Goal: Task Accomplishment & Management: Manage account settings

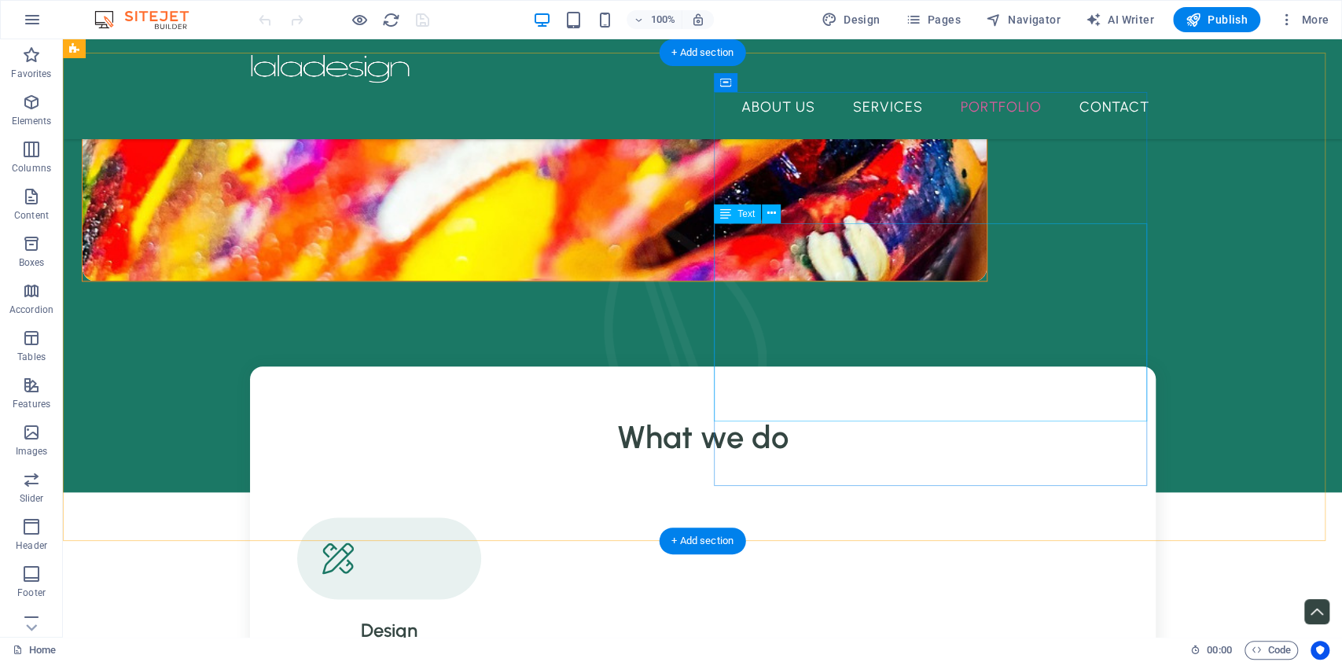
scroll to position [944, 0]
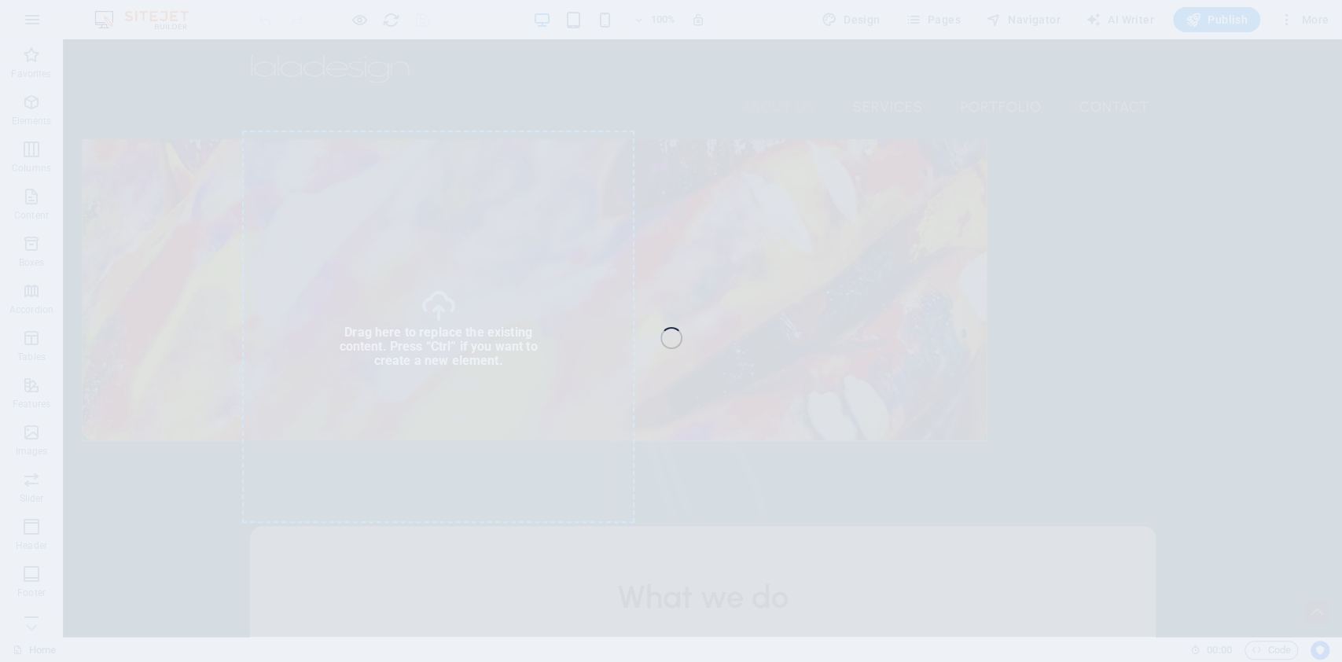
select select "%"
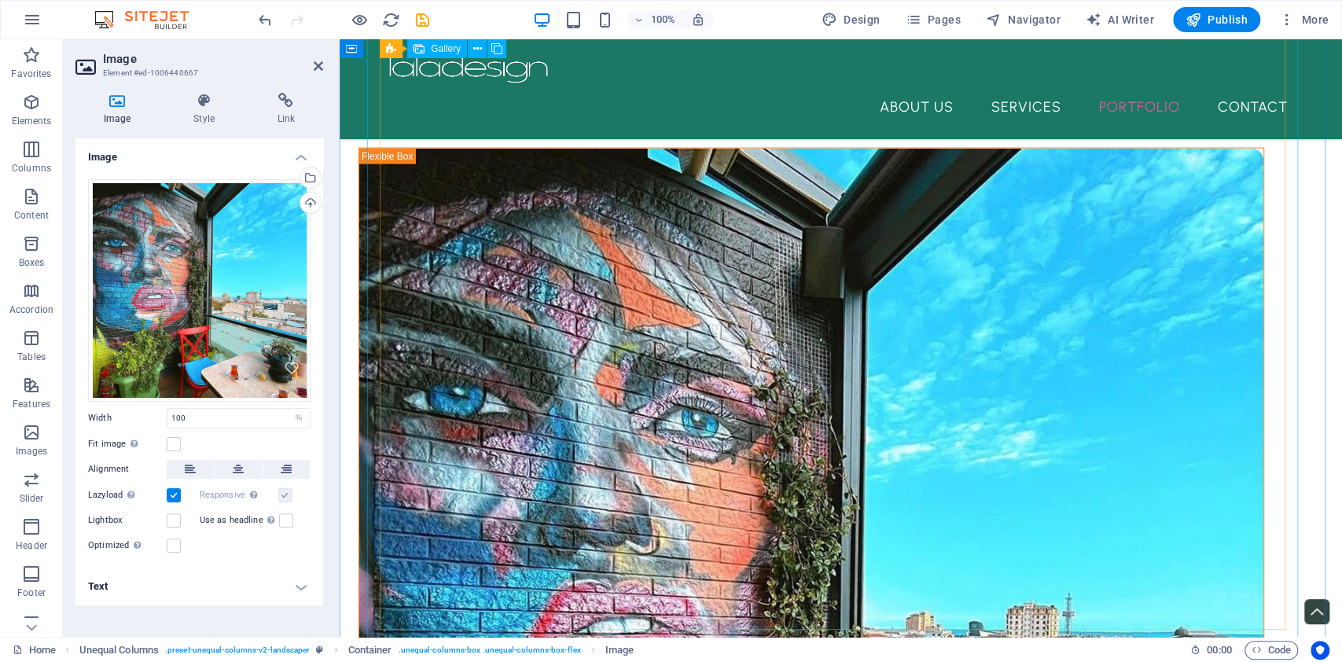
scroll to position [2516, 0]
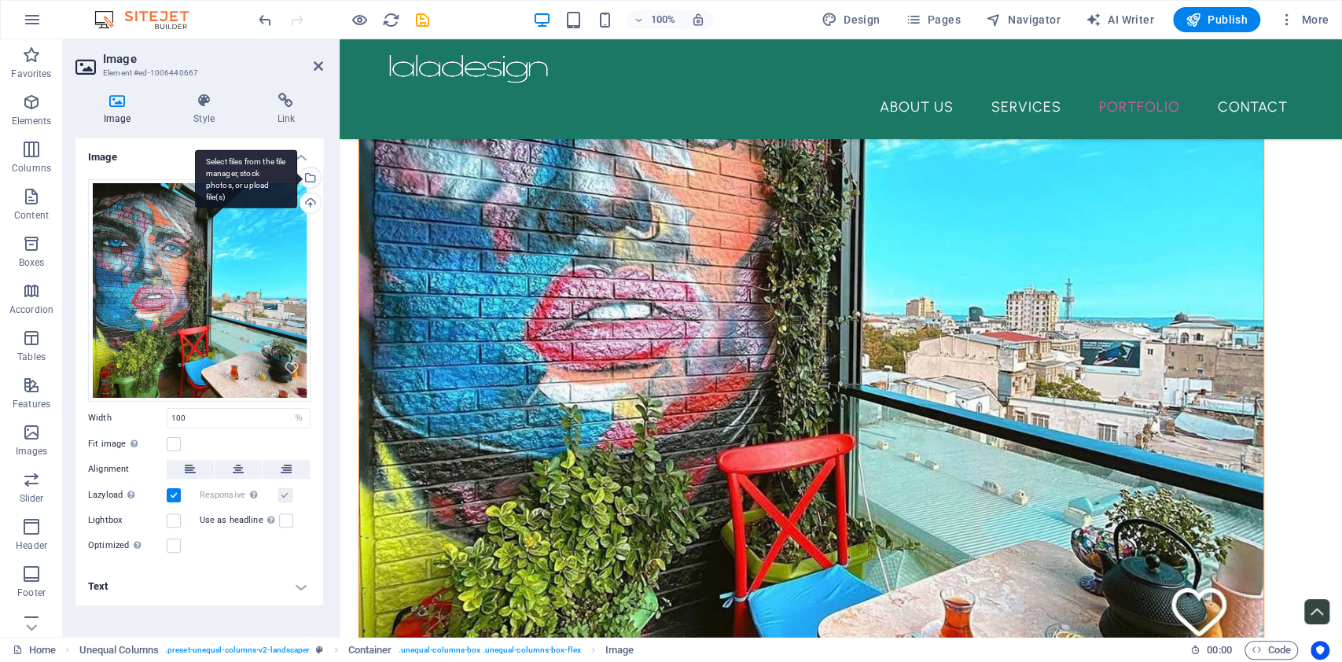
click at [315, 177] on div "Select files from the file manager, stock photos, or upload file(s)" at bounding box center [309, 179] width 24 height 24
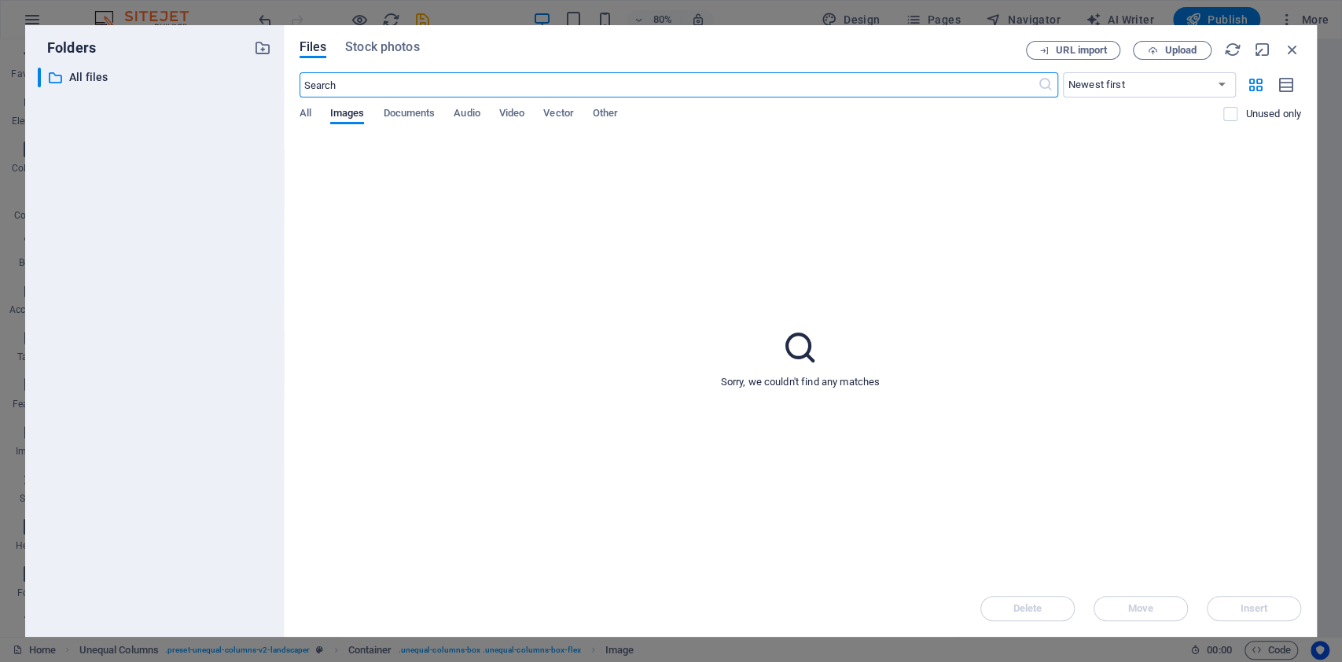
scroll to position [870, 0]
click at [301, 116] on span "All" at bounding box center [306, 115] width 12 height 22
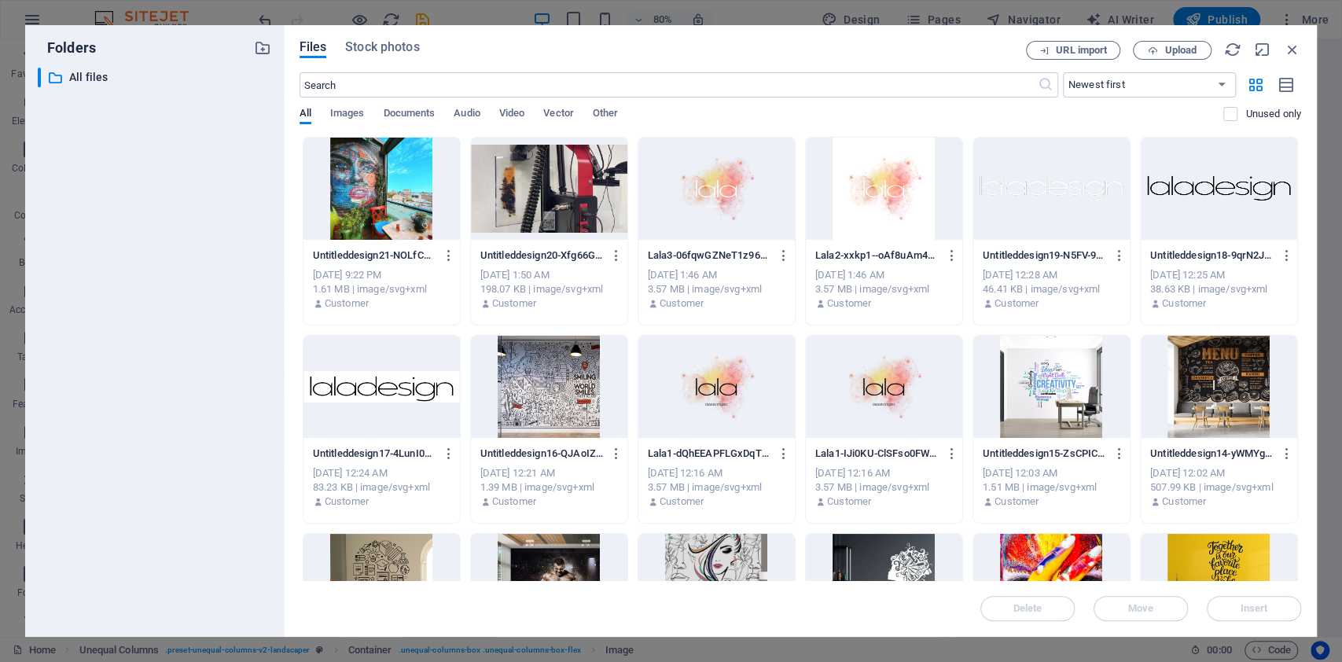
scroll to position [209, 0]
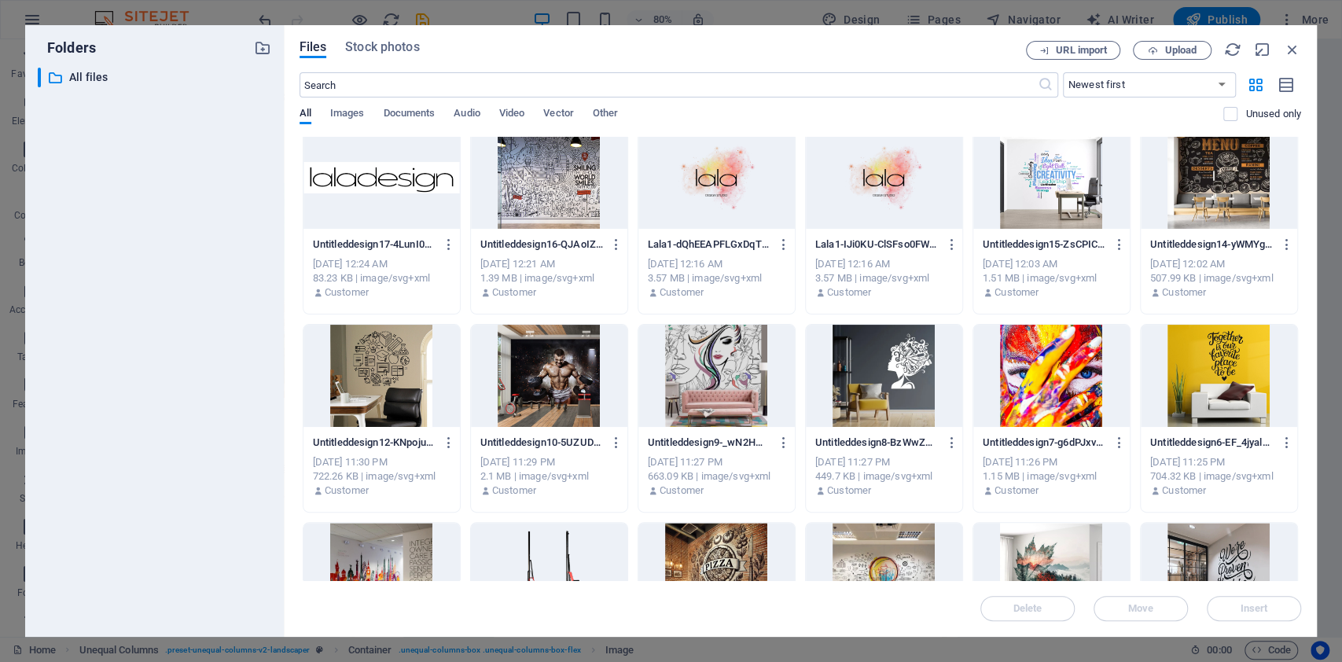
click at [1211, 392] on div at bounding box center [1219, 376] width 156 height 102
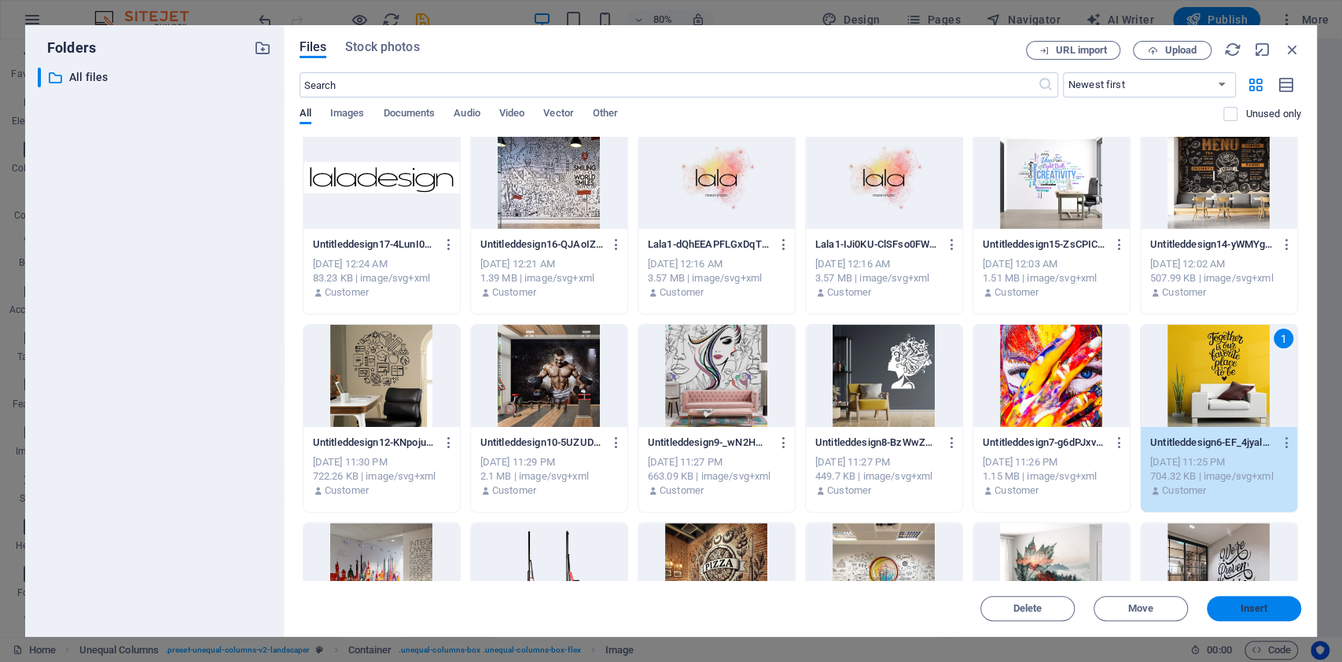
click at [1263, 604] on span "Insert" at bounding box center [1255, 608] width 28 height 9
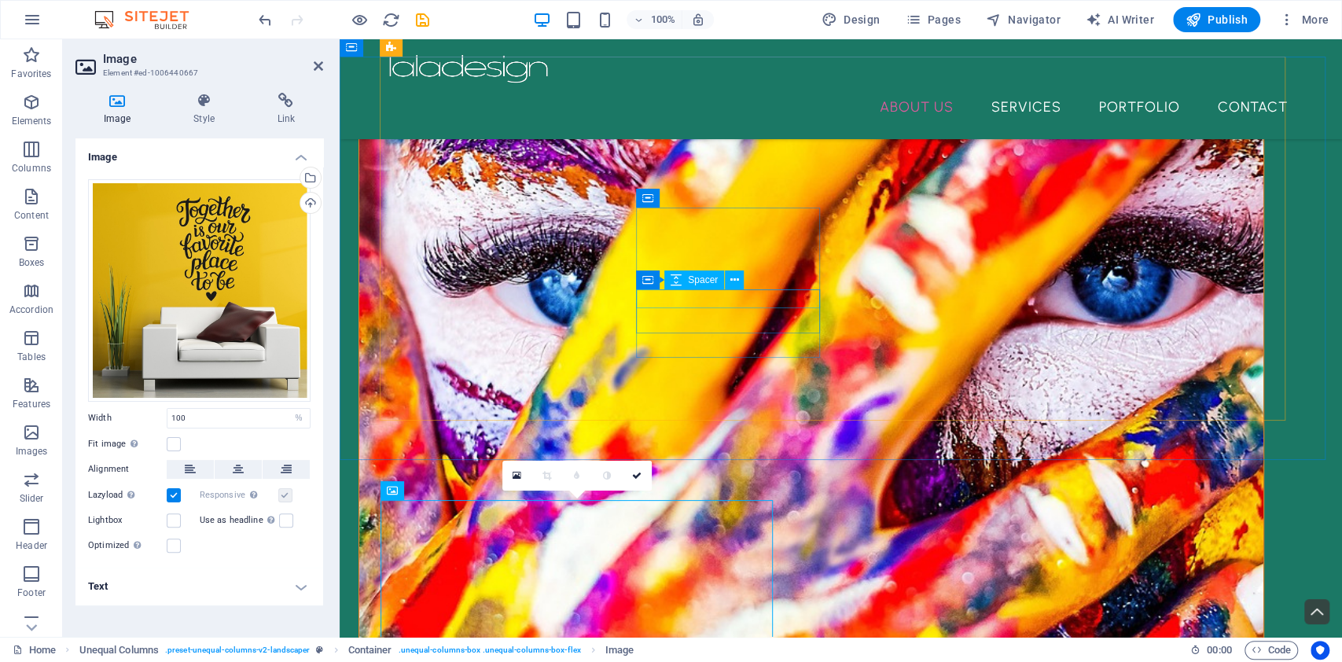
scroll to position [522, 0]
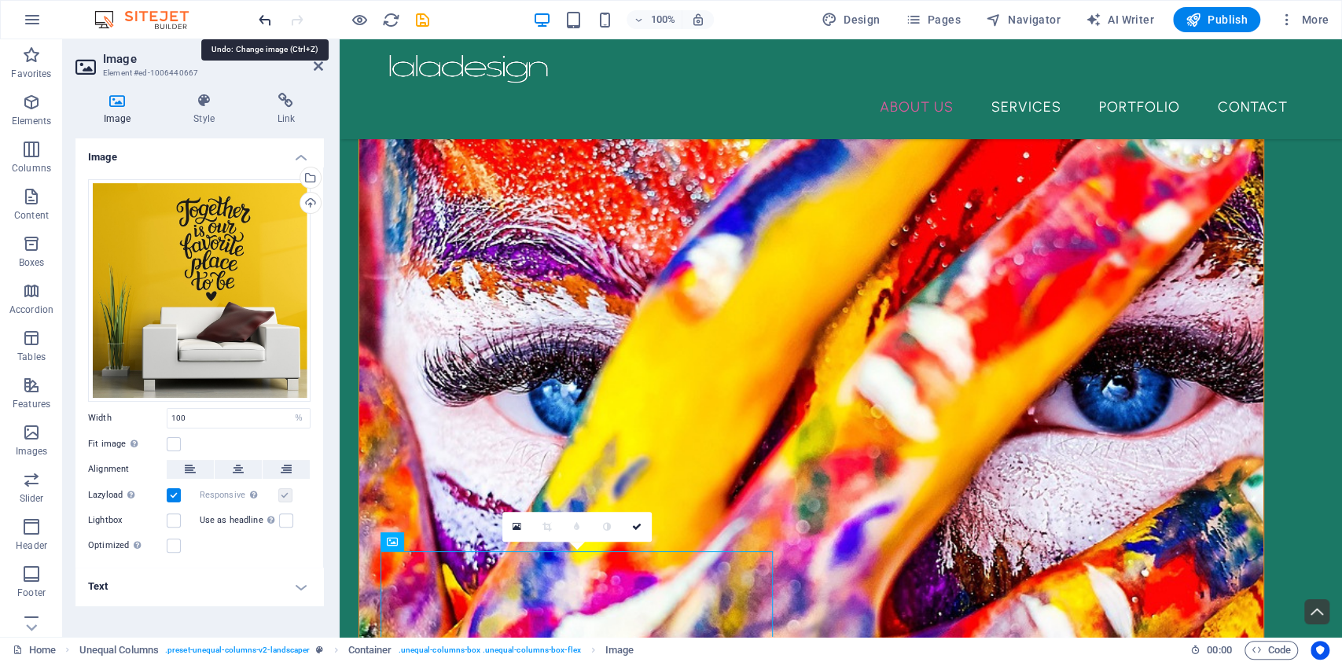
click at [264, 17] on icon "undo" at bounding box center [265, 20] width 18 height 18
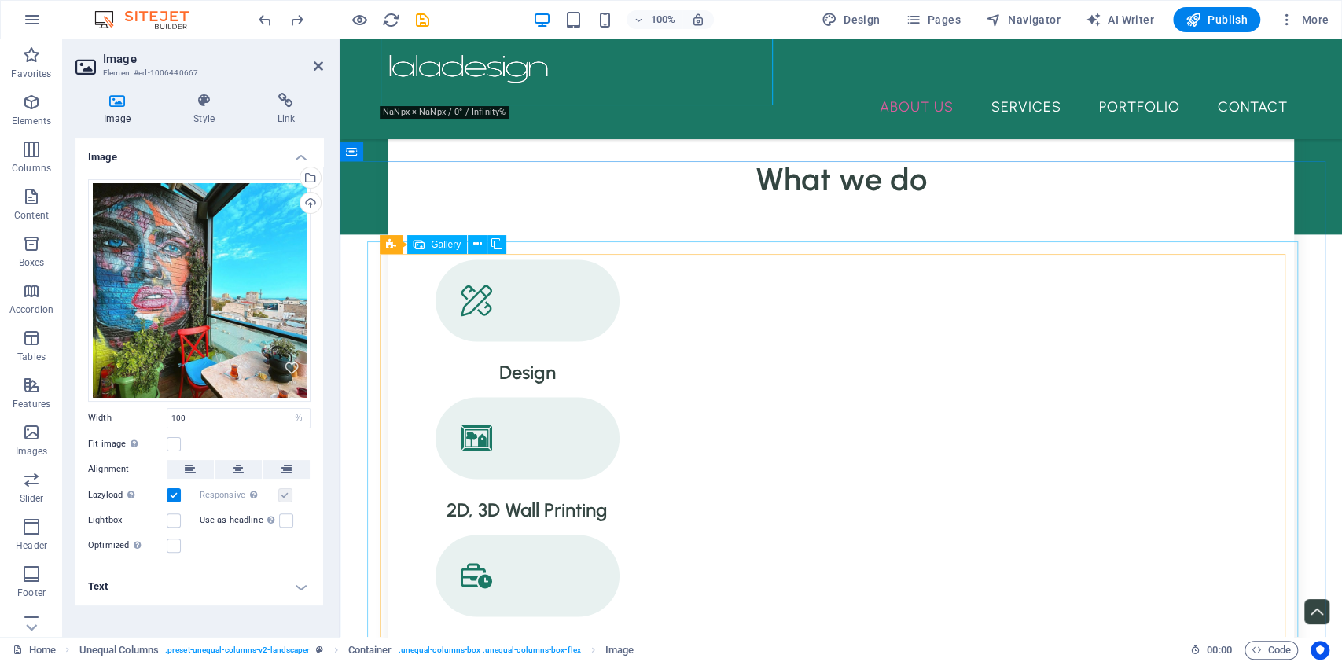
scroll to position [942, 0]
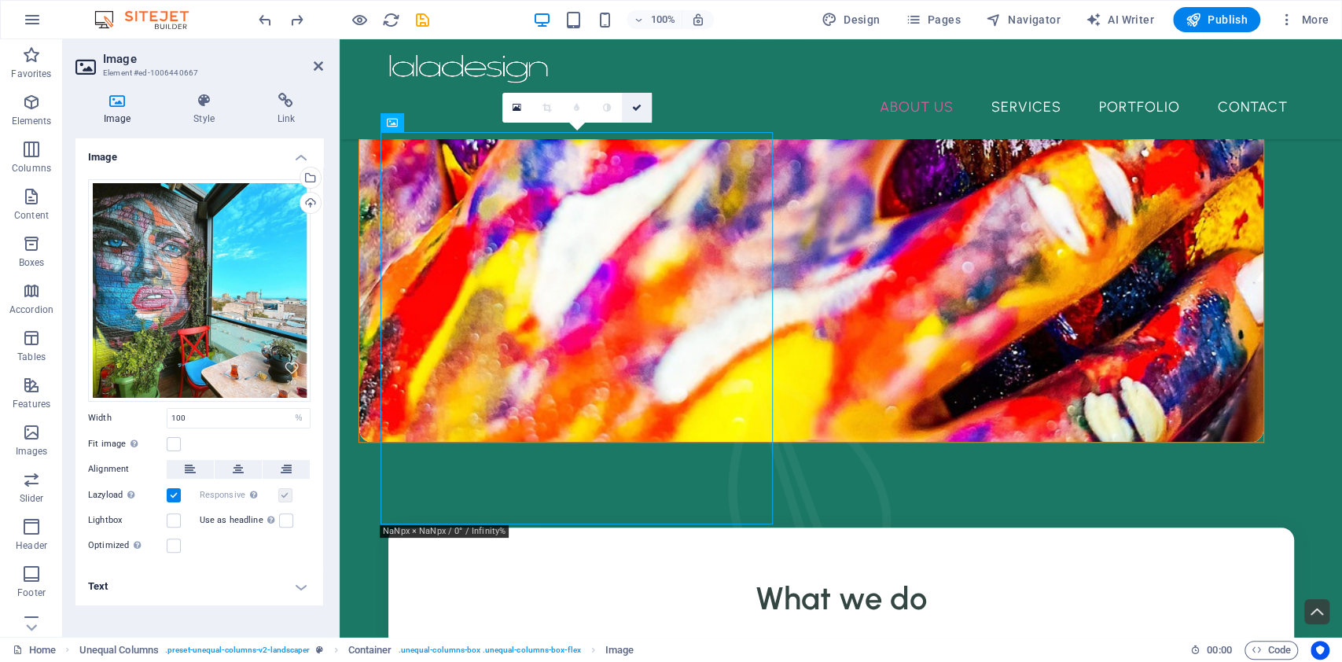
click at [635, 110] on icon at bounding box center [636, 107] width 9 height 9
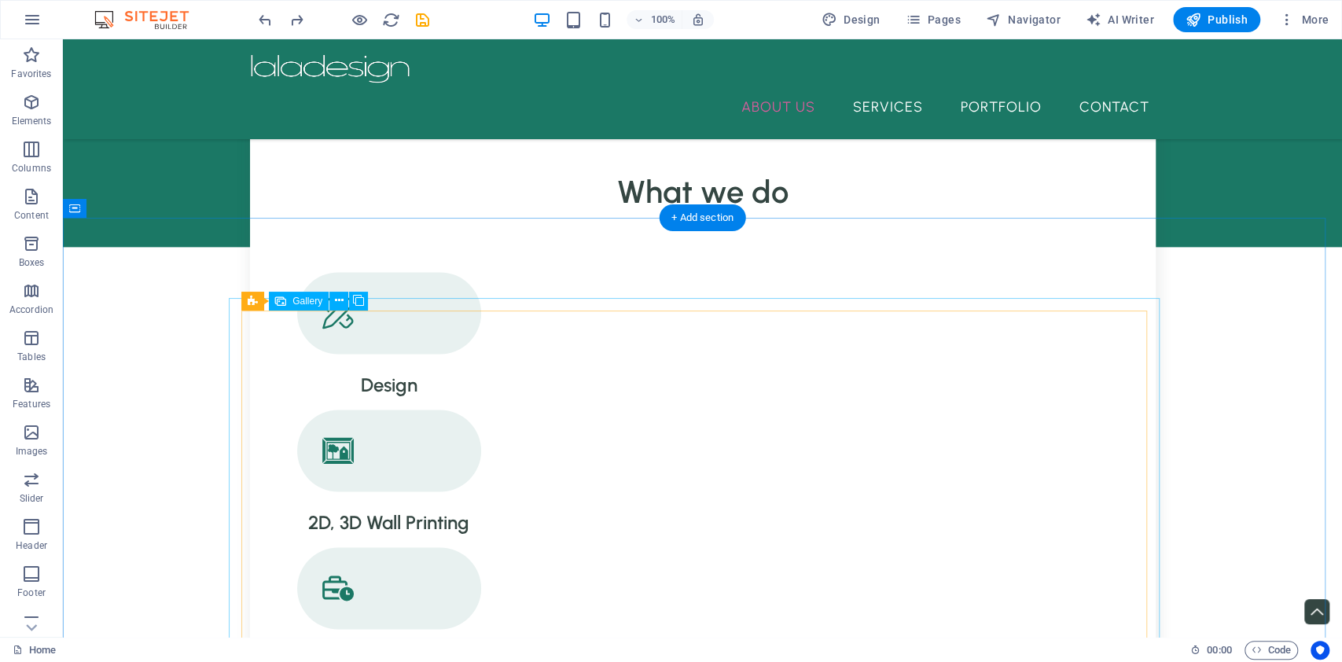
scroll to position [1361, 0]
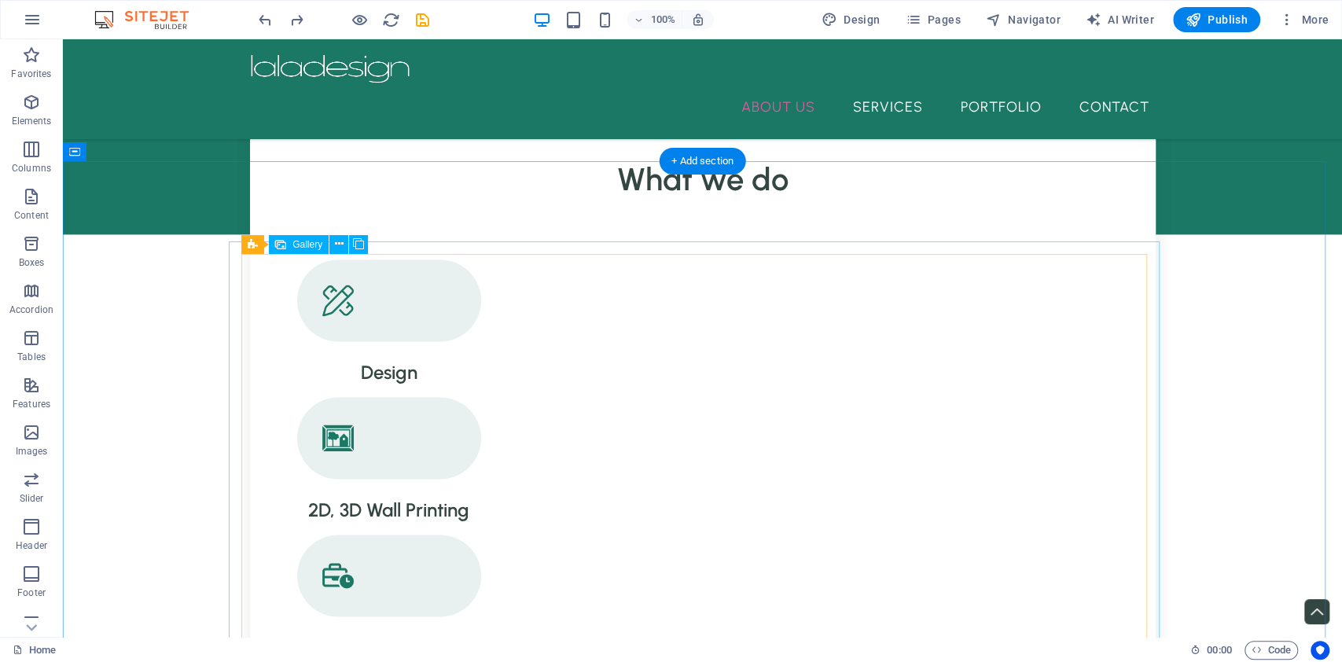
select select "4"
select select "px"
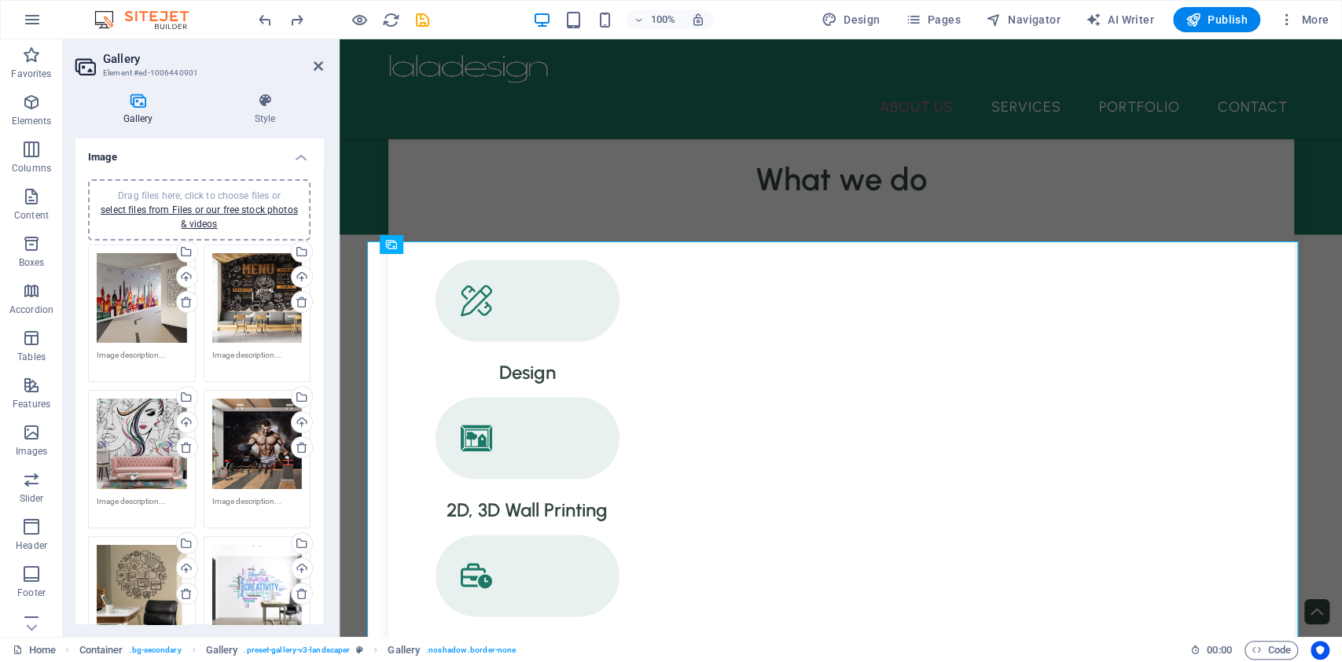
click at [205, 216] on div "Drag files here, click to choose files or select files from Files or our free s…" at bounding box center [199, 210] width 204 height 42
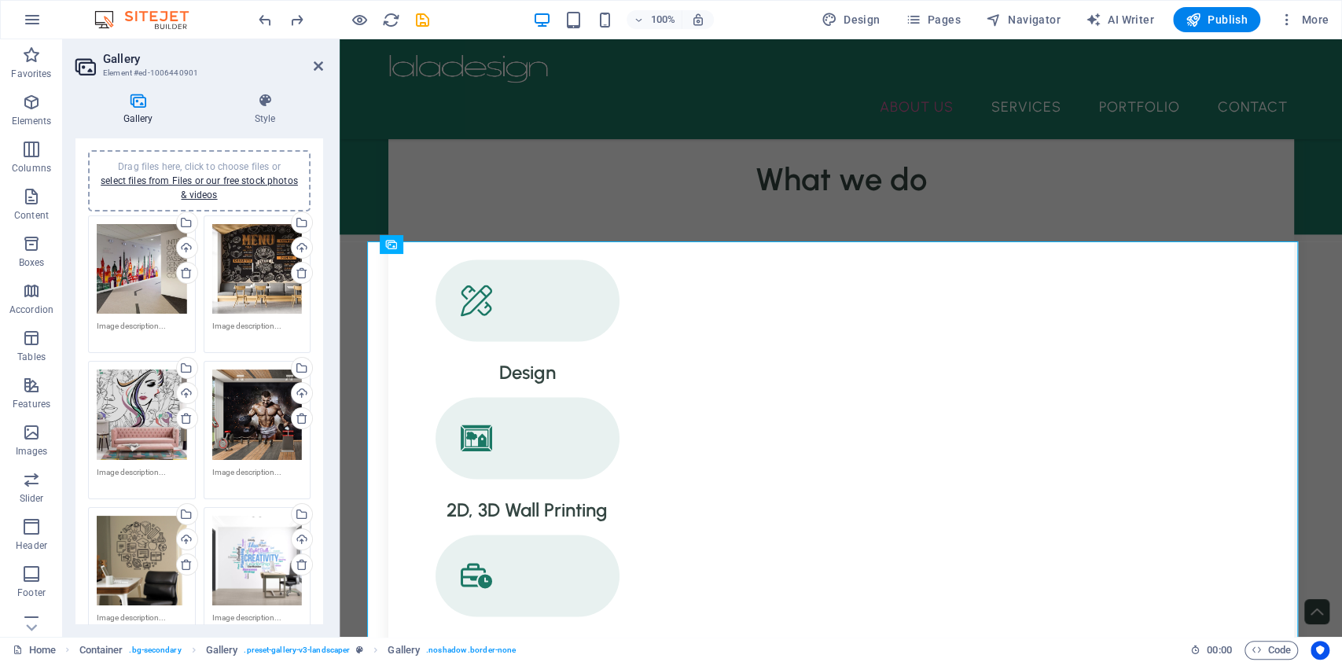
scroll to position [0, 0]
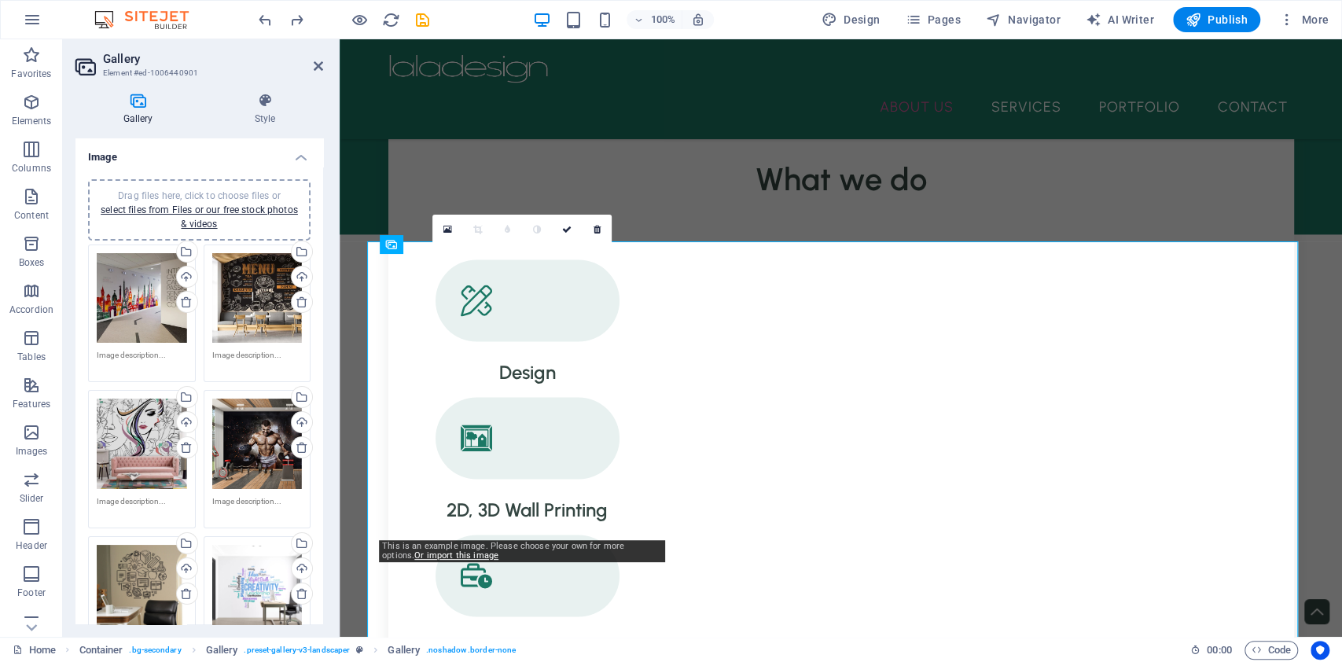
click at [201, 216] on div "Drag files here, click to choose files or select files from Files or our free s…" at bounding box center [199, 210] width 204 height 42
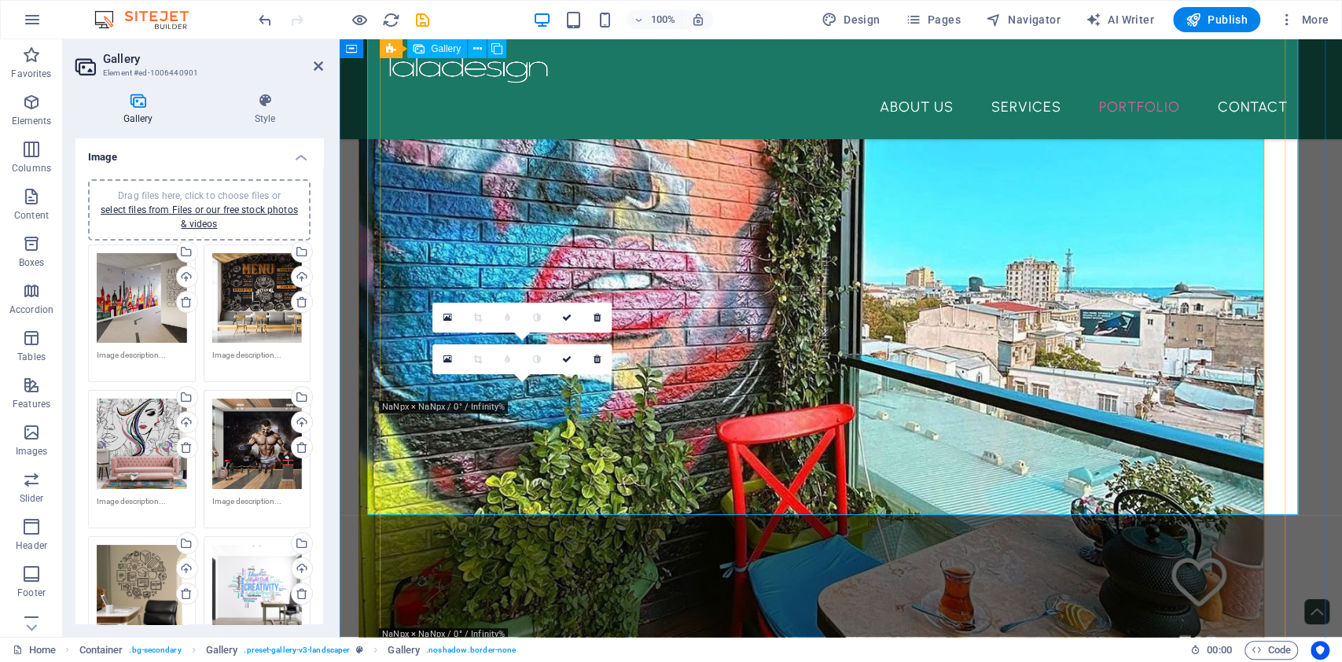
scroll to position [2514, 0]
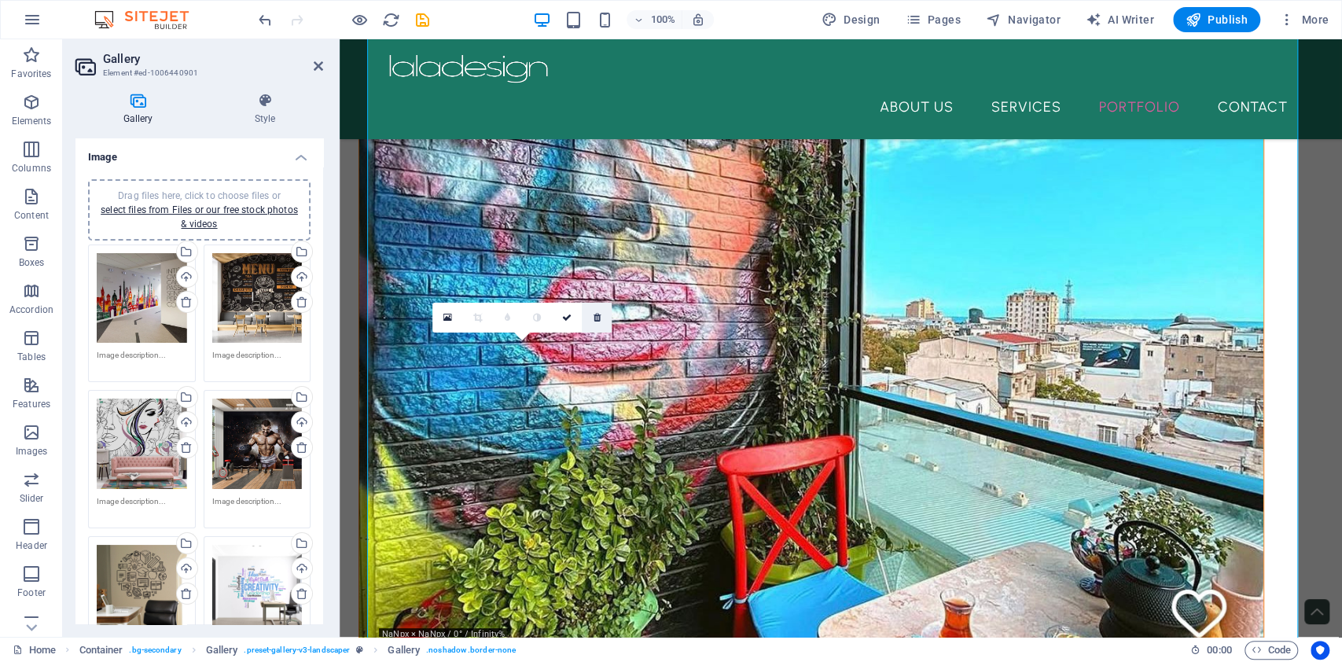
click at [598, 318] on icon at bounding box center [597, 317] width 7 height 9
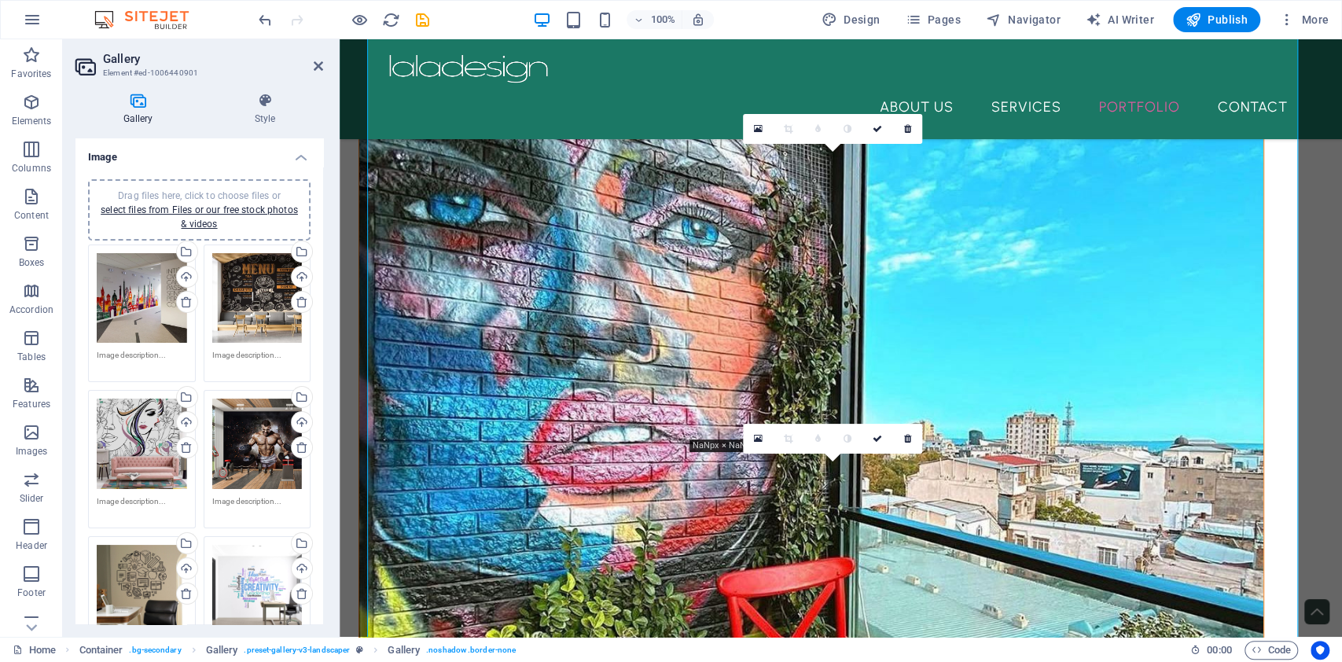
scroll to position [2409, 0]
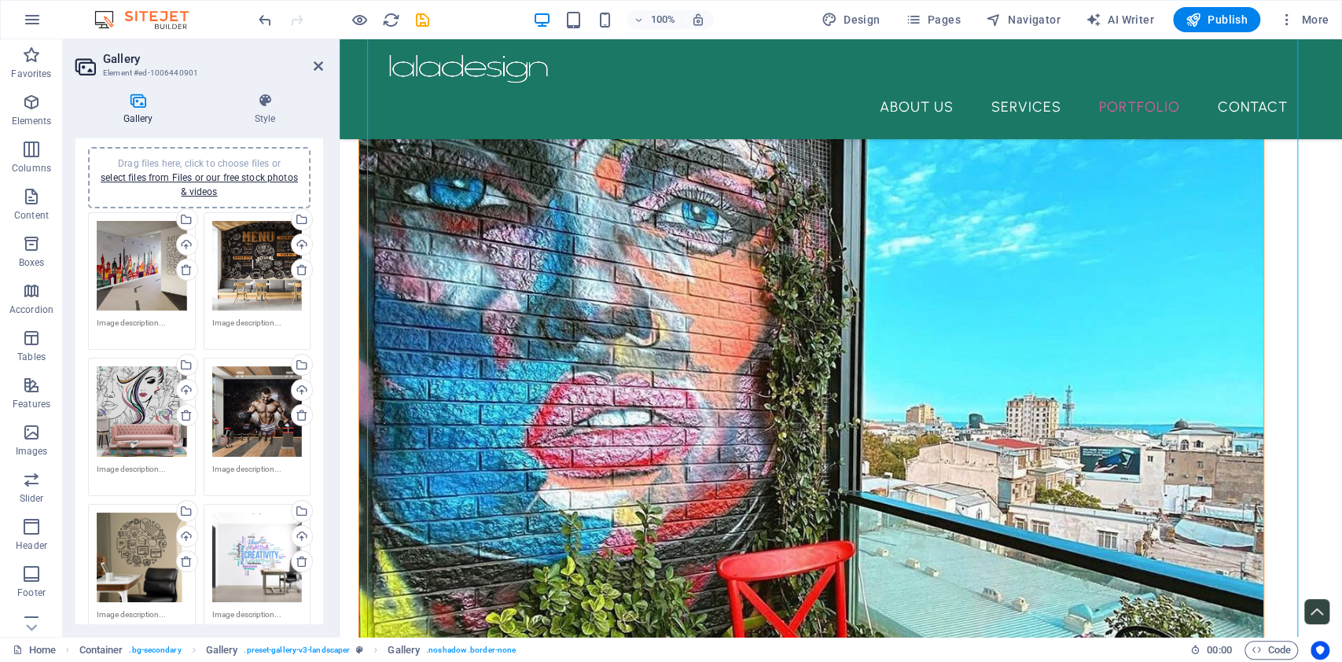
scroll to position [0, 0]
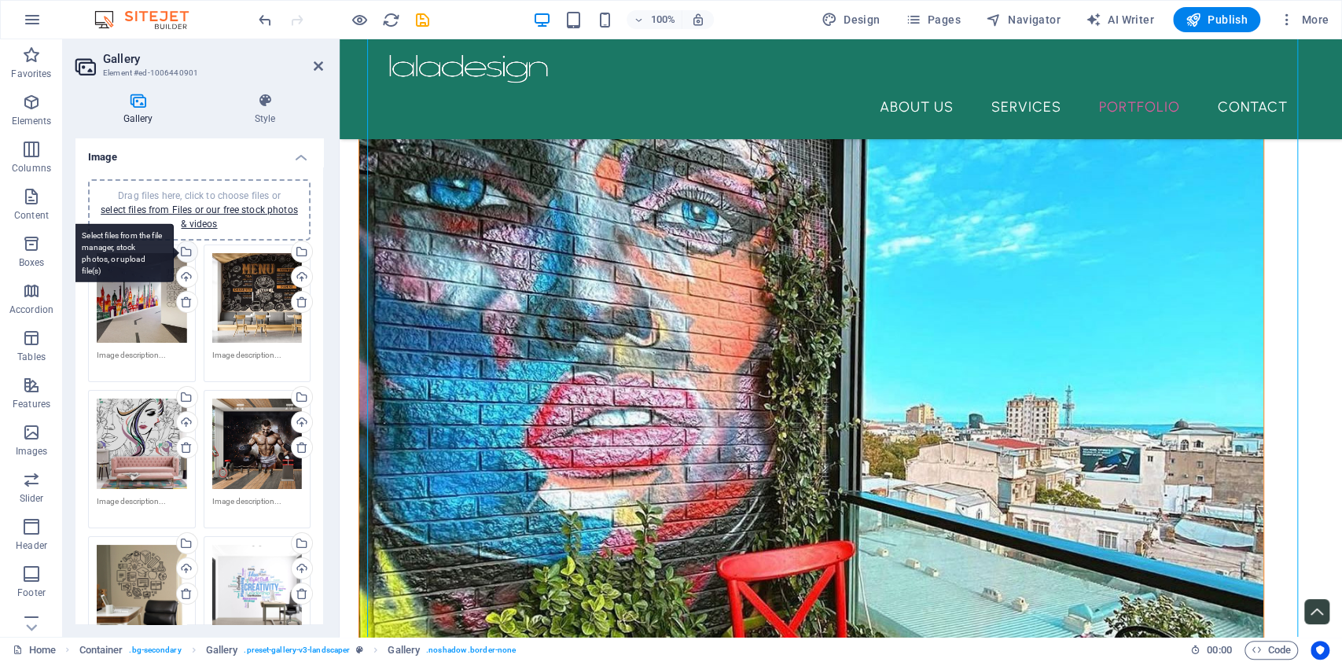
click at [187, 249] on div "Select files from the file manager, stock photos, or upload file(s)" at bounding box center [186, 253] width 24 height 24
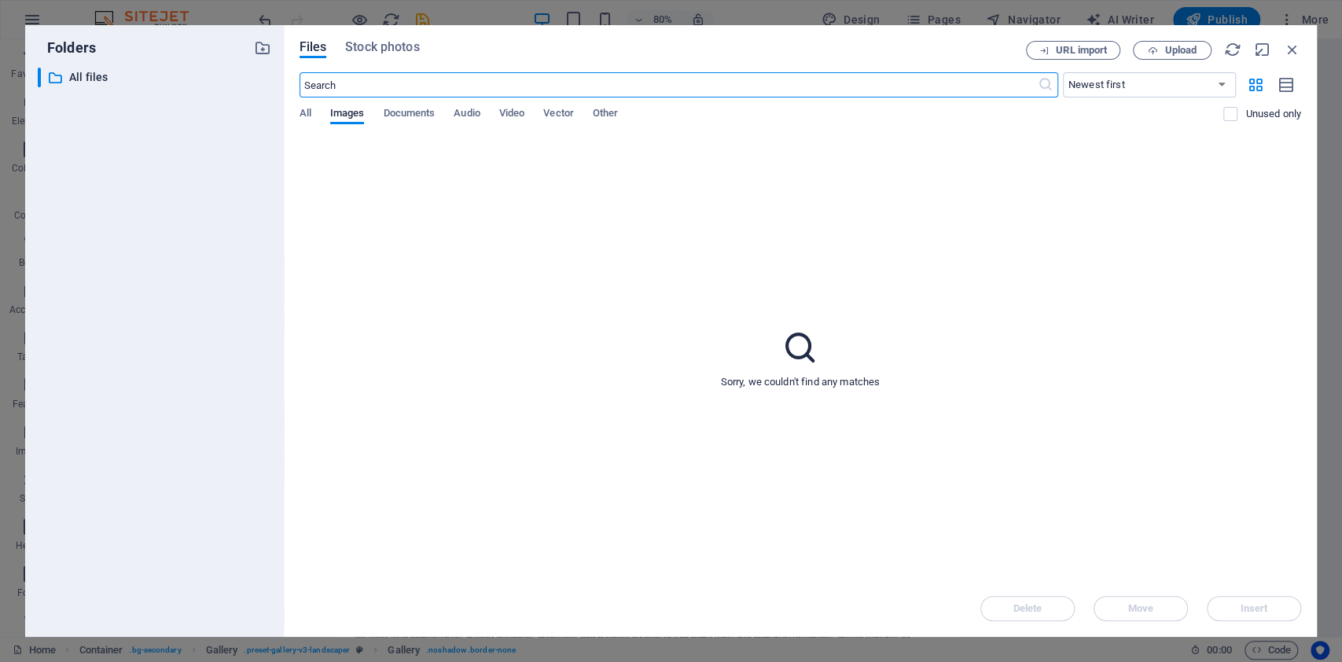
scroll to position [2261, 0]
click at [308, 116] on span "All" at bounding box center [306, 115] width 12 height 22
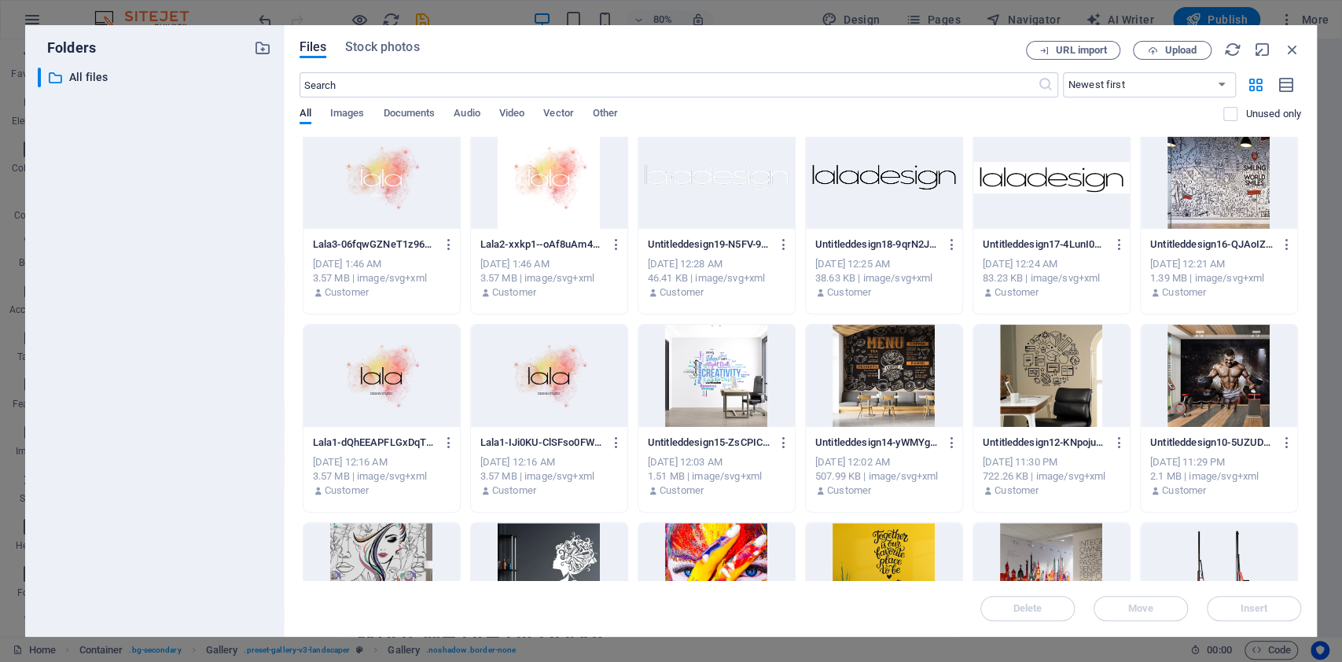
scroll to position [315, 0]
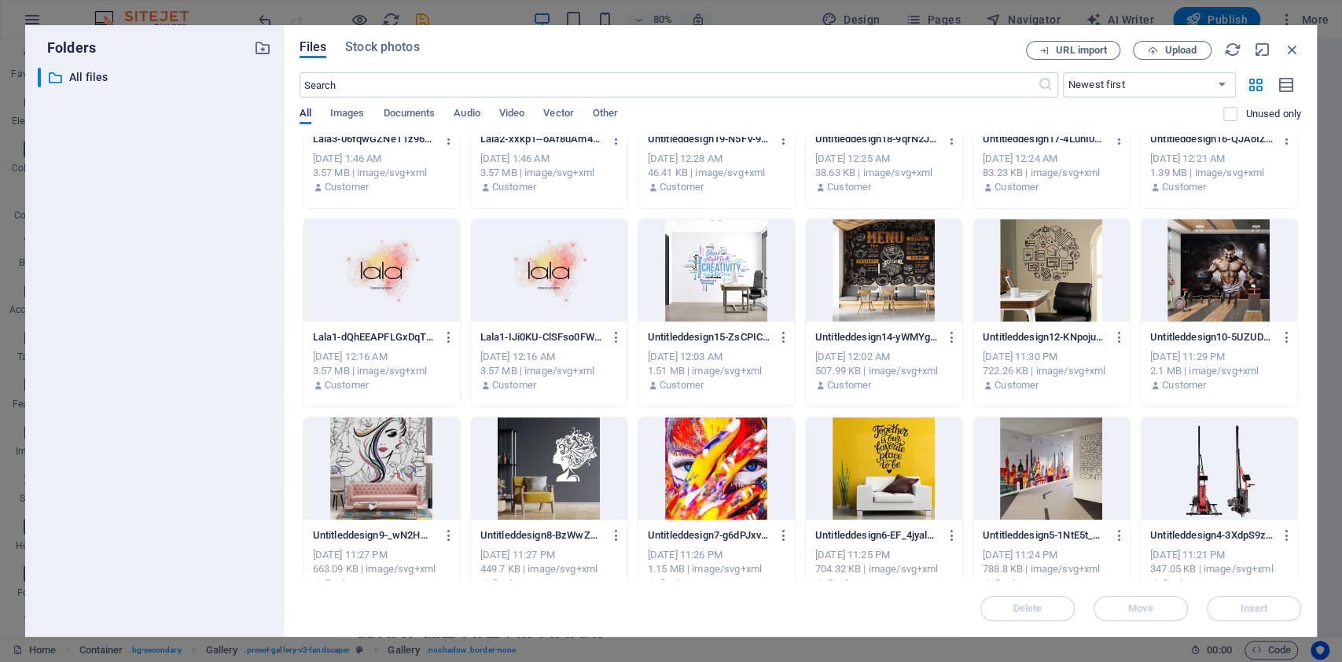
click at [875, 447] on div at bounding box center [884, 468] width 156 height 102
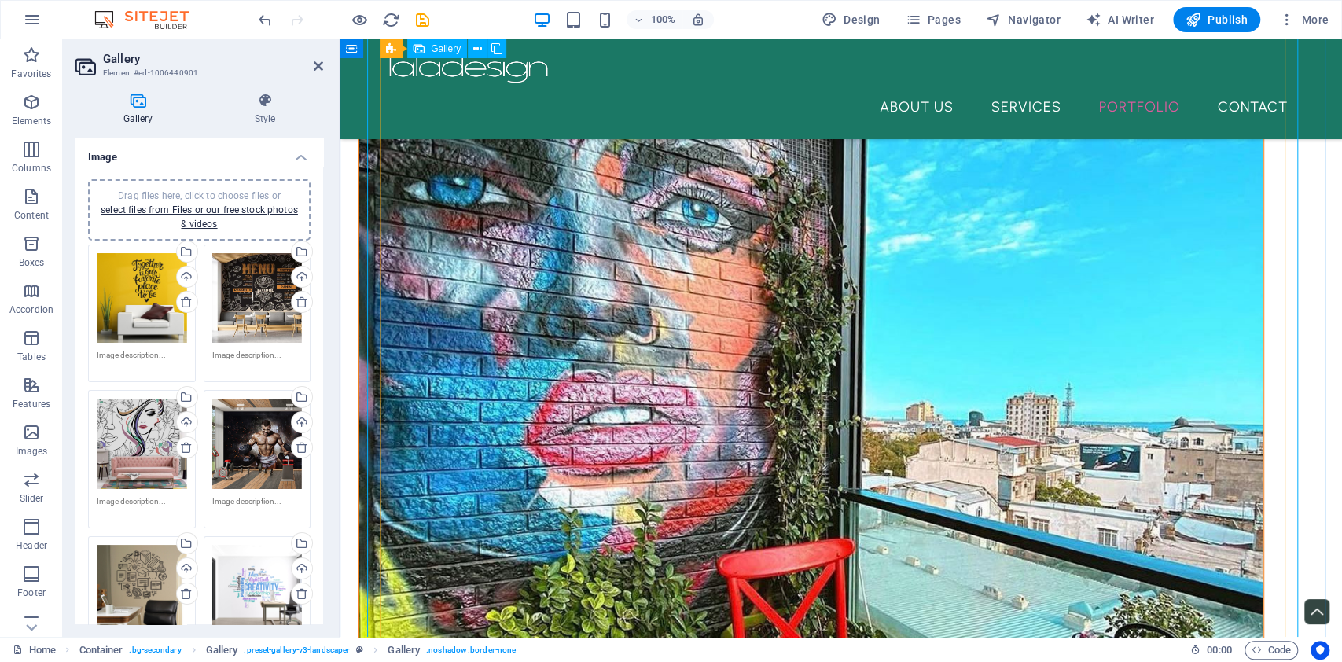
scroll to position [2514, 0]
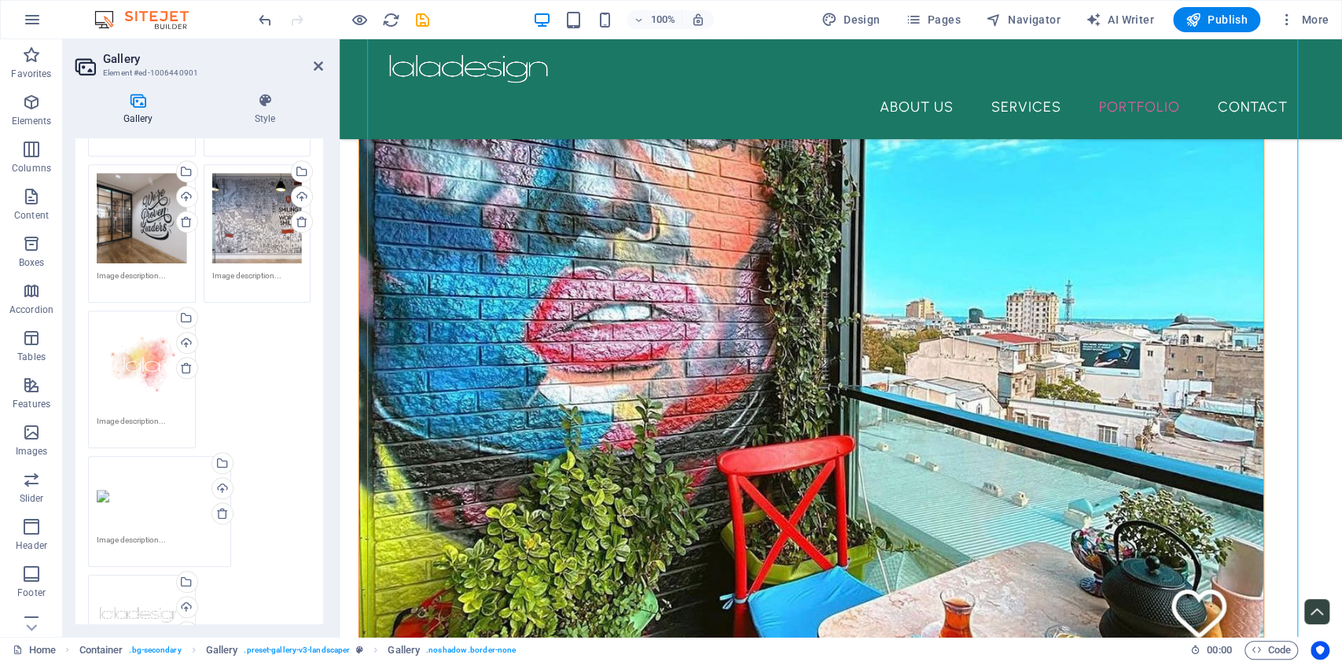
scroll to position [804, 0]
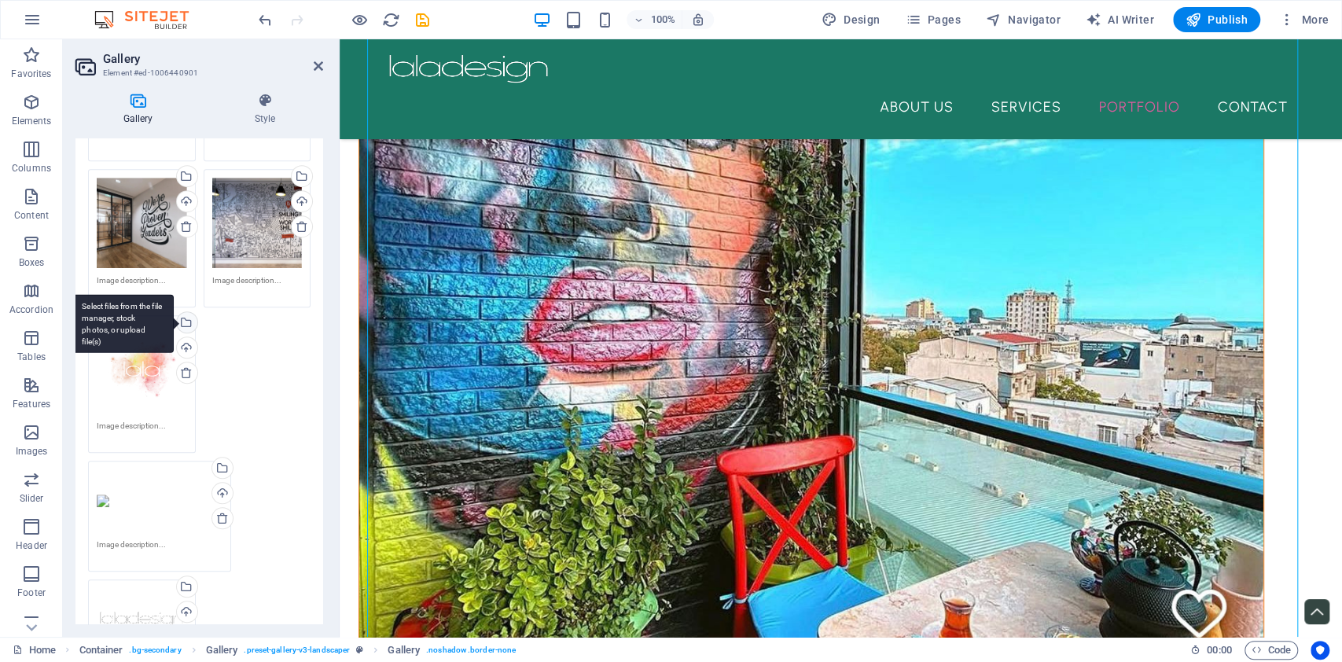
click at [189, 322] on div "Select files from the file manager, stock photos, or upload file(s)" at bounding box center [186, 324] width 24 height 24
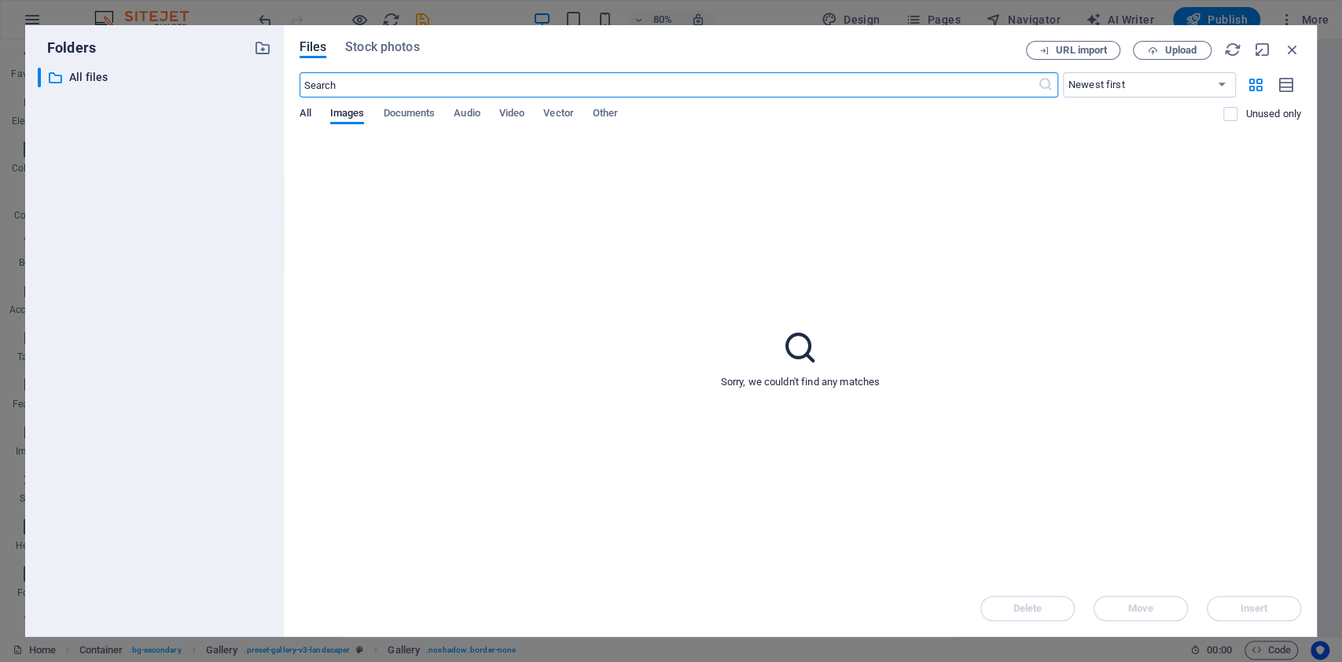
click at [300, 114] on span "All" at bounding box center [306, 115] width 12 height 22
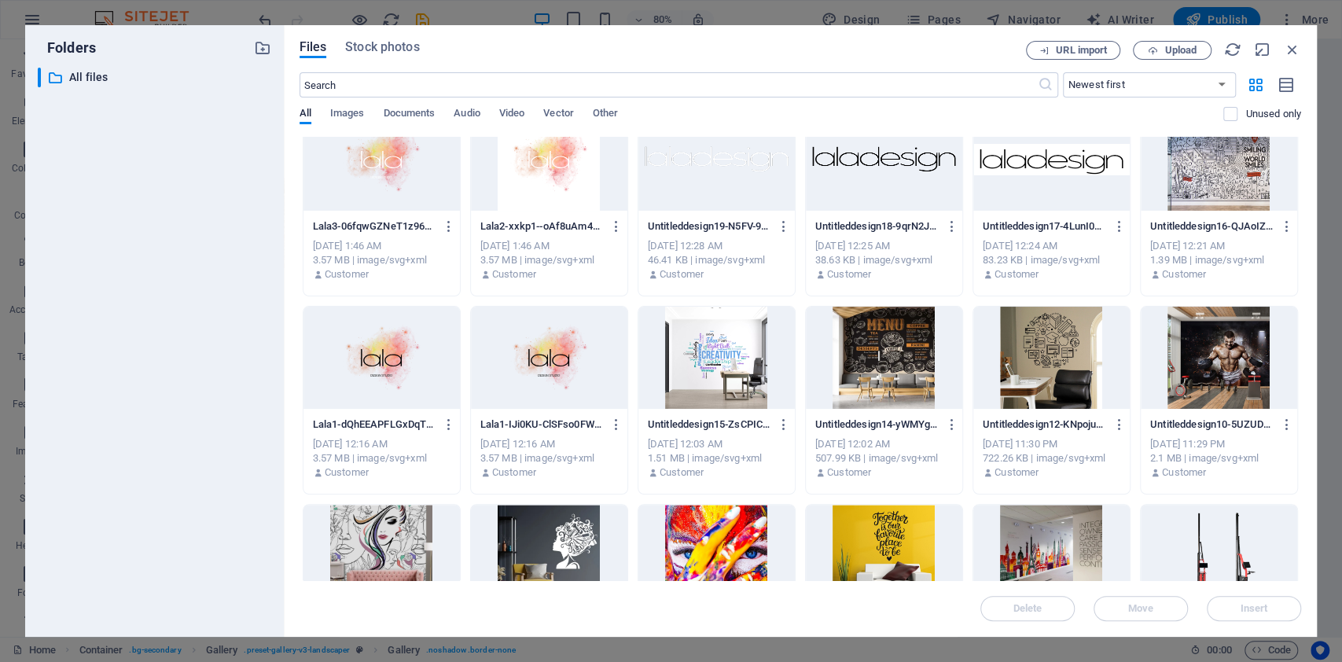
scroll to position [315, 0]
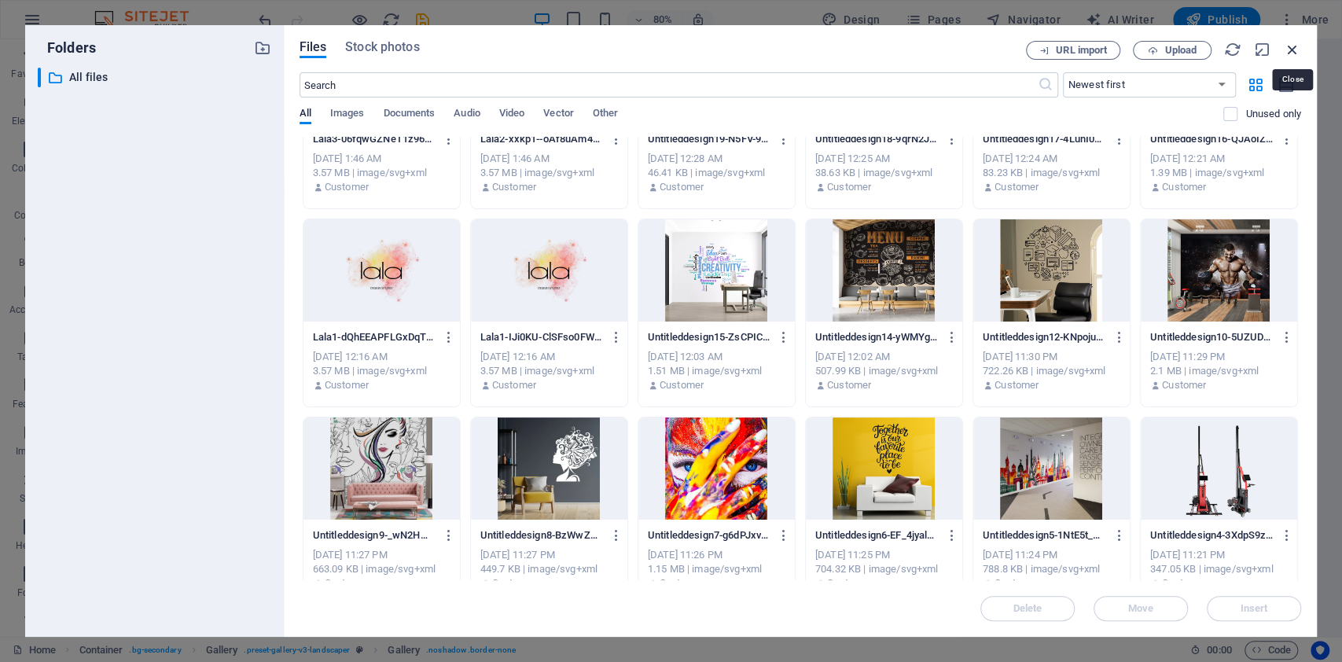
drag, startPoint x: 1296, startPoint y: 42, endPoint x: 952, endPoint y: 2, distance: 345.8
click at [1296, 42] on icon "button" at bounding box center [1292, 49] width 17 height 17
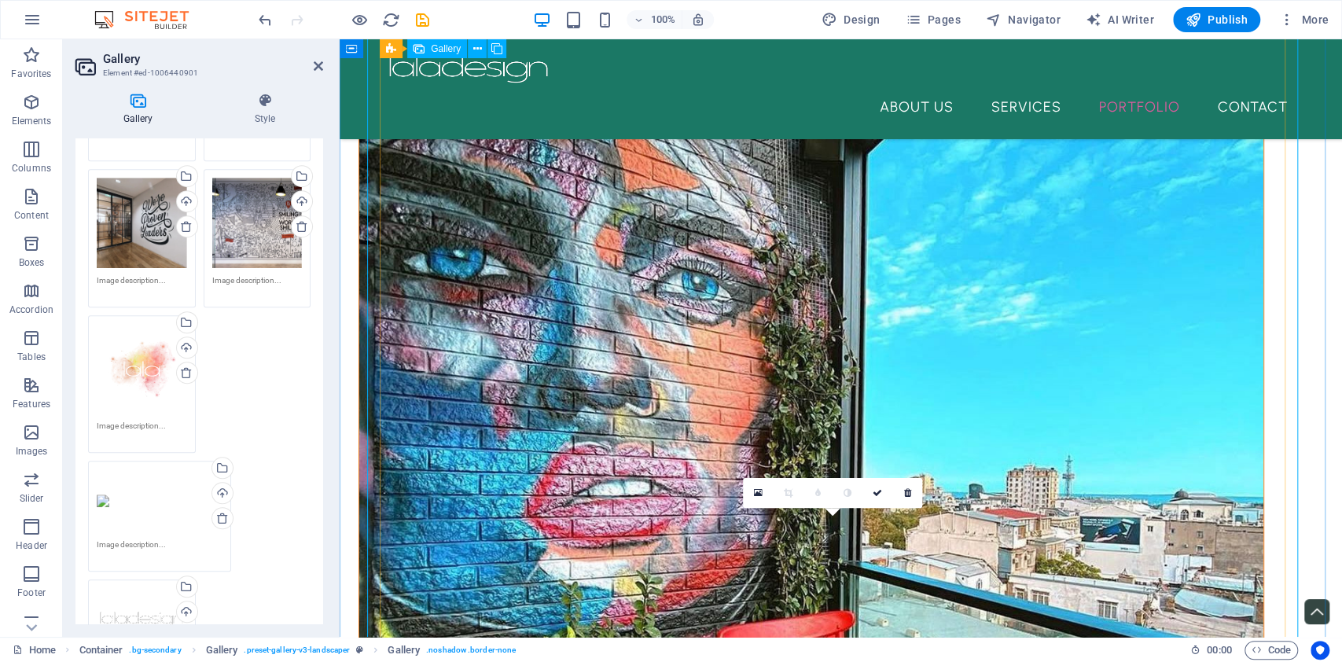
scroll to position [2305, 0]
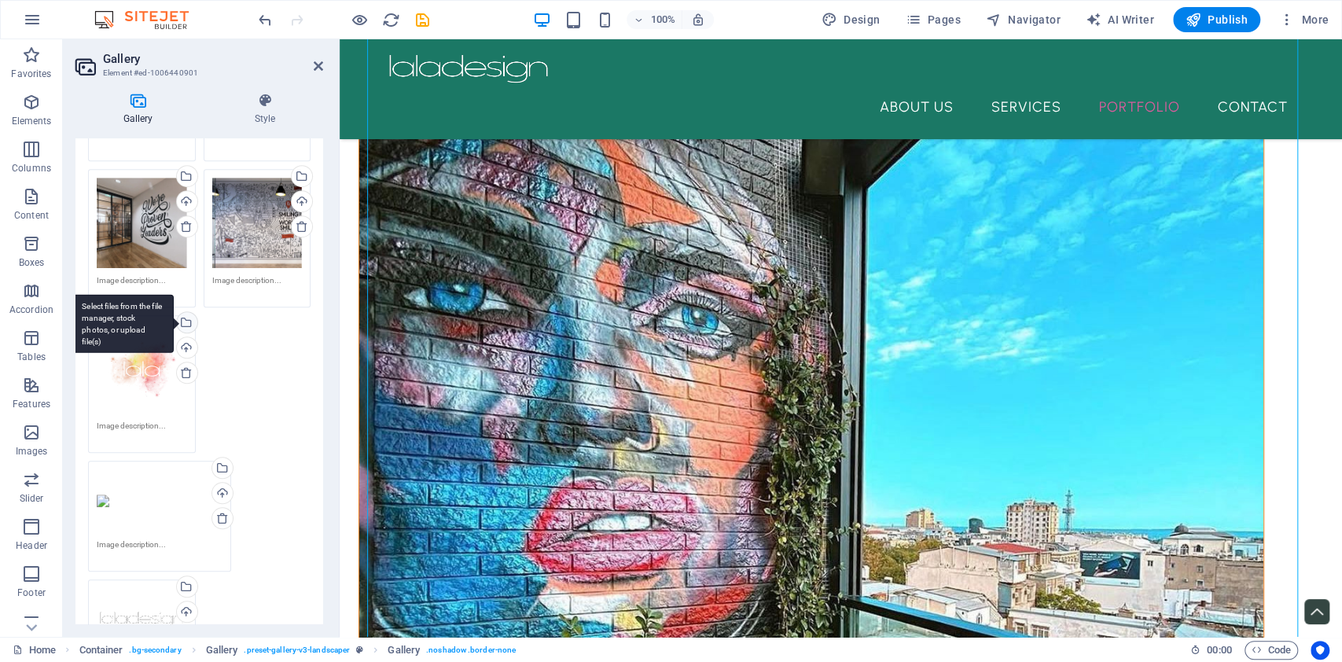
click at [174, 311] on div "Select files from the file manager, stock photos, or upload file(s)" at bounding box center [123, 323] width 102 height 59
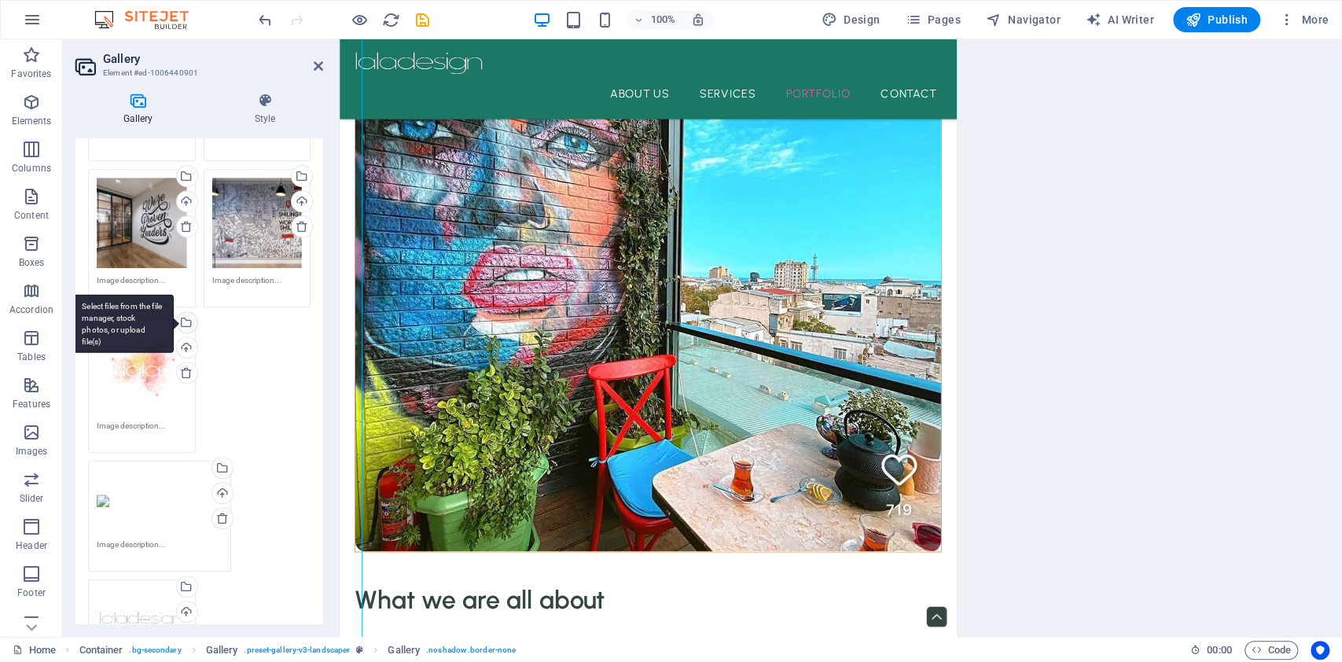
scroll to position [2157, 0]
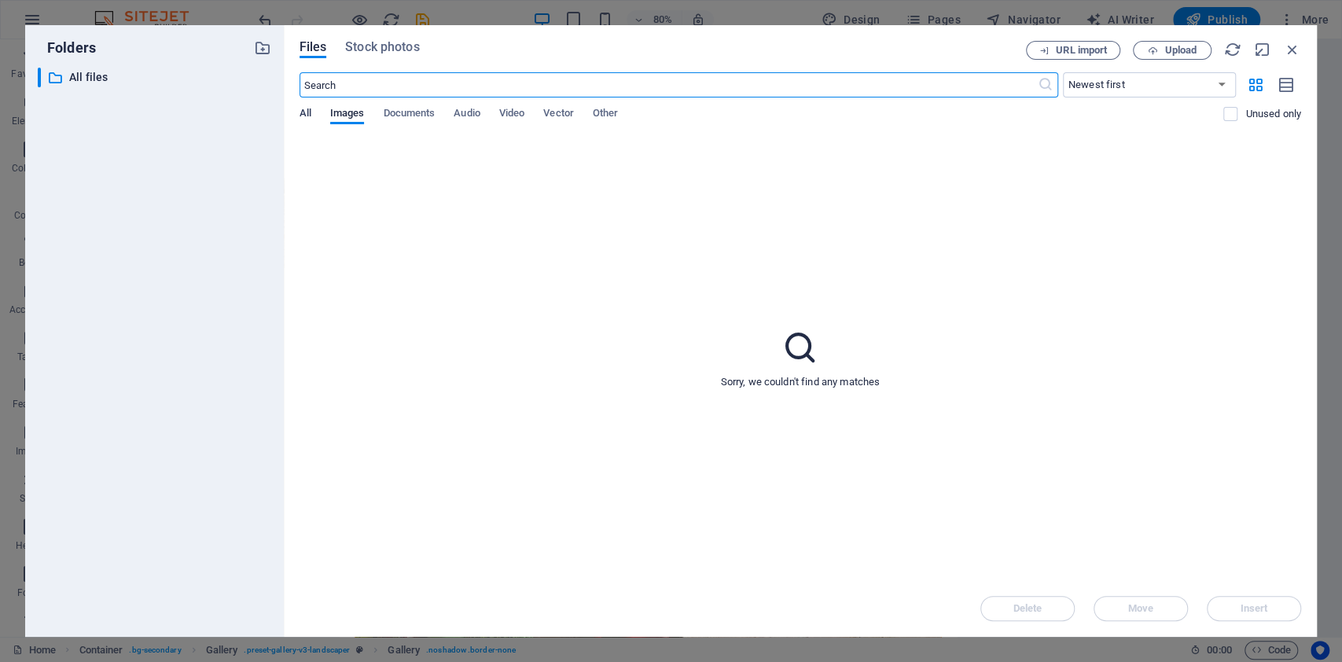
click at [303, 112] on span "All" at bounding box center [306, 115] width 12 height 22
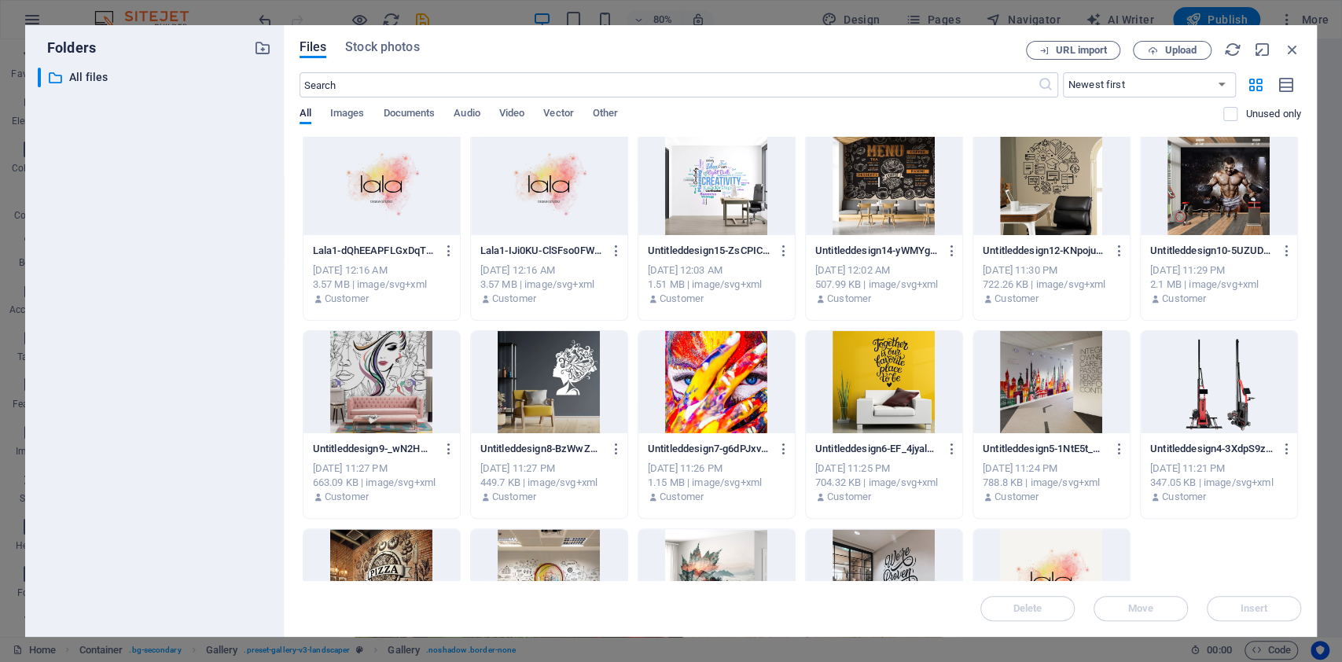
scroll to position [419, 0]
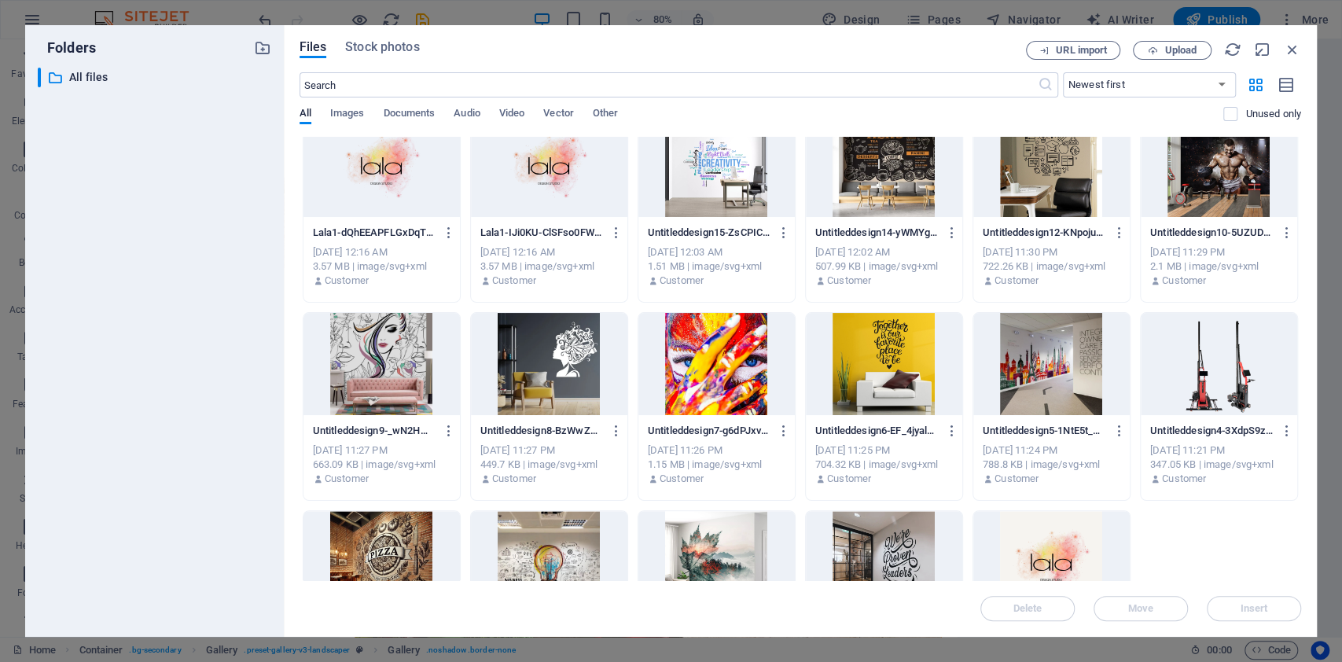
click at [549, 373] on div at bounding box center [549, 364] width 156 height 102
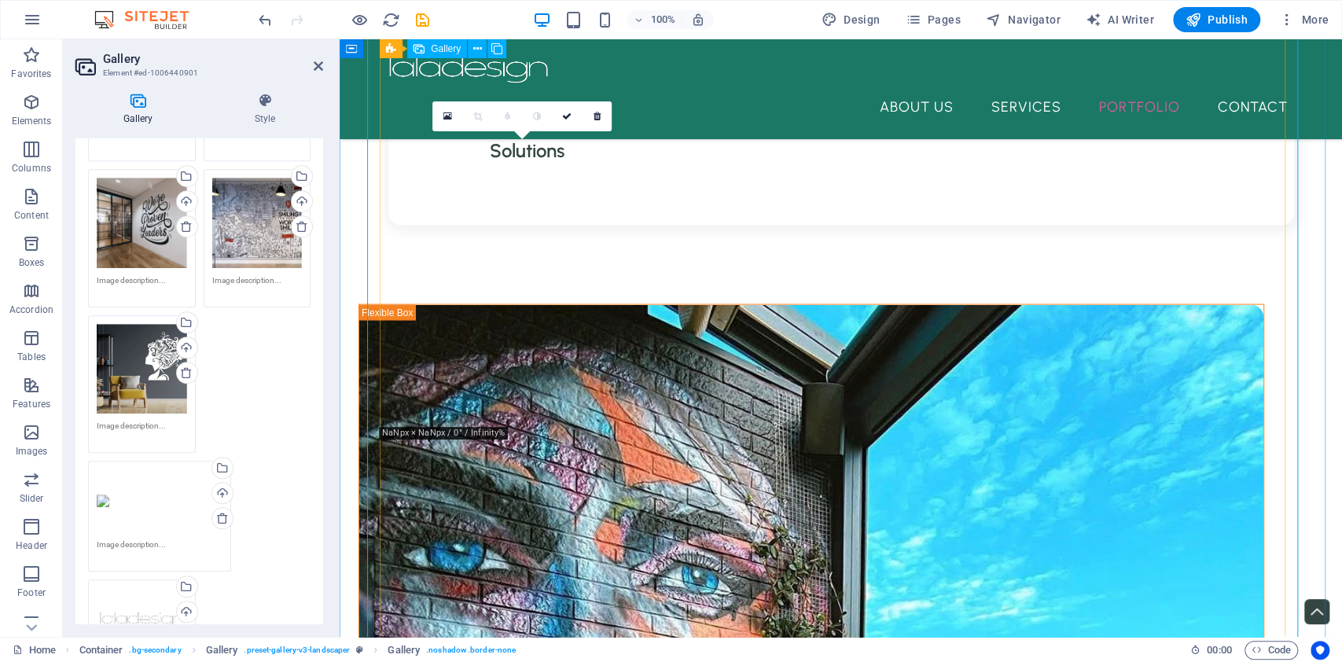
scroll to position [2095, 0]
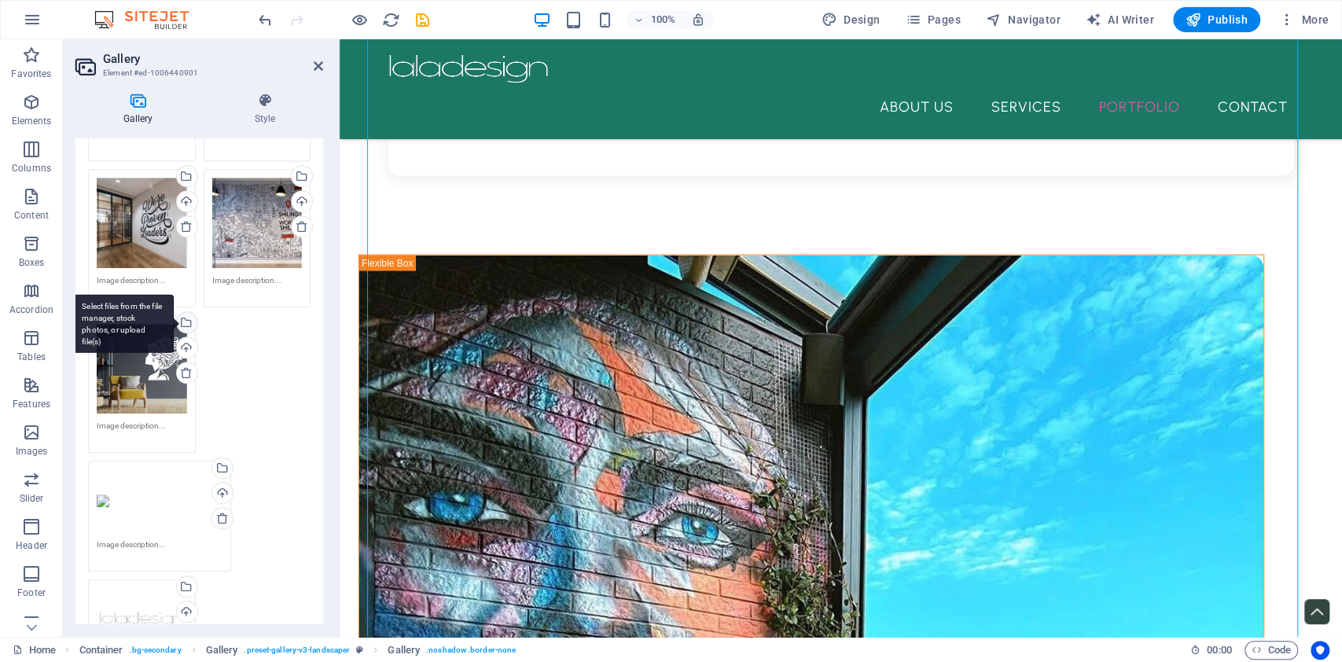
click at [174, 313] on div "Select files from the file manager, stock photos, or upload file(s)" at bounding box center [123, 323] width 102 height 59
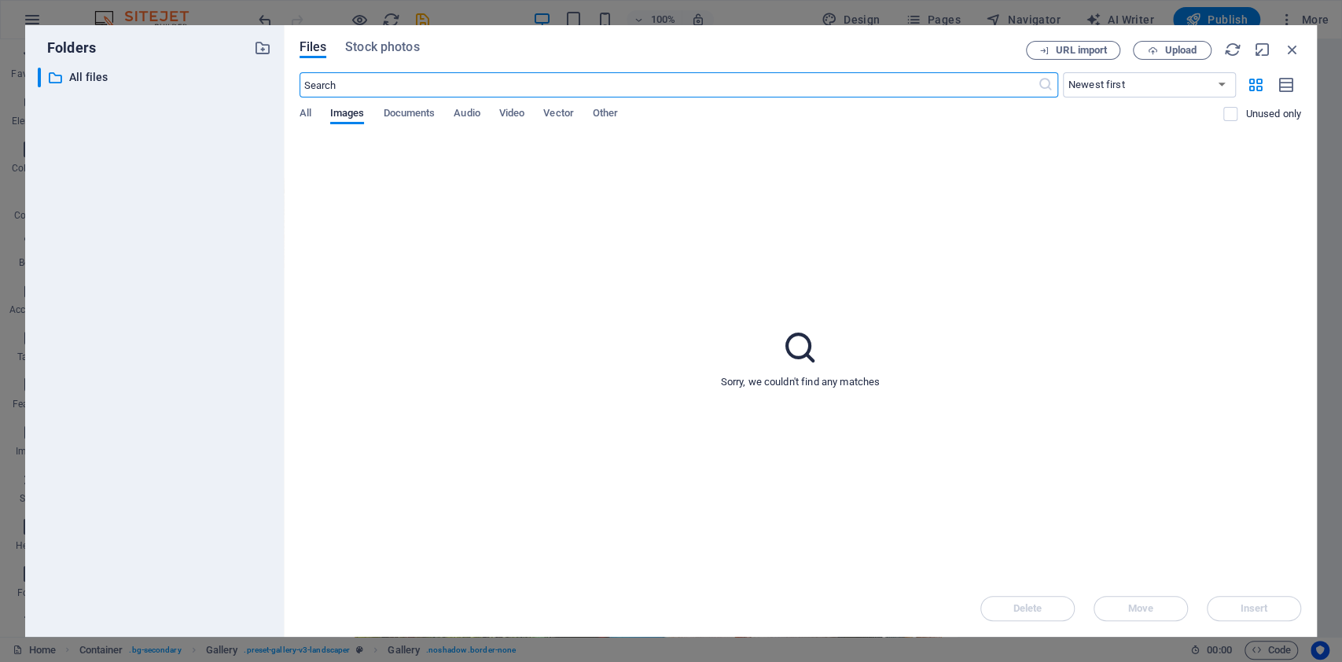
scroll to position [2010, 0]
click at [302, 110] on span "All" at bounding box center [306, 115] width 12 height 22
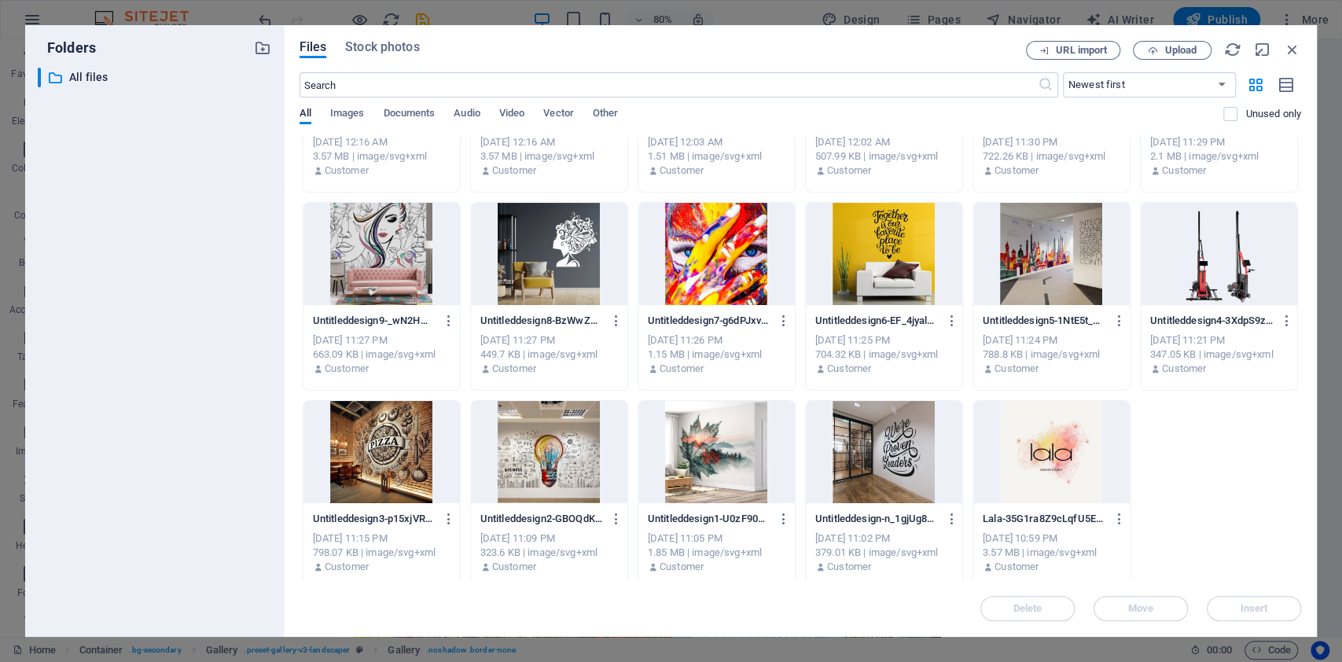
scroll to position [538, 0]
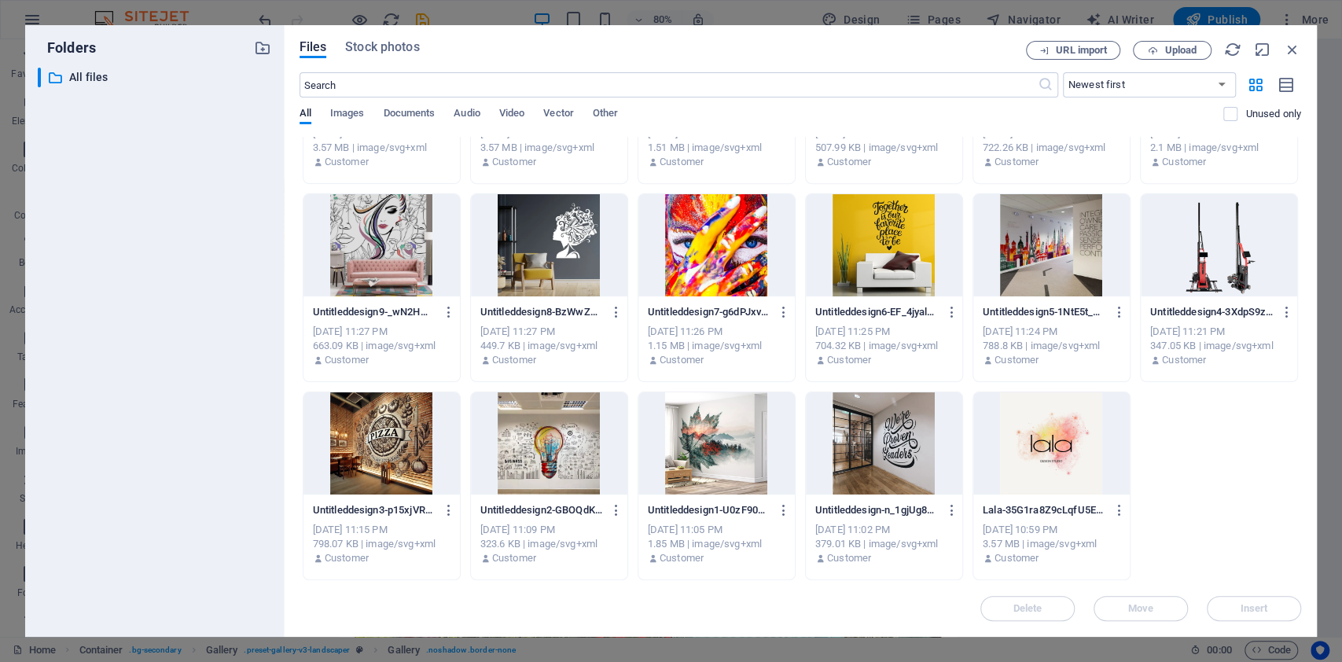
click at [376, 443] on div at bounding box center [381, 443] width 156 height 102
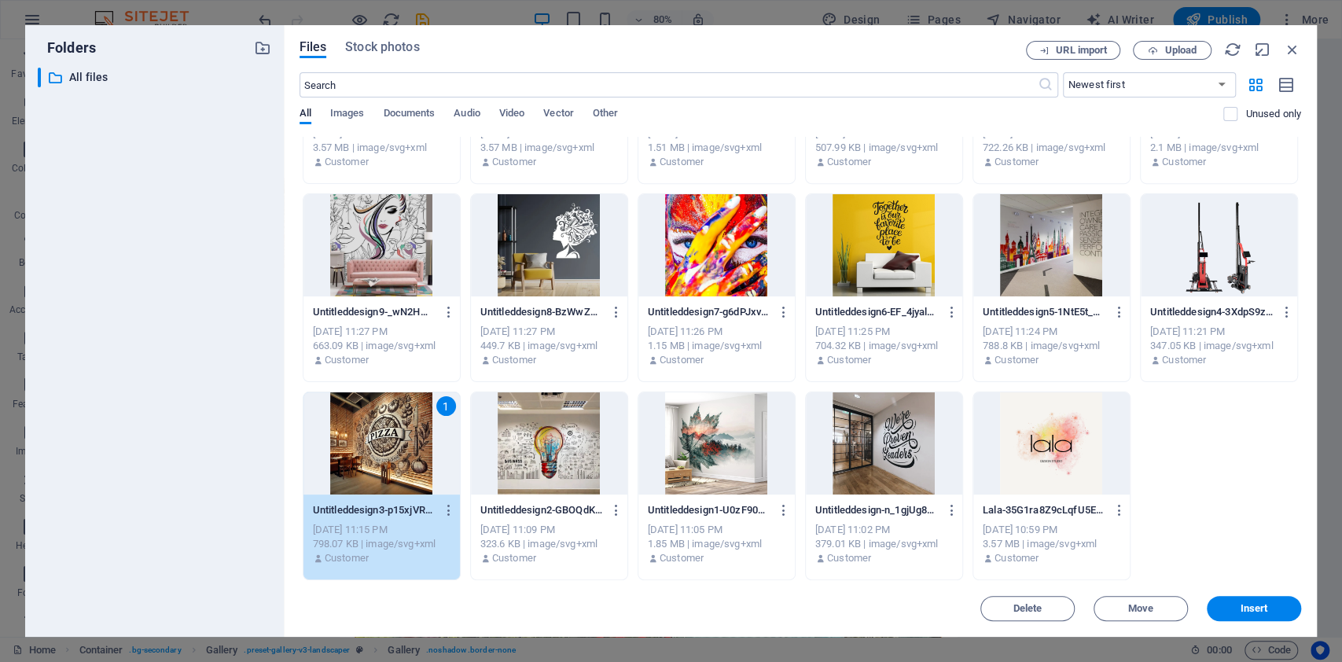
click at [376, 443] on div "1" at bounding box center [381, 443] width 156 height 102
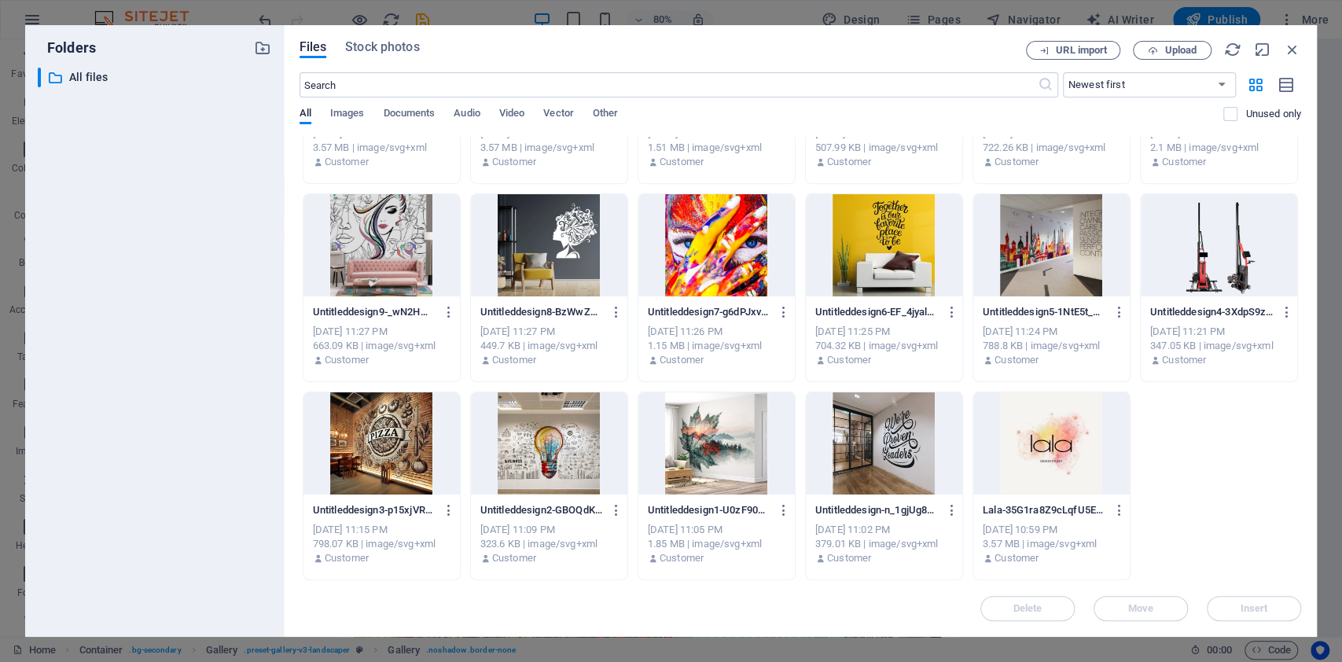
click at [376, 443] on div at bounding box center [381, 443] width 156 height 102
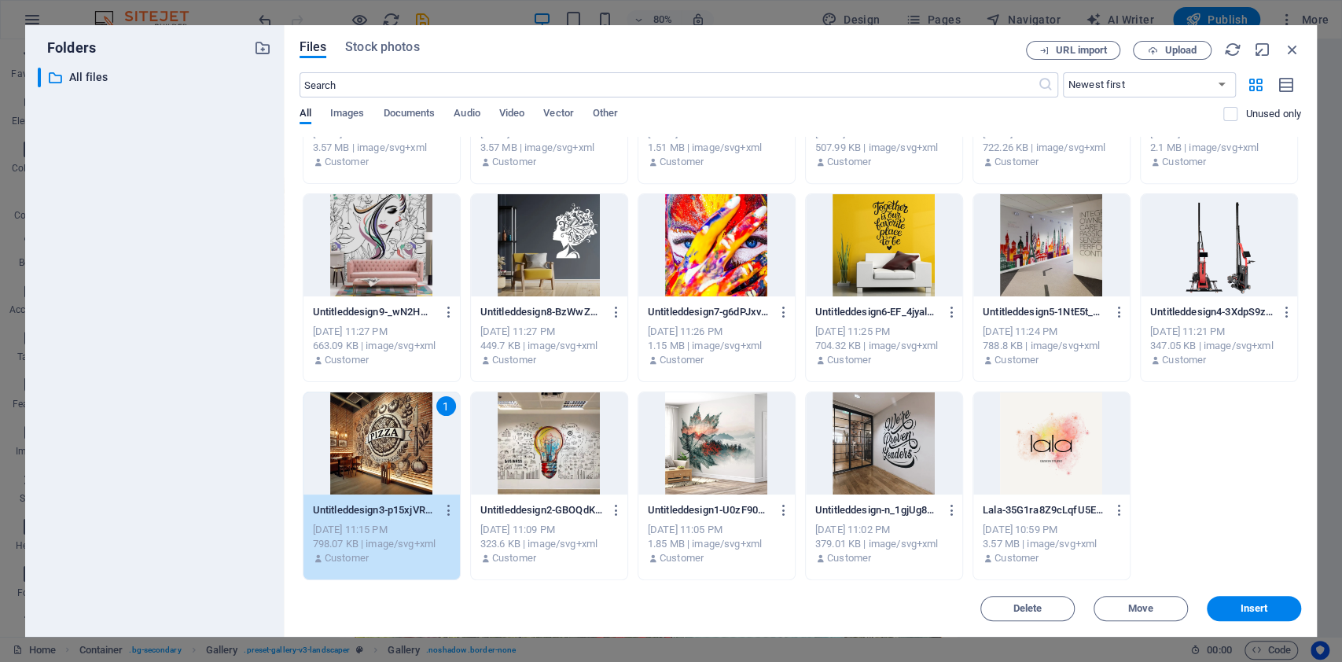
click at [1241, 593] on div "Delete Move Insert" at bounding box center [801, 600] width 1002 height 41
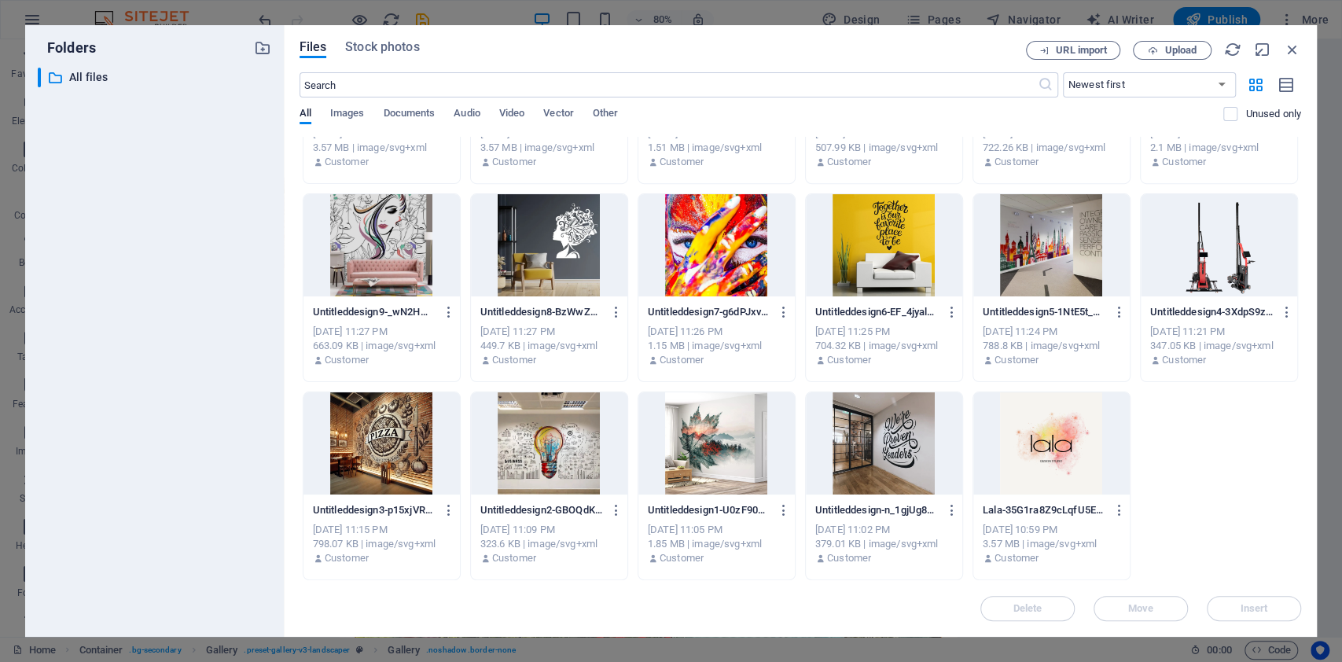
click at [1241, 604] on div "Delete Move Insert" at bounding box center [801, 600] width 1002 height 41
click at [385, 423] on div at bounding box center [381, 443] width 156 height 102
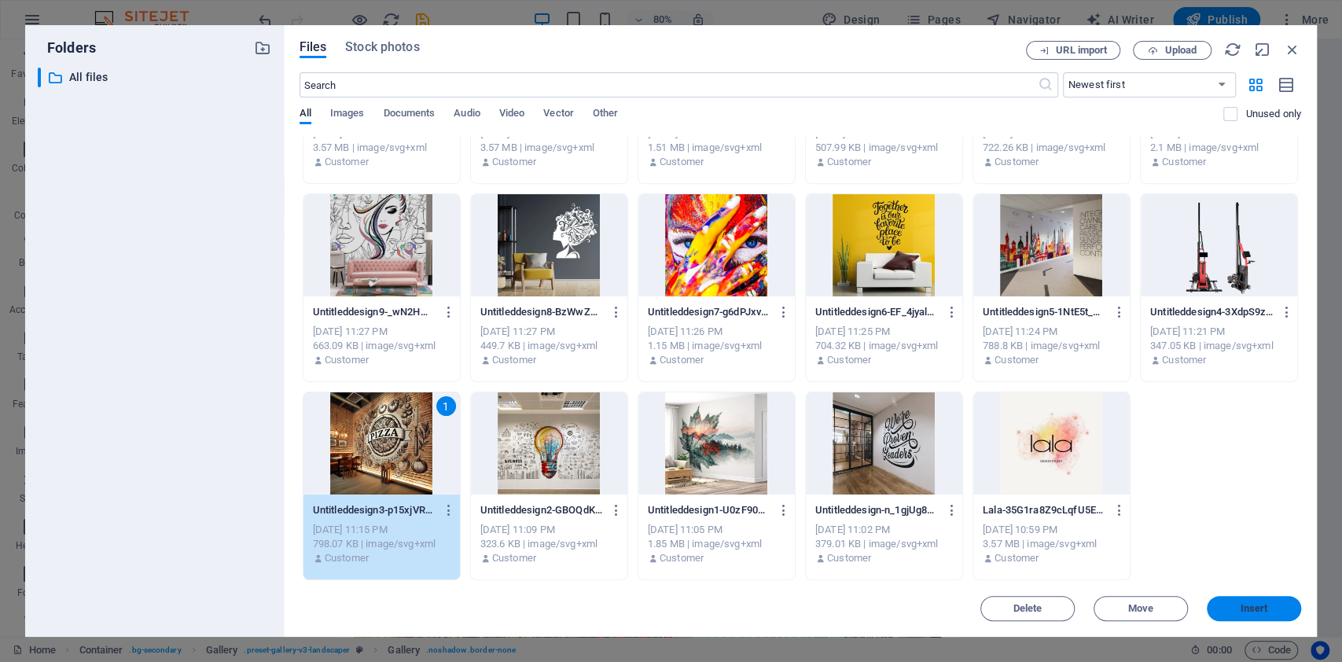
click at [1257, 604] on span "Insert" at bounding box center [1255, 608] width 28 height 9
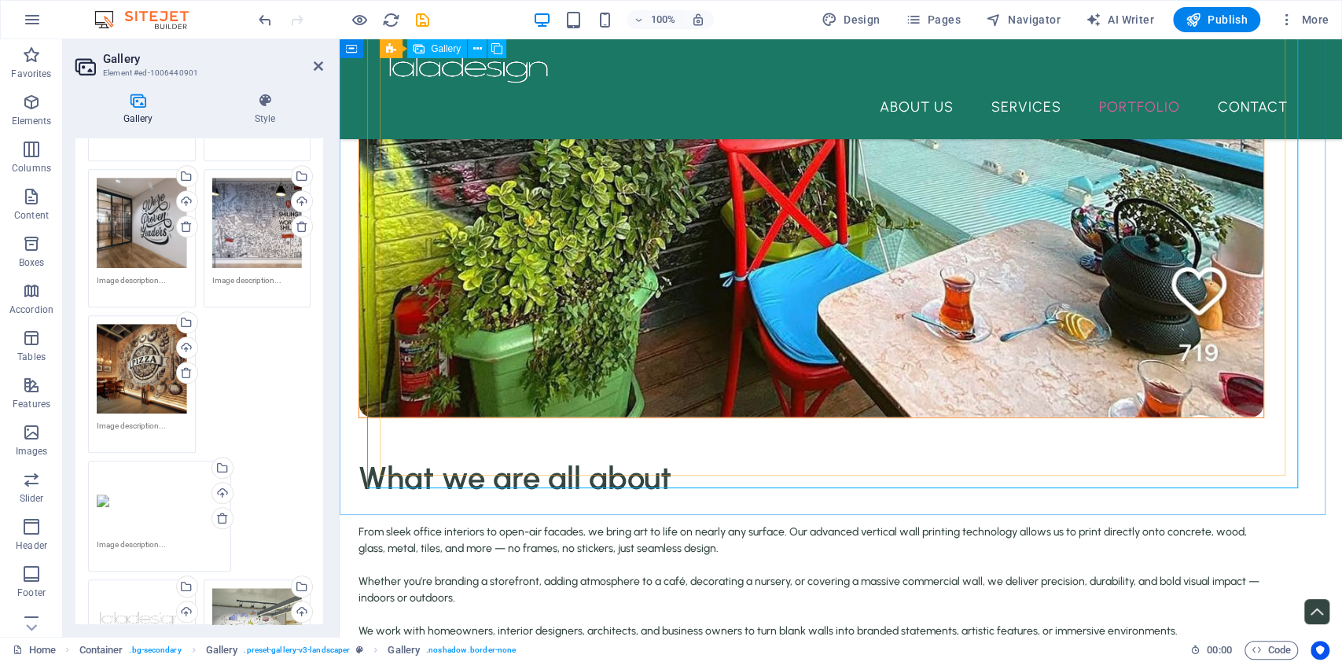
scroll to position [2724, 0]
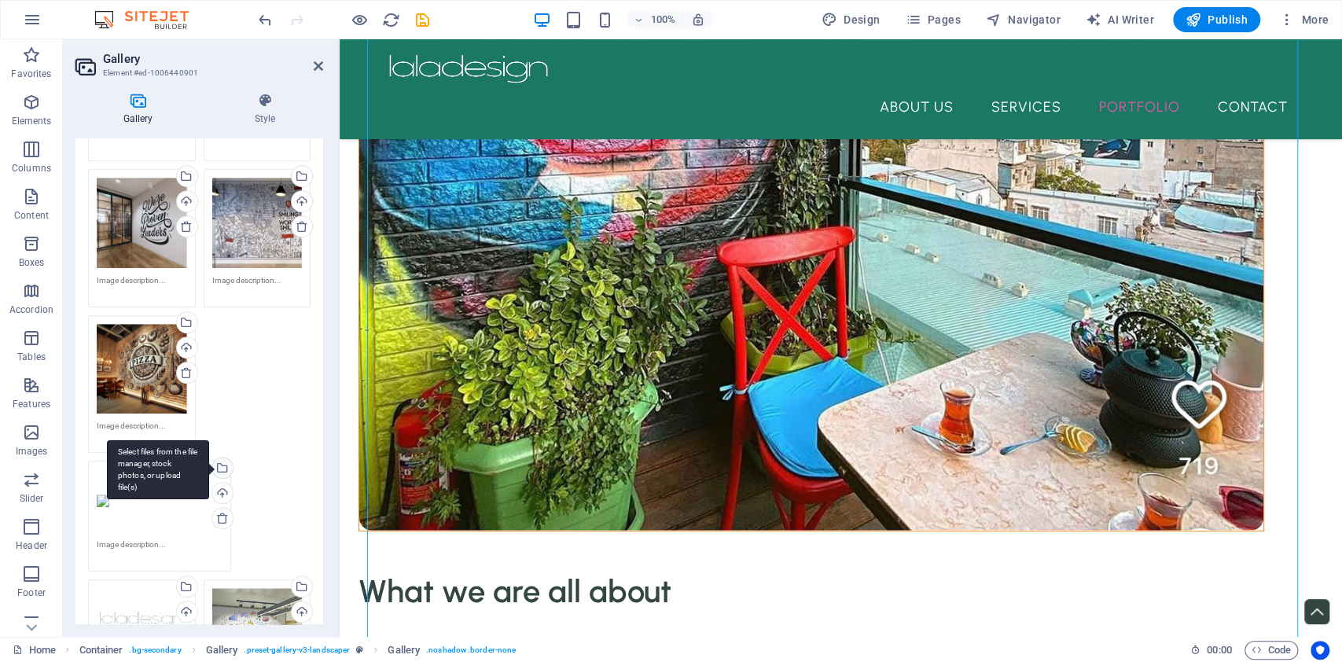
click at [233, 458] on div "Select files from the file manager, stock photos, or upload file(s)" at bounding box center [221, 470] width 24 height 24
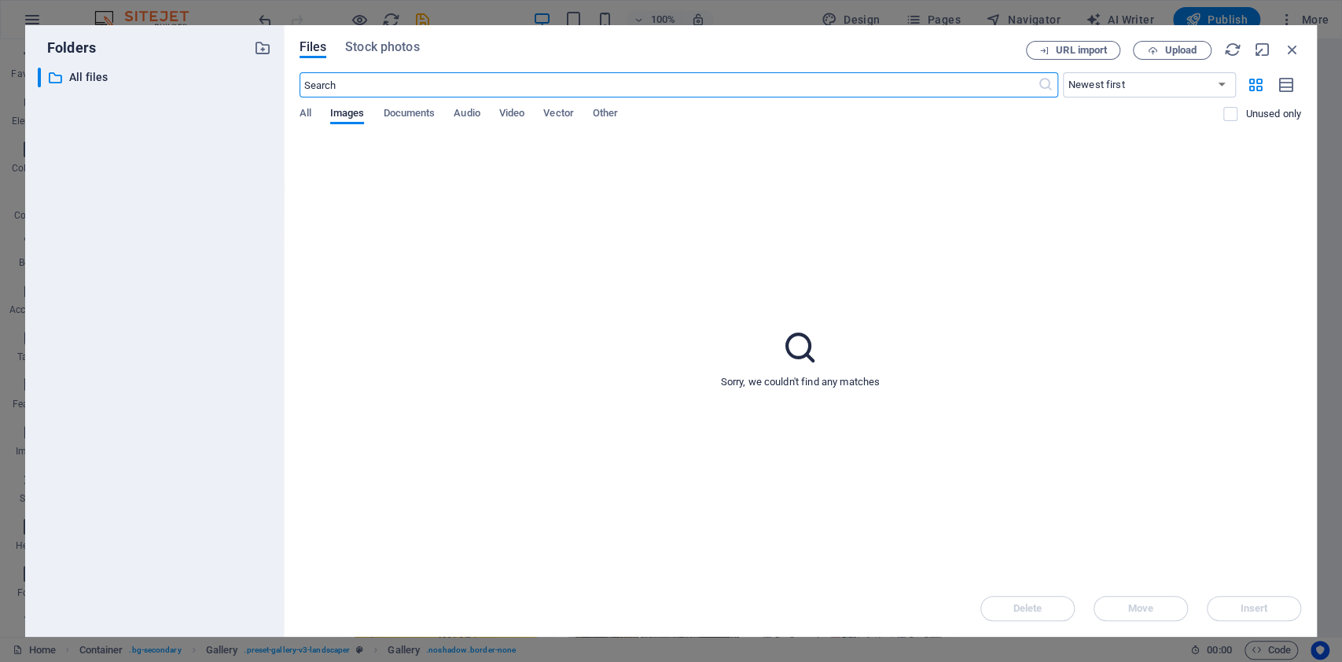
scroll to position [2513, 0]
click at [1219, 204] on div "Sorry, we couldn't find any matches" at bounding box center [801, 358] width 1002 height 443
click at [1161, 53] on span "Upload" at bounding box center [1172, 51] width 64 height 10
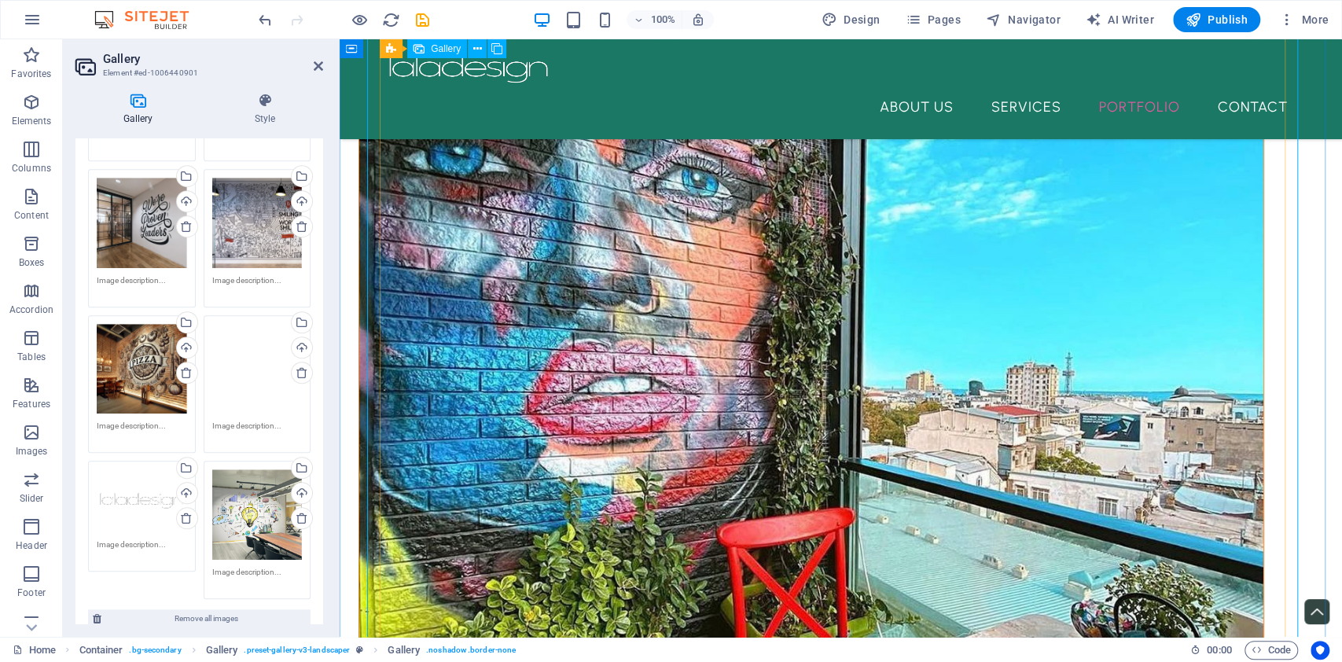
scroll to position [2514, 0]
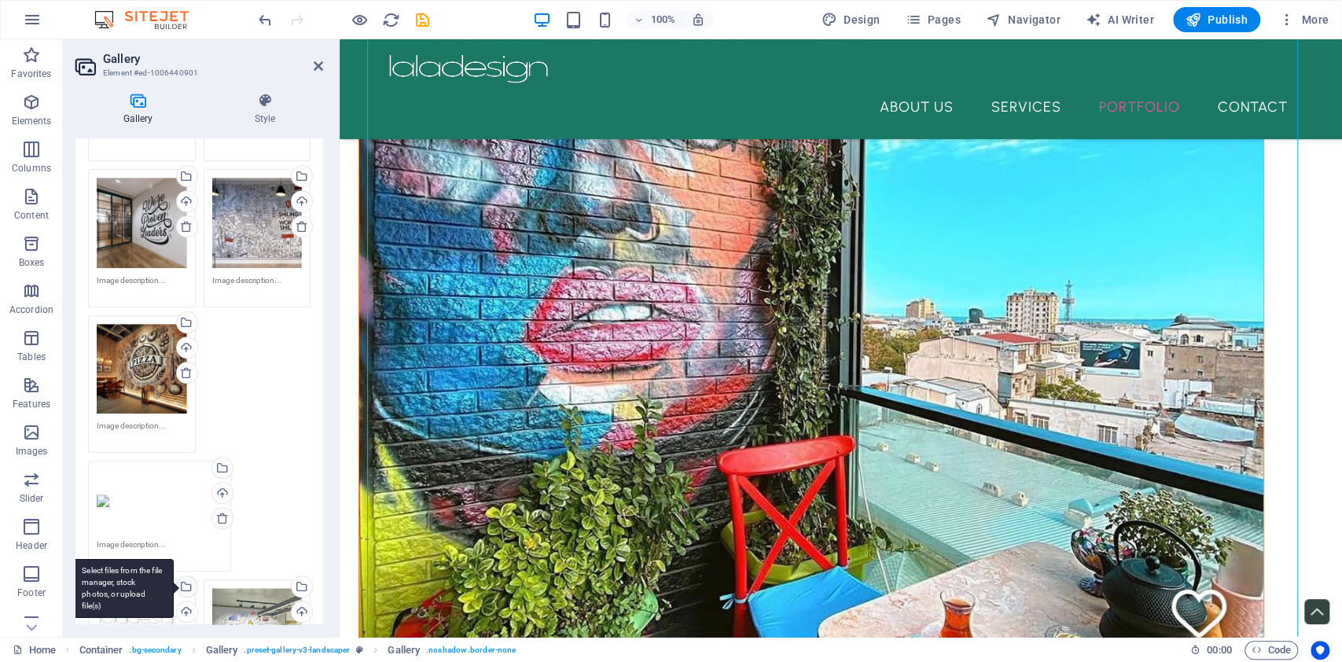
click at [188, 576] on div "Select files from the file manager, stock photos, or upload file(s)" at bounding box center [186, 588] width 24 height 24
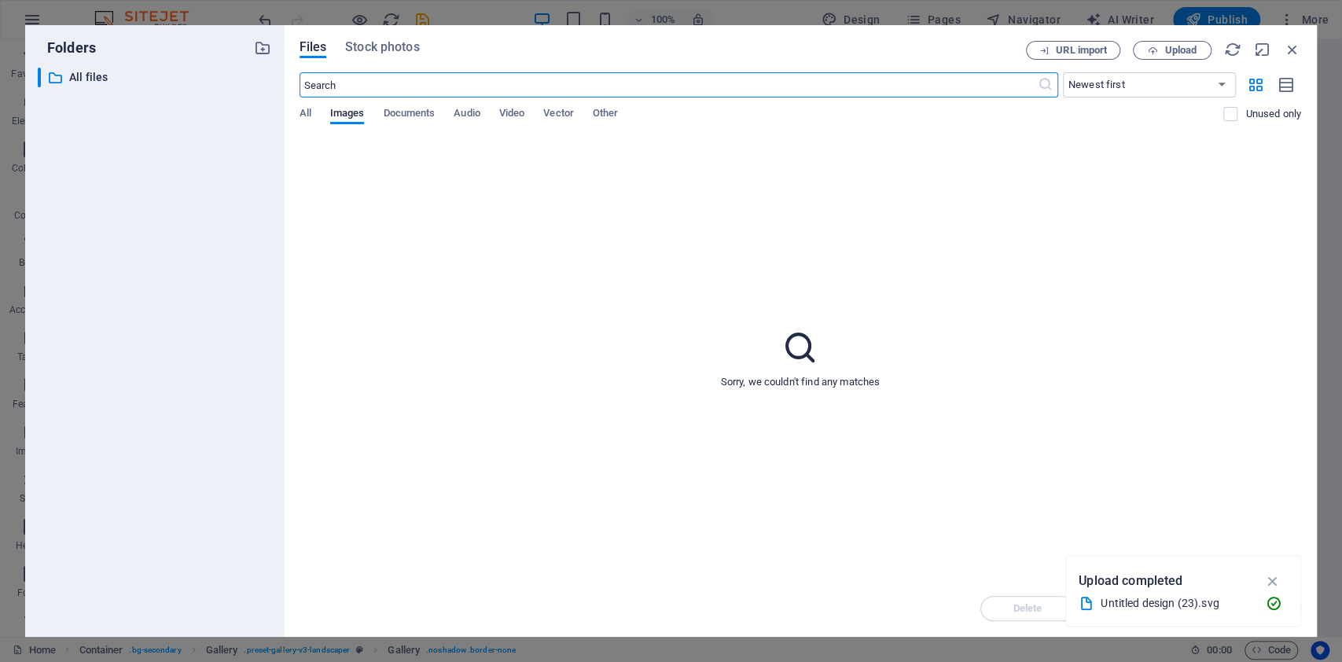
scroll to position [2303, 0]
click at [1151, 41] on button "Upload" at bounding box center [1172, 50] width 79 height 19
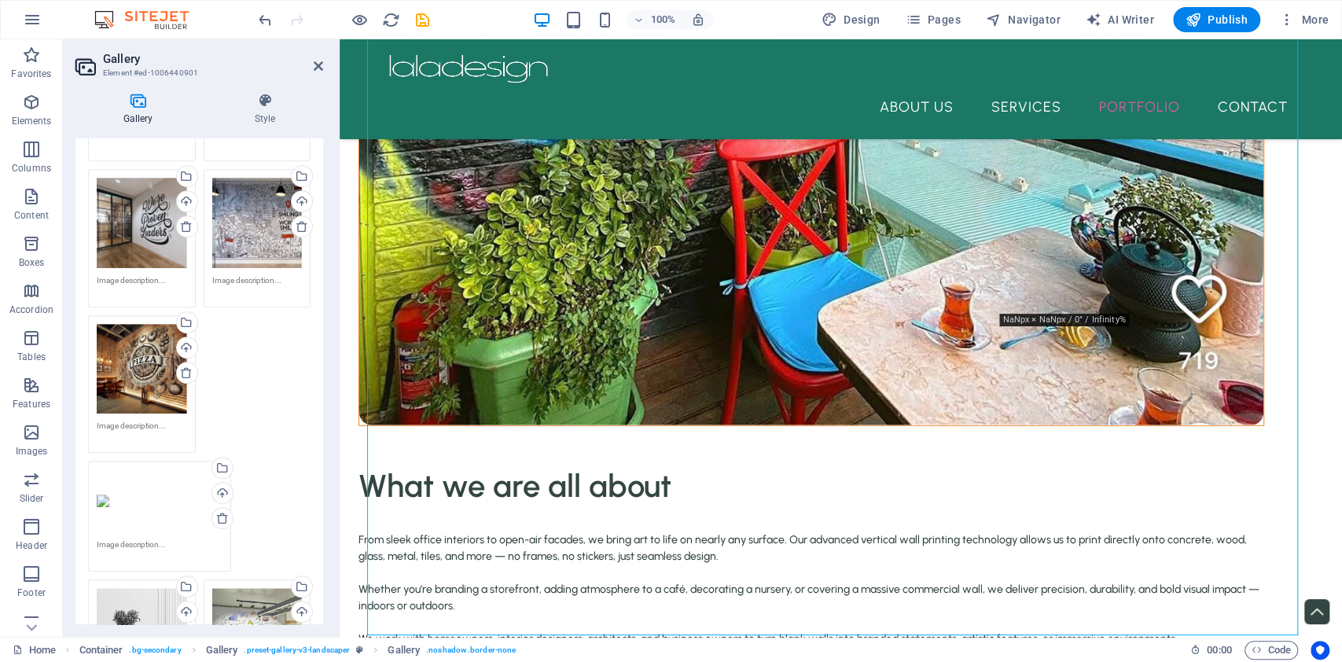
scroll to position [0, 0]
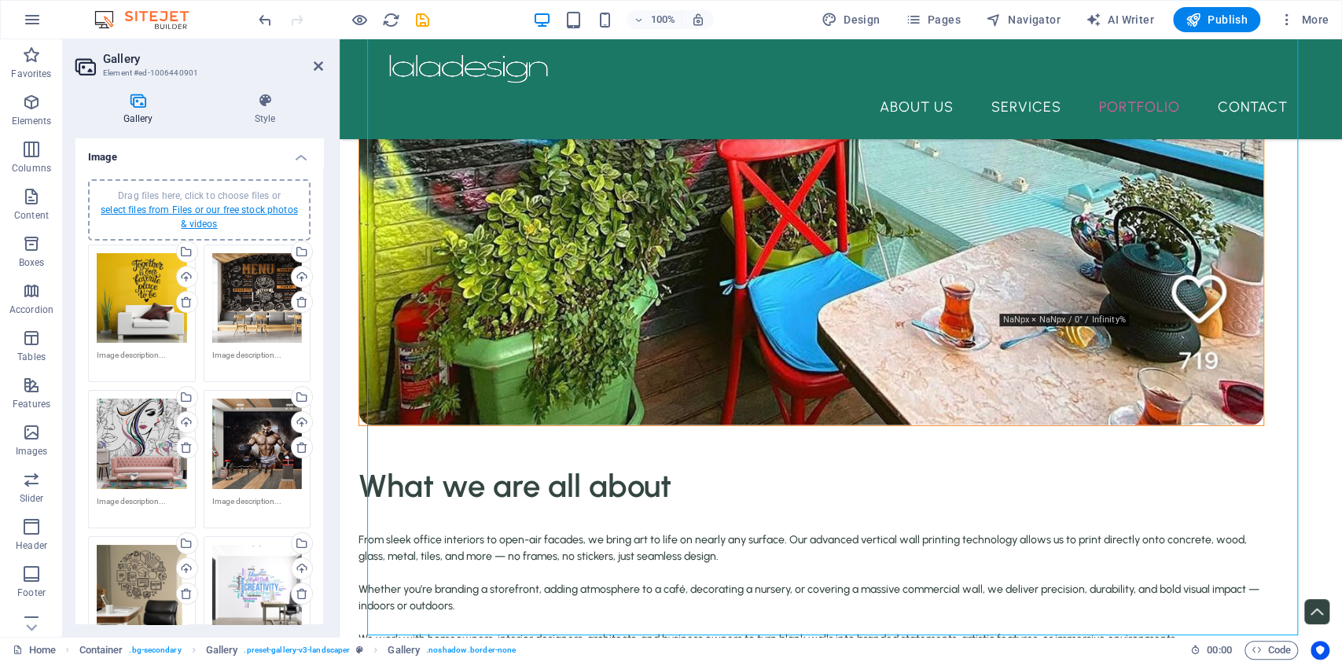
click at [219, 204] on link "select files from Files or our free stock photos & videos" at bounding box center [199, 216] width 197 height 25
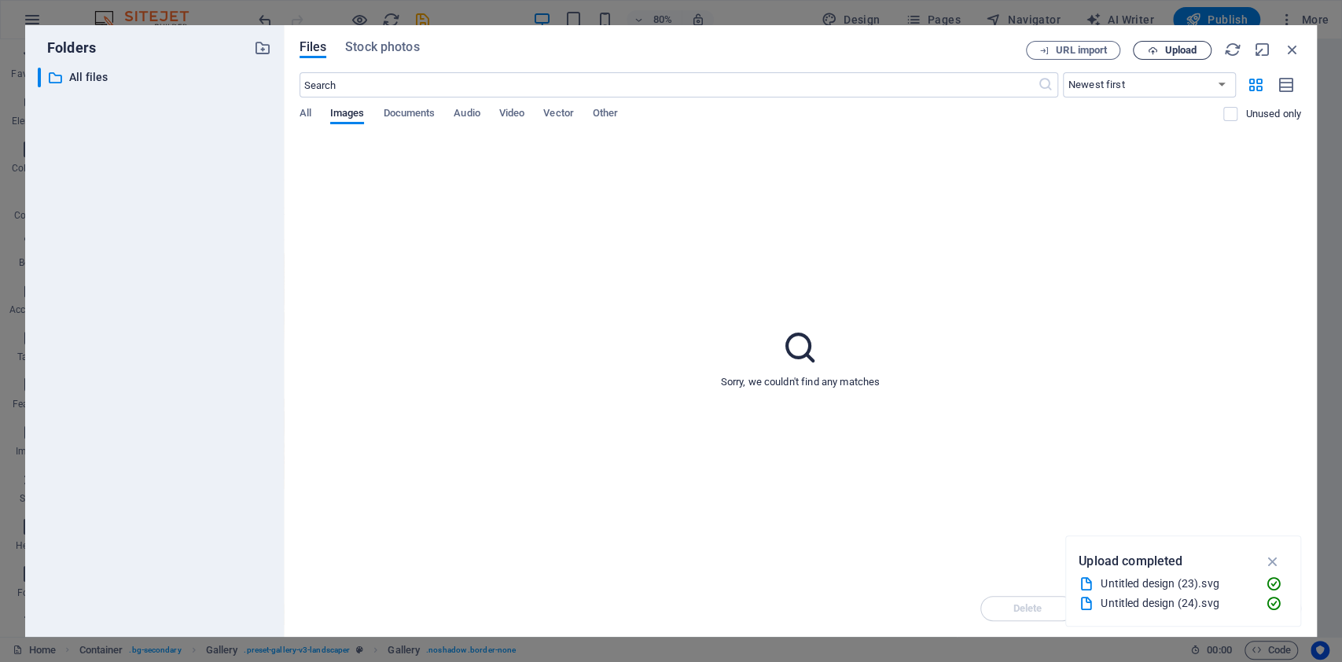
click at [1179, 58] on button "Upload" at bounding box center [1172, 50] width 79 height 19
click at [304, 112] on span "All" at bounding box center [306, 115] width 12 height 22
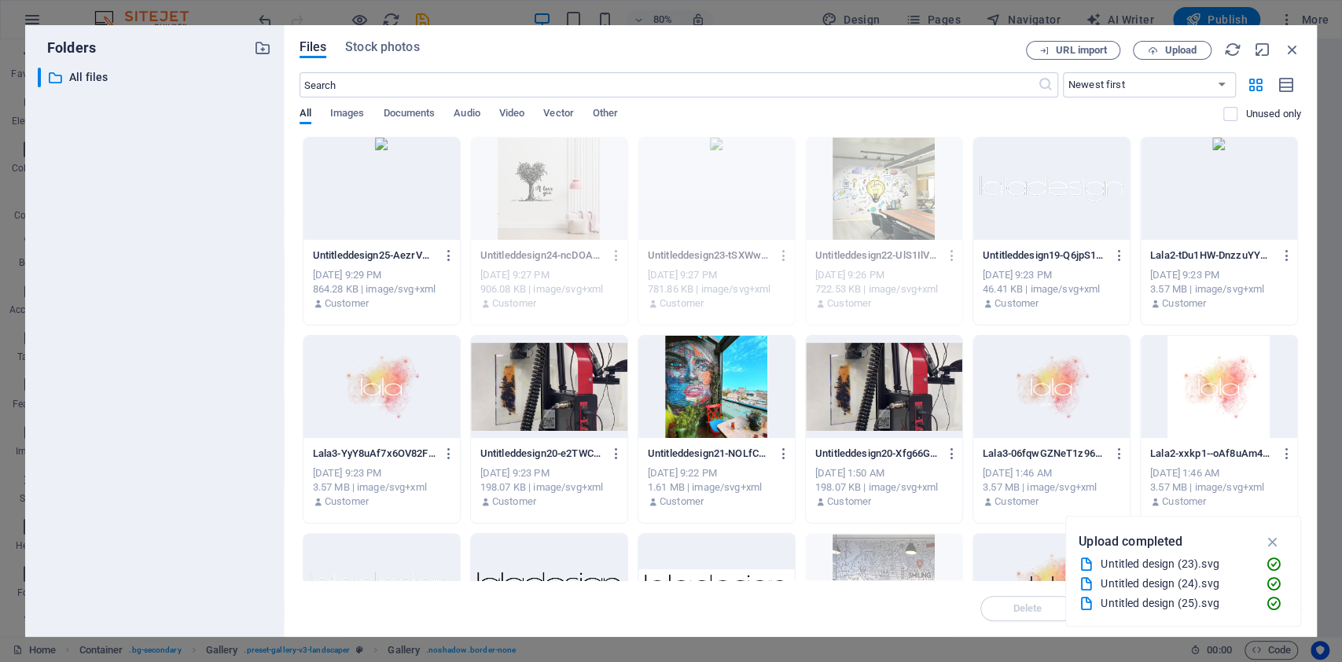
click at [377, 243] on div "Untitleddesign25-AezrVGVjBlvwej_VWaHMkA.svg Untitleddesign25-AezrVGVjBlvwej_VWa…" at bounding box center [382, 255] width 138 height 25
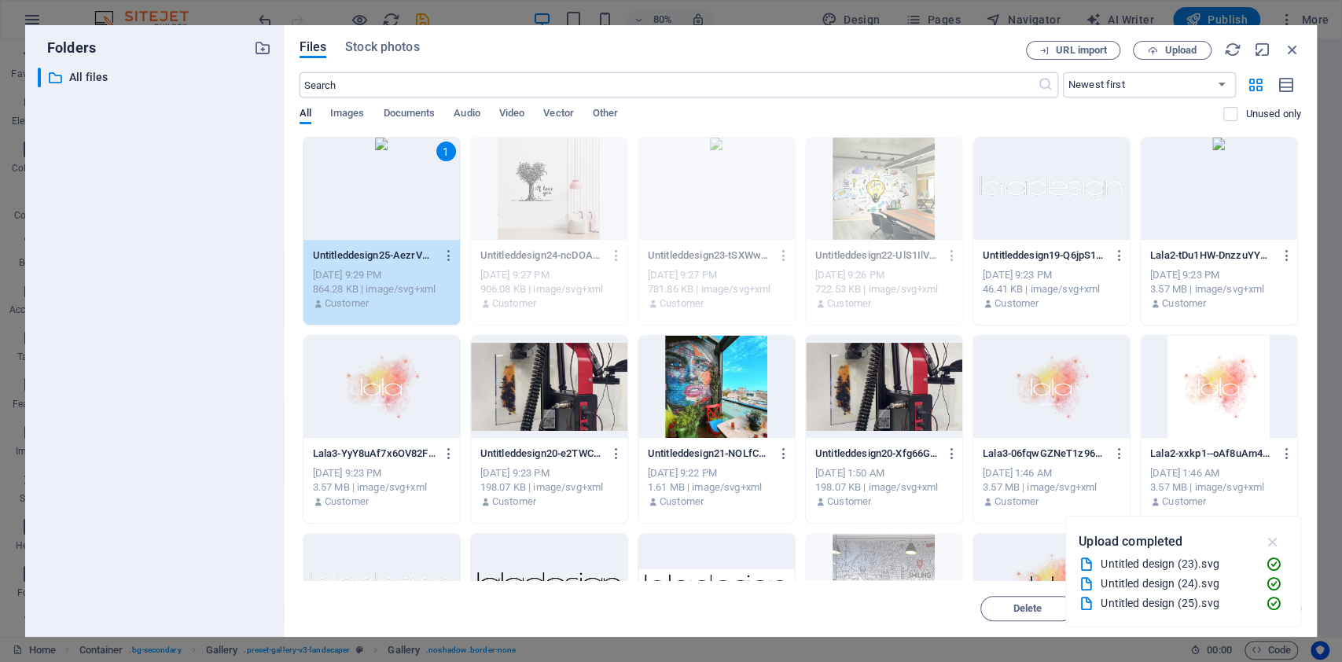
click at [1273, 541] on icon "button" at bounding box center [1273, 541] width 18 height 17
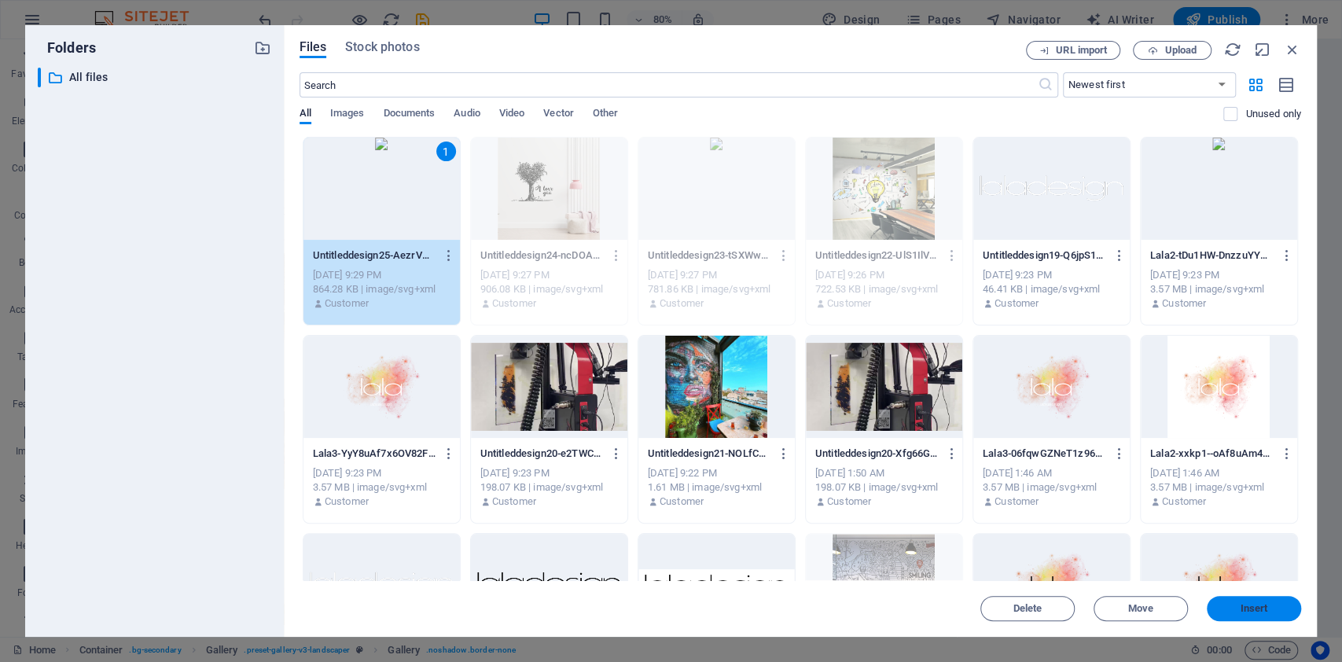
click at [1241, 608] on span "Insert" at bounding box center [1255, 608] width 28 height 9
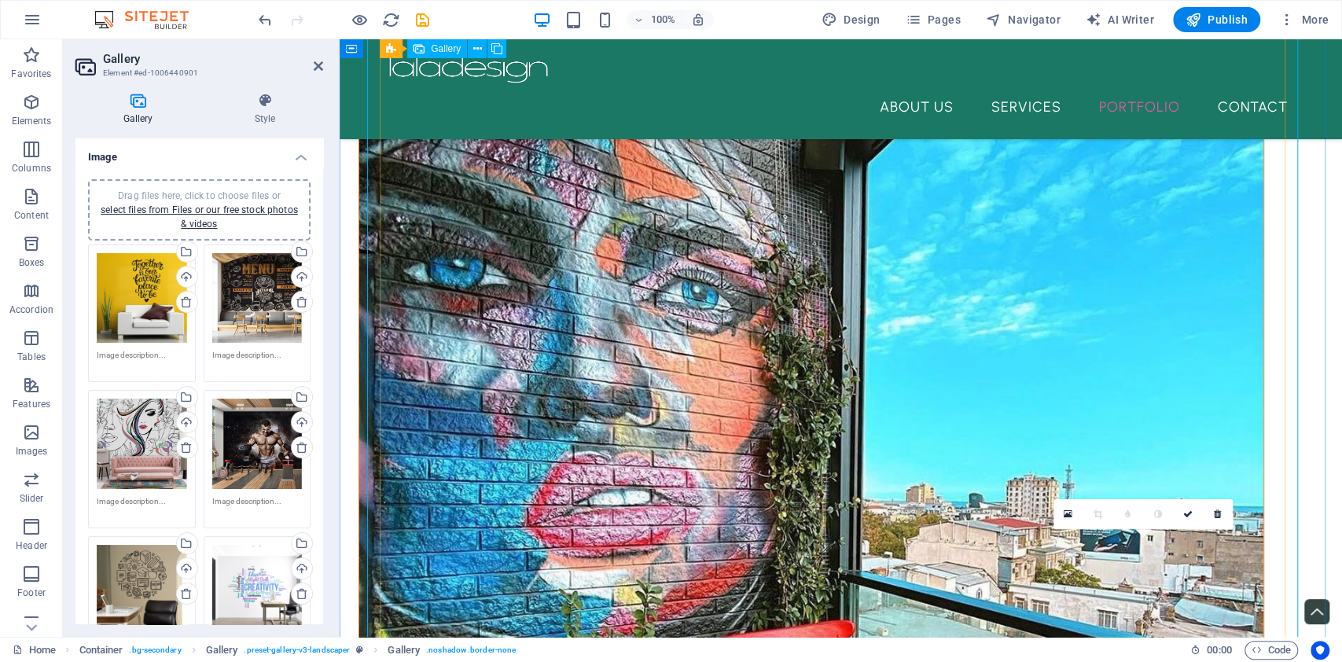
scroll to position [2306, 0]
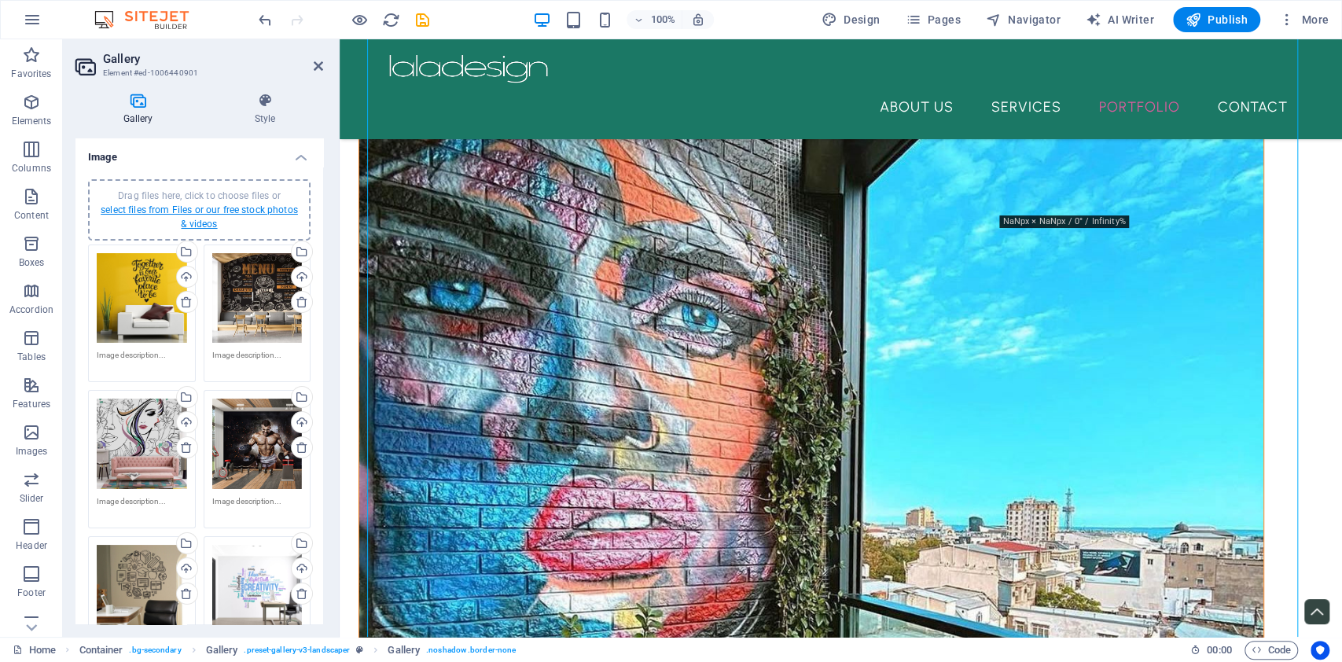
click at [187, 215] on link "select files from Files or our free stock photos & videos" at bounding box center [199, 216] width 197 height 25
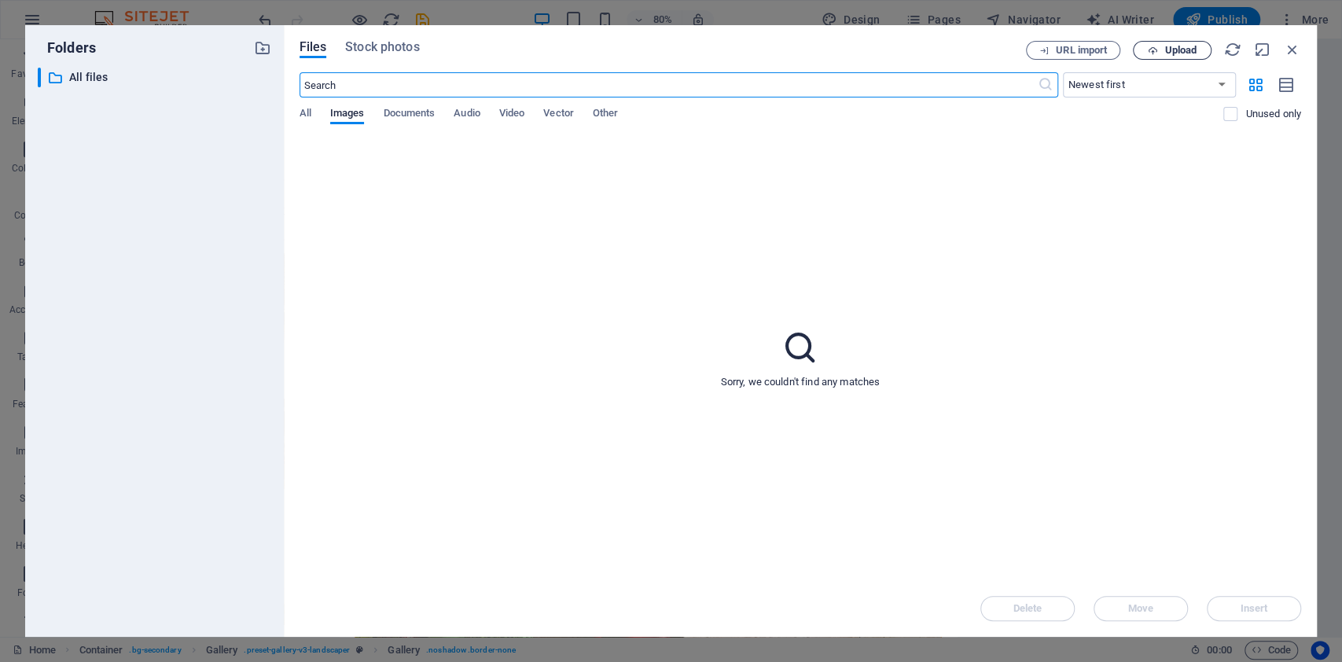
click at [1165, 50] on span "Upload" at bounding box center [1180, 50] width 32 height 9
click at [309, 116] on span "All" at bounding box center [306, 115] width 12 height 22
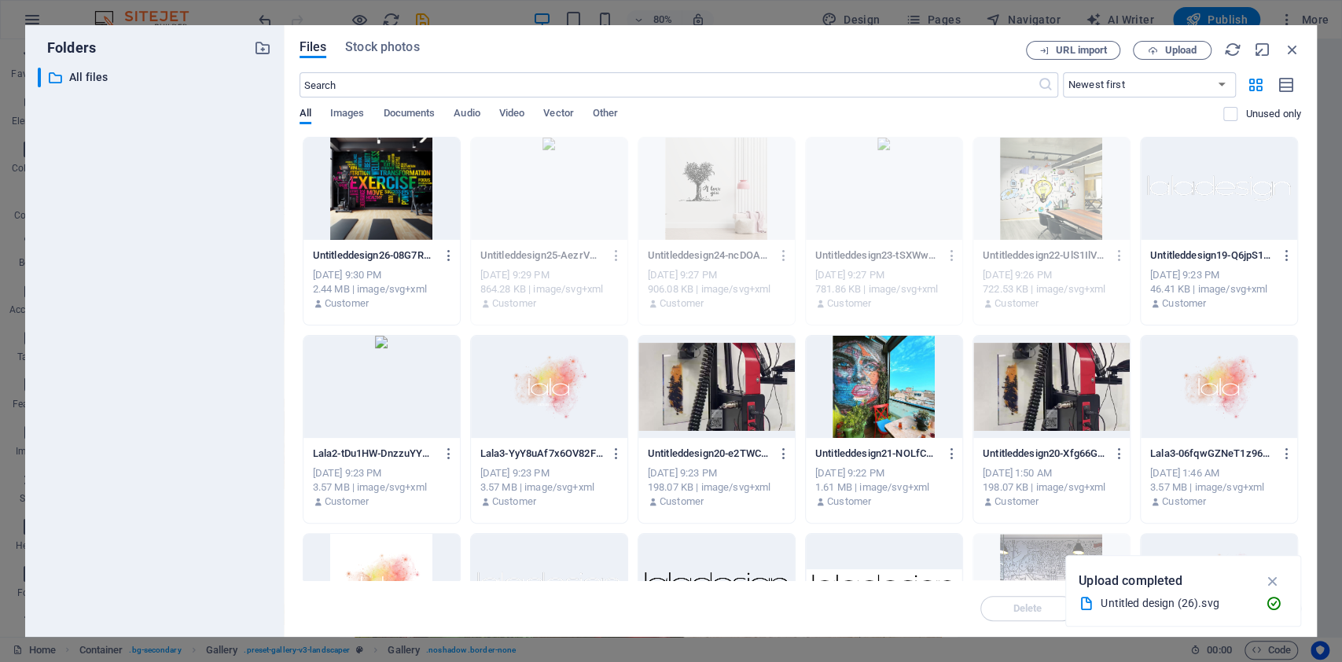
click at [401, 231] on div at bounding box center [381, 189] width 156 height 102
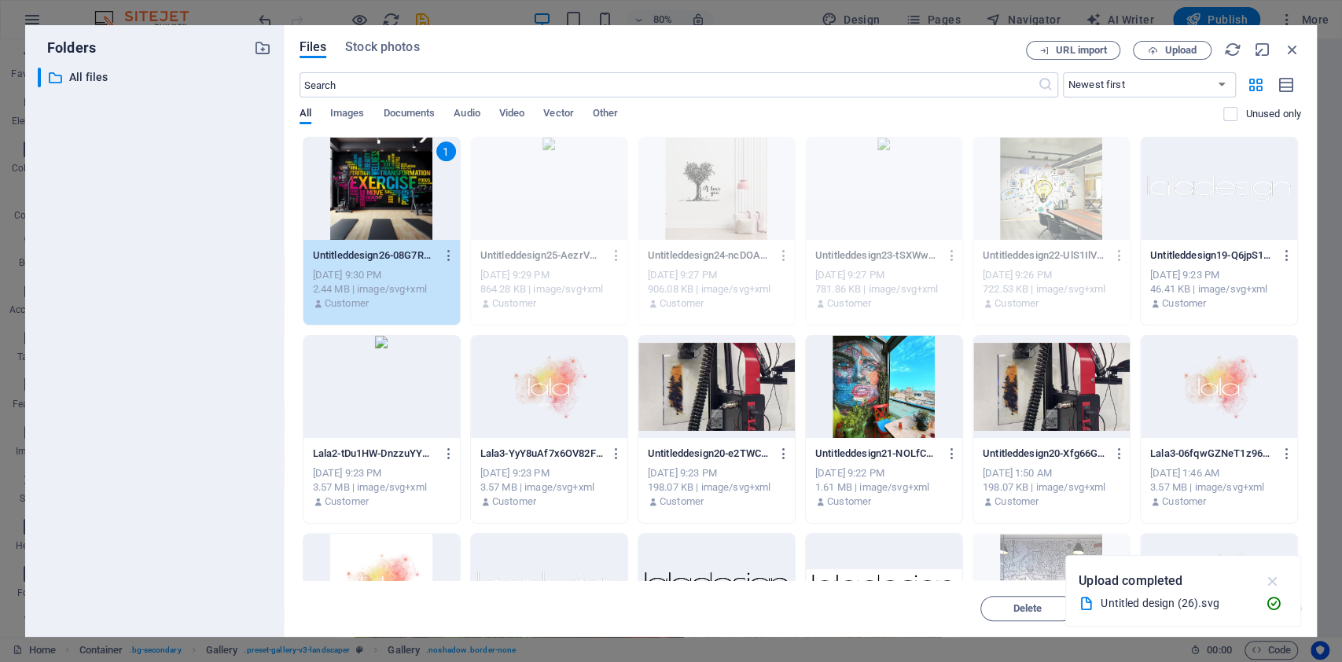
click at [1273, 581] on icon "button" at bounding box center [1273, 580] width 18 height 17
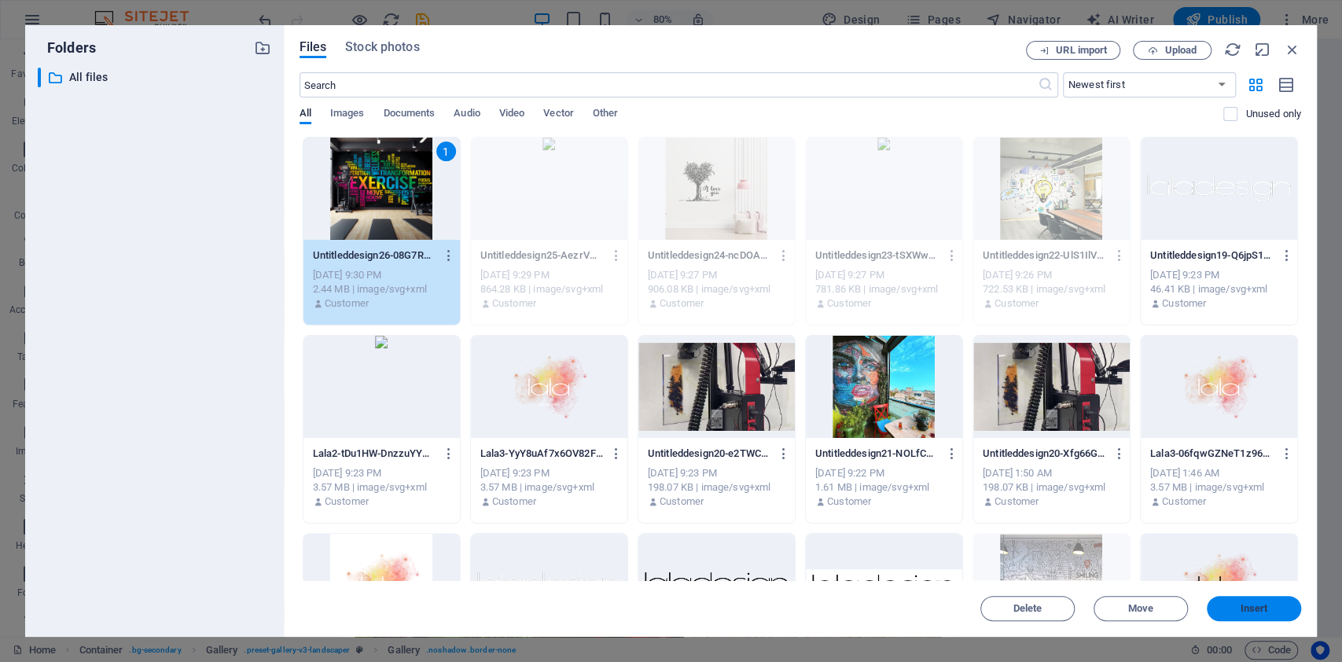
click at [1250, 609] on span "Insert" at bounding box center [1255, 608] width 28 height 9
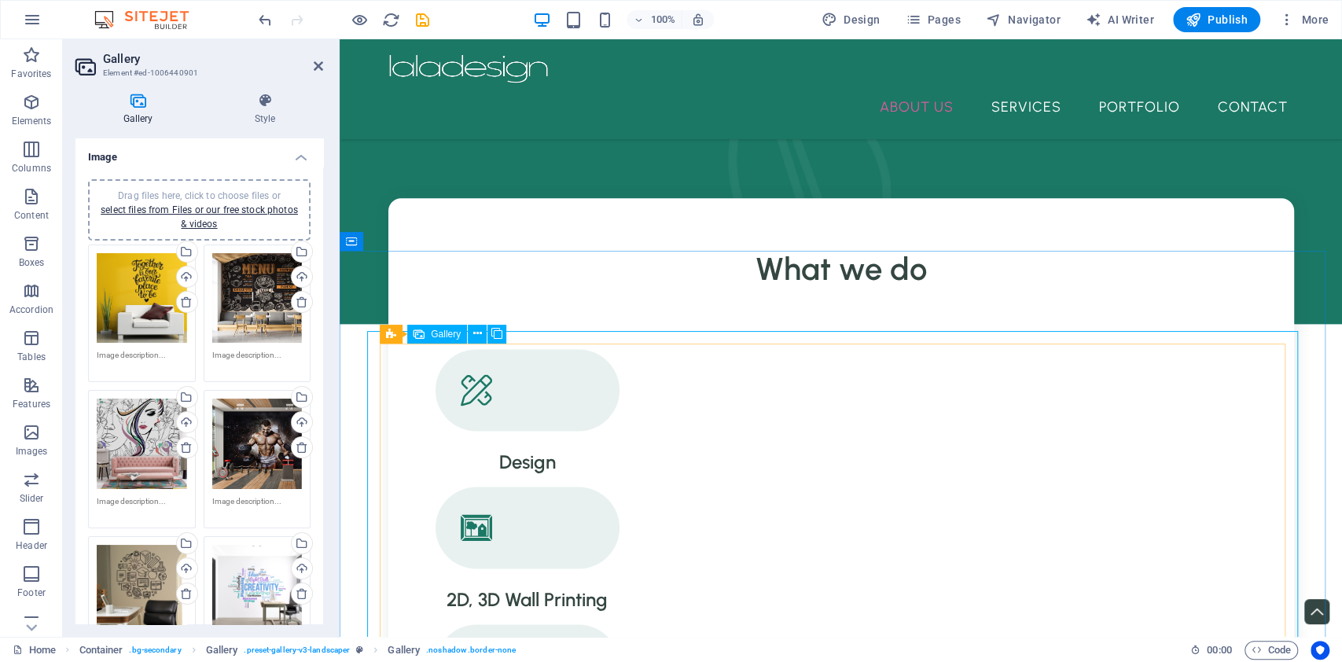
scroll to position [1258, 0]
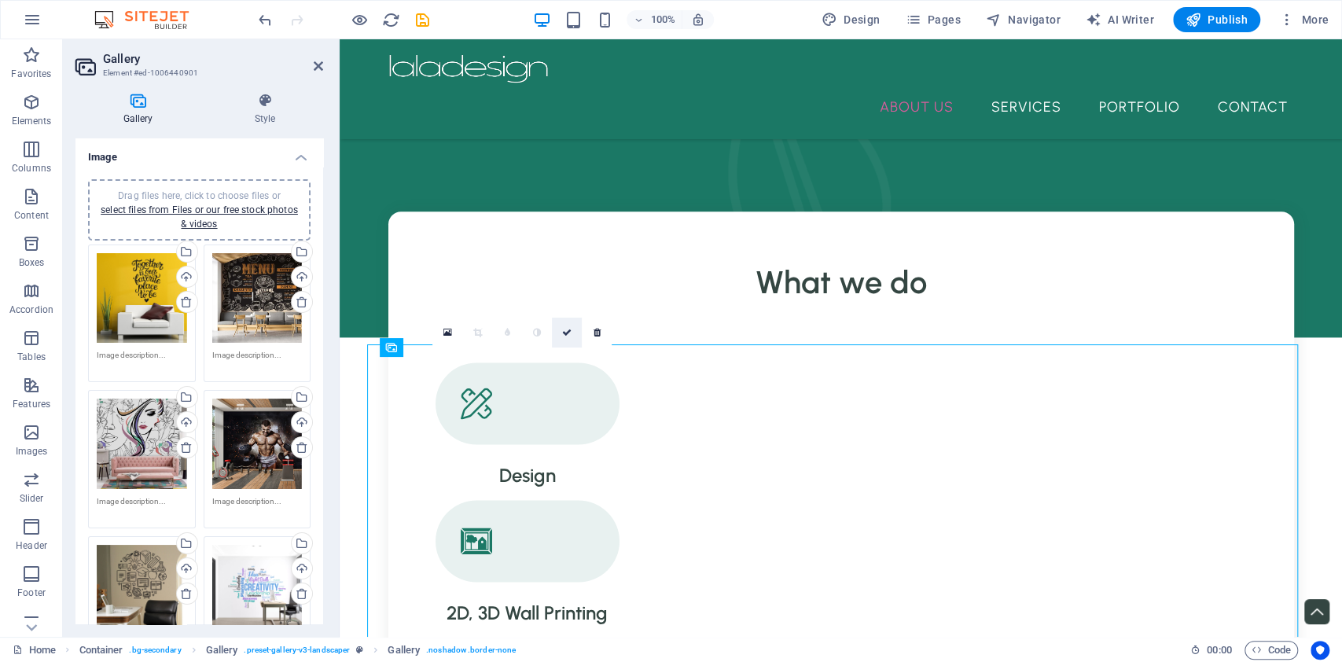
click at [570, 328] on icon at bounding box center [566, 332] width 9 height 9
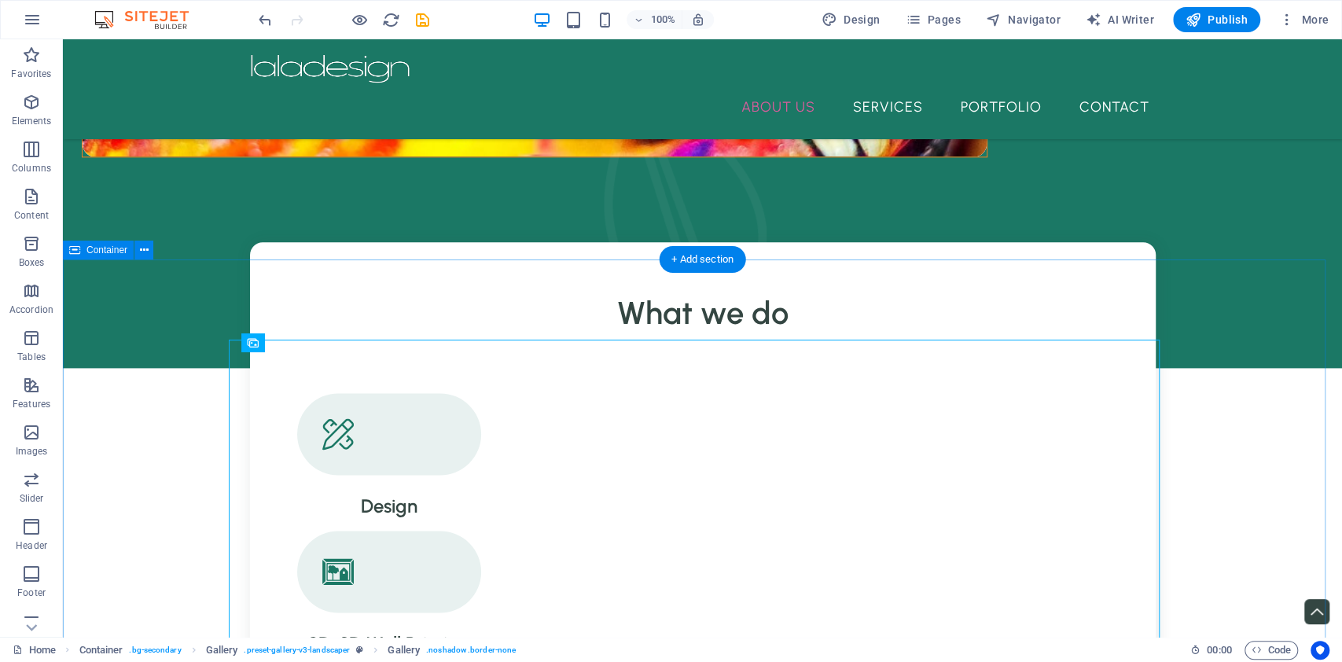
scroll to position [1153, 0]
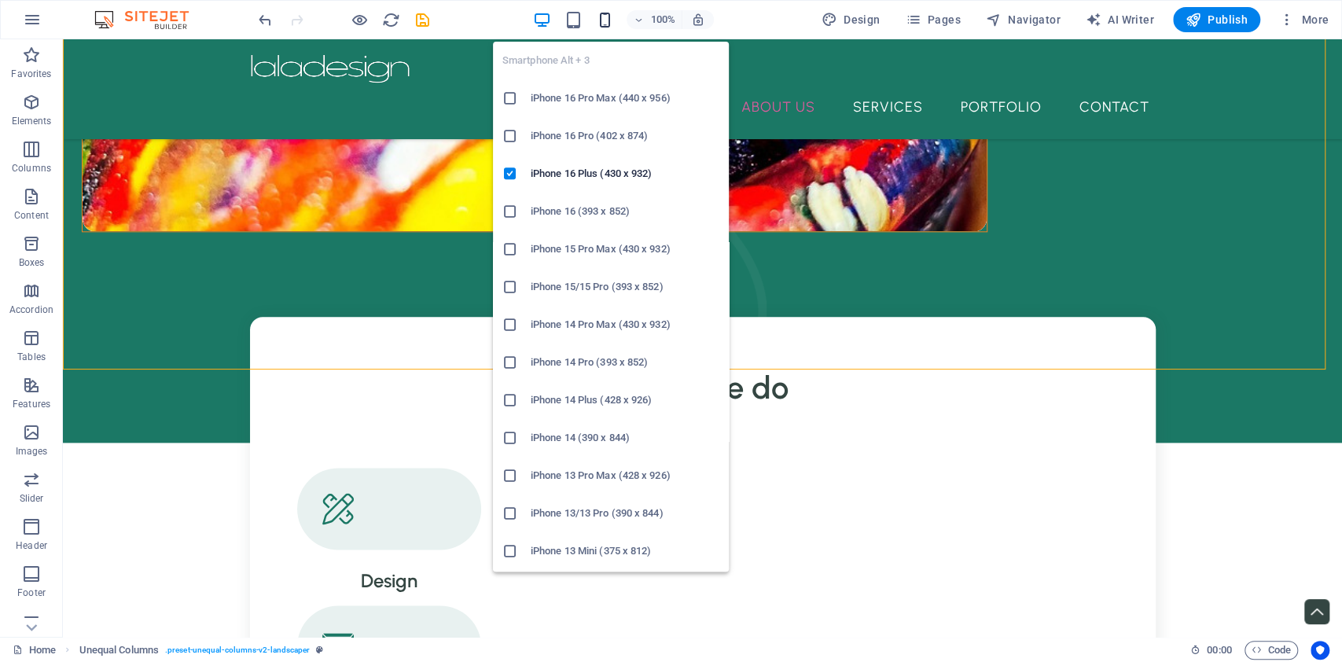
click at [610, 17] on icon "button" at bounding box center [605, 20] width 18 height 18
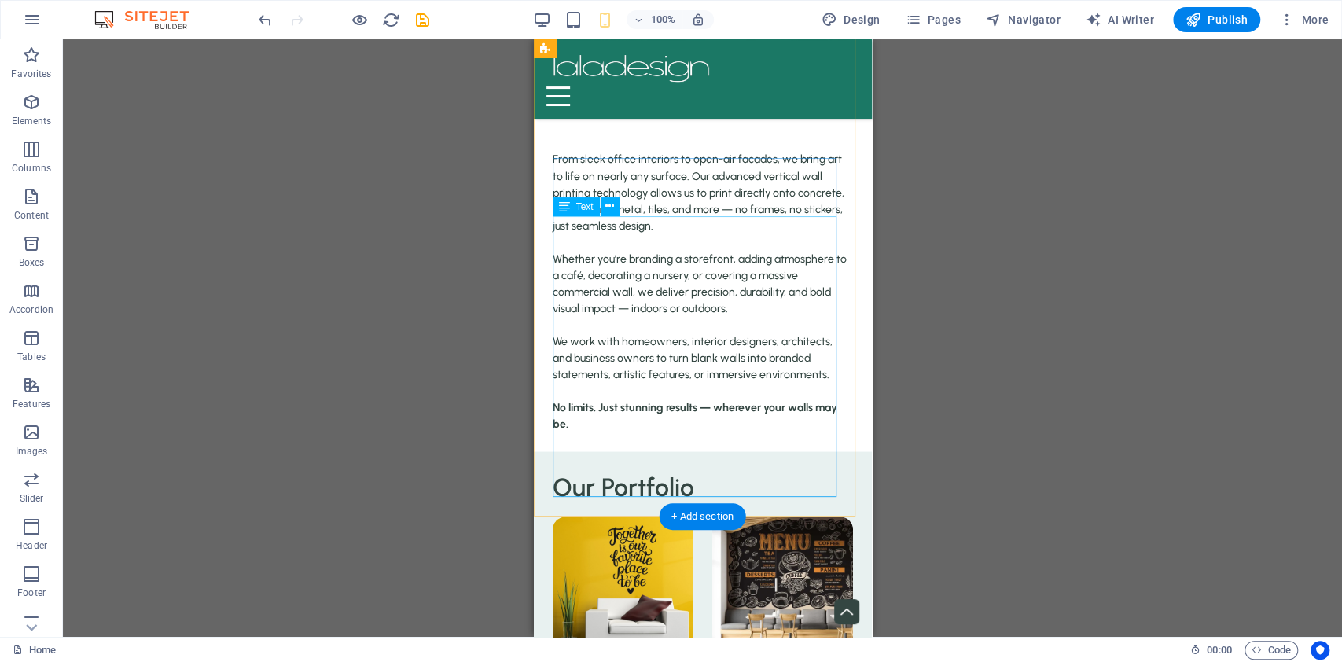
scroll to position [1881, 0]
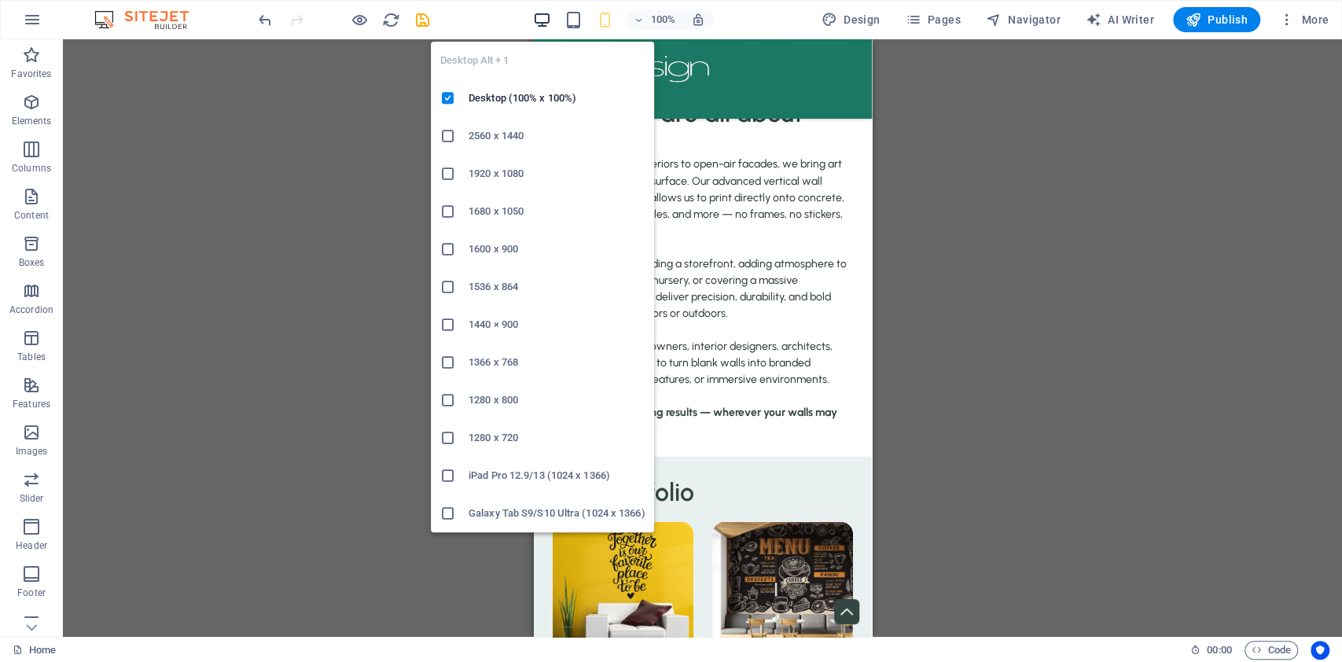
click at [550, 21] on icon "button" at bounding box center [542, 20] width 18 height 18
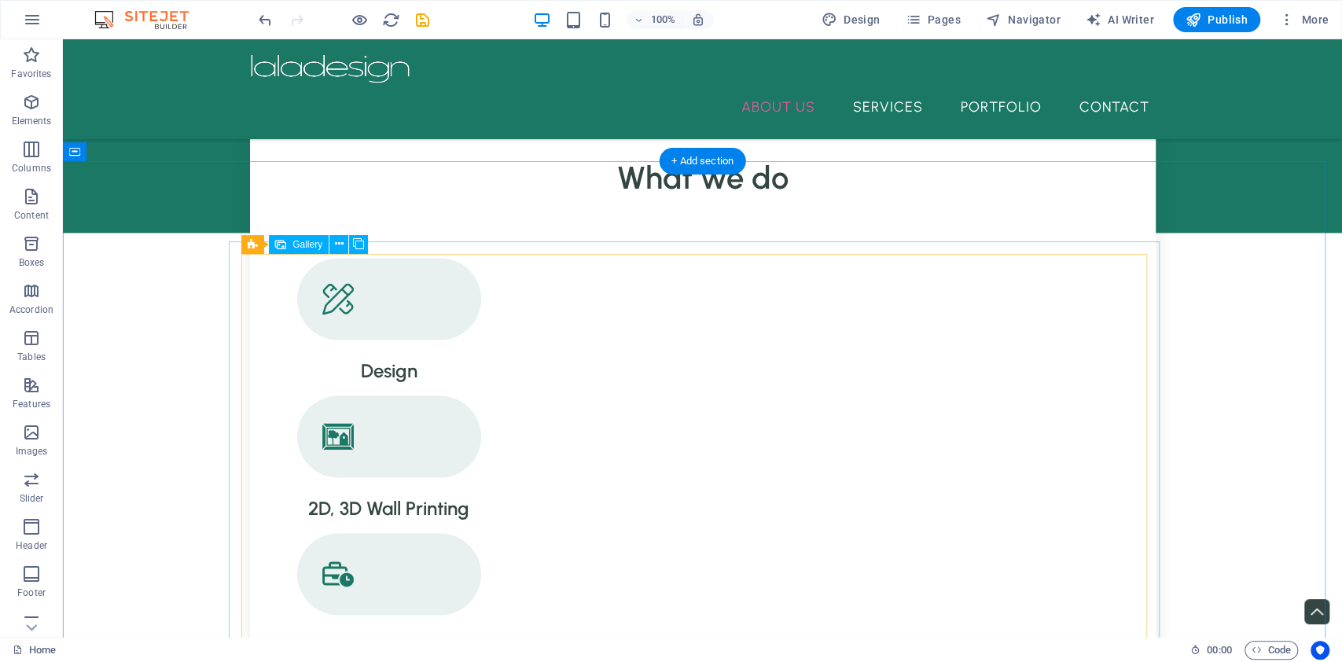
scroll to position [1153, 0]
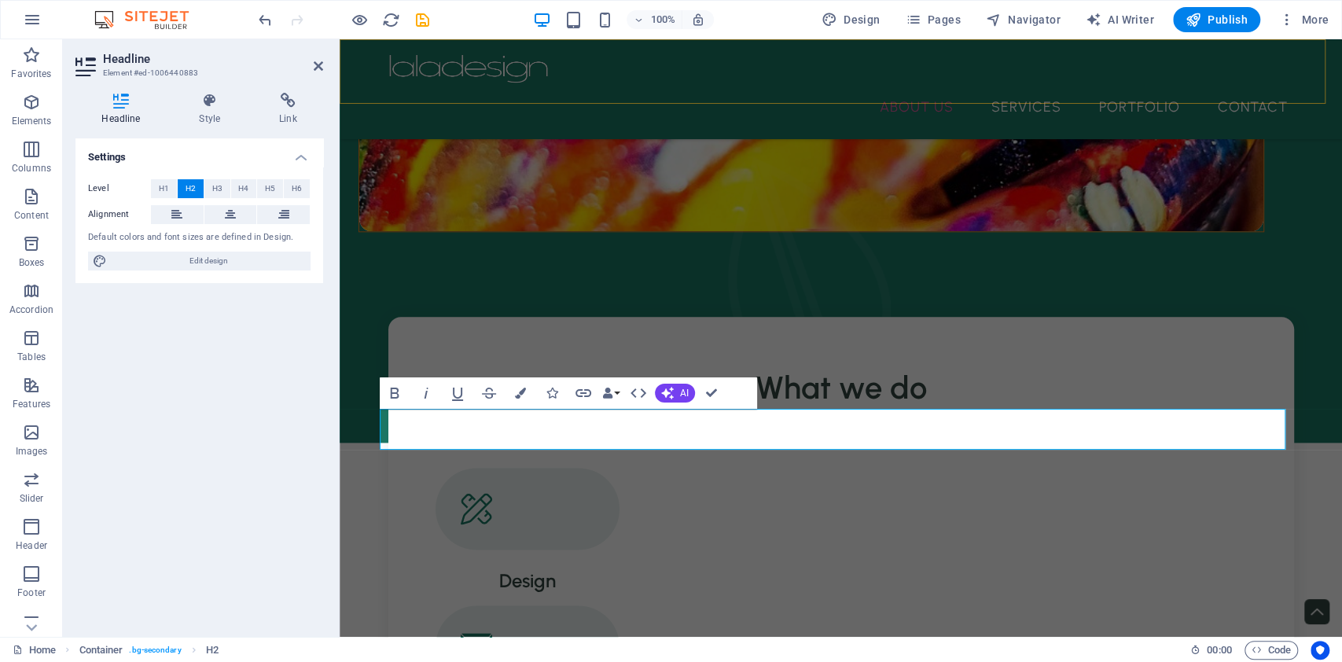
scroll to position [0, 5]
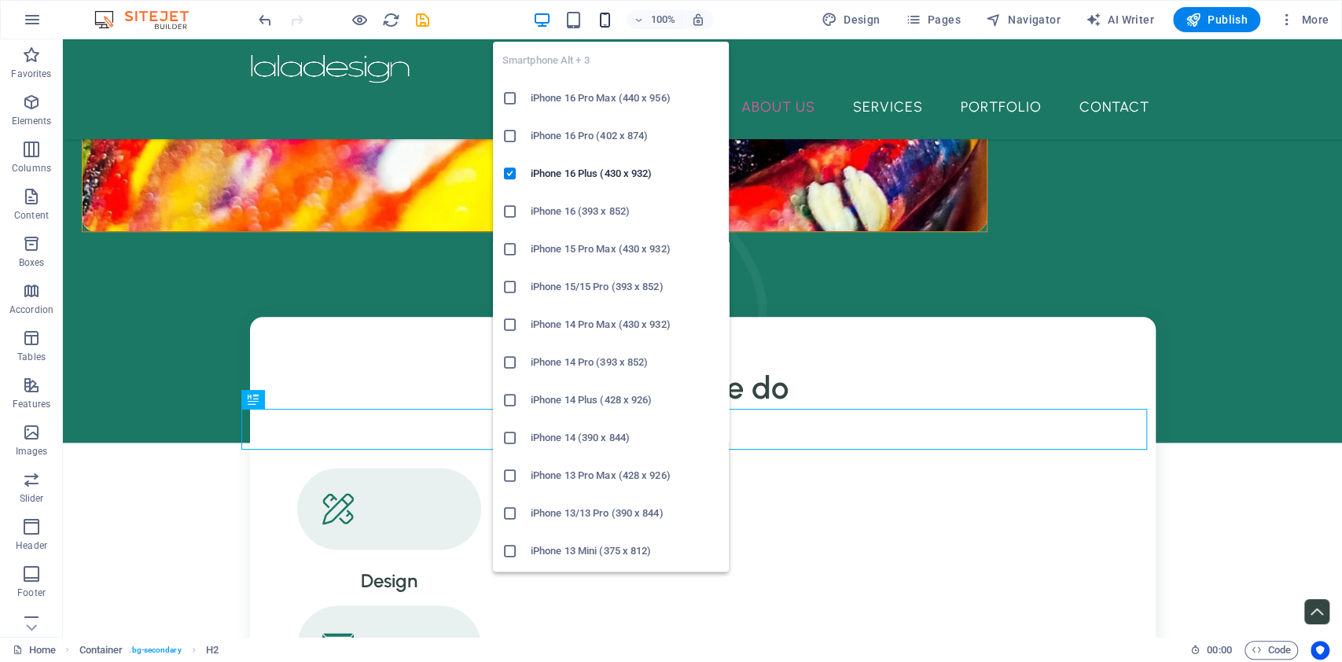
click at [611, 11] on icon "button" at bounding box center [605, 20] width 18 height 18
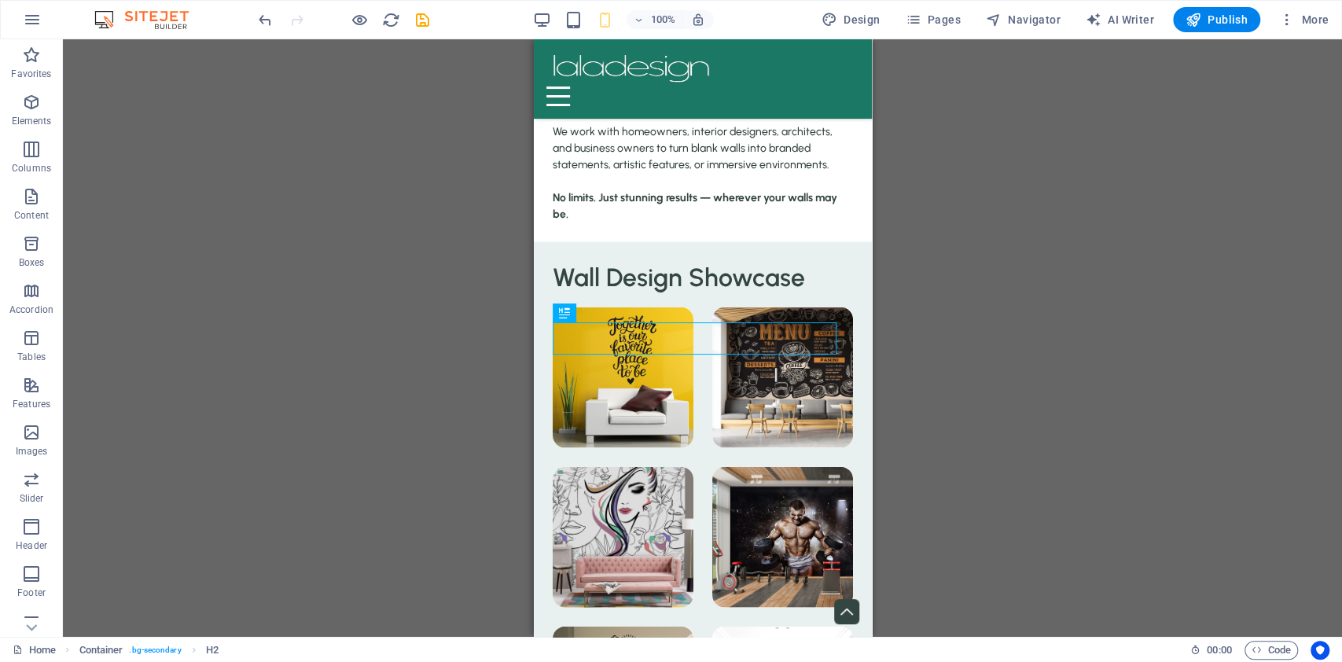
click at [988, 281] on div "H2 Container Container Boxes Menu Menu Bar Image Unequal Columns Spacer Contain…" at bounding box center [702, 338] width 1279 height 598
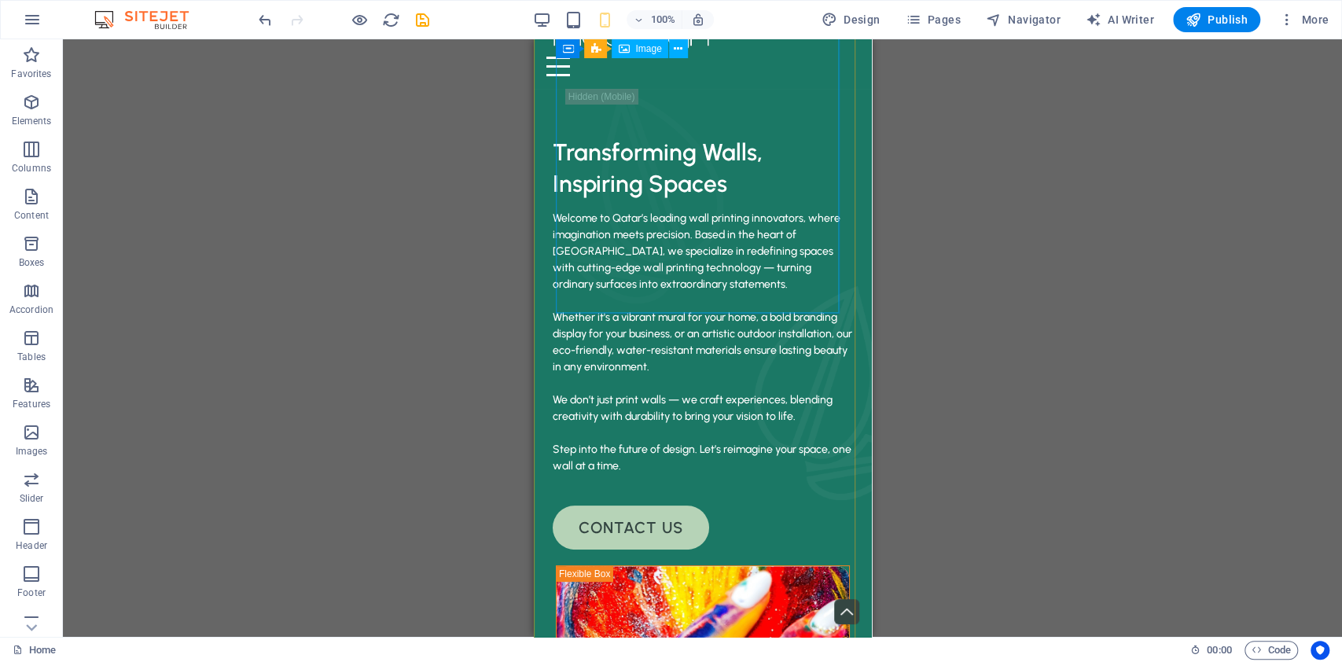
scroll to position [0, 0]
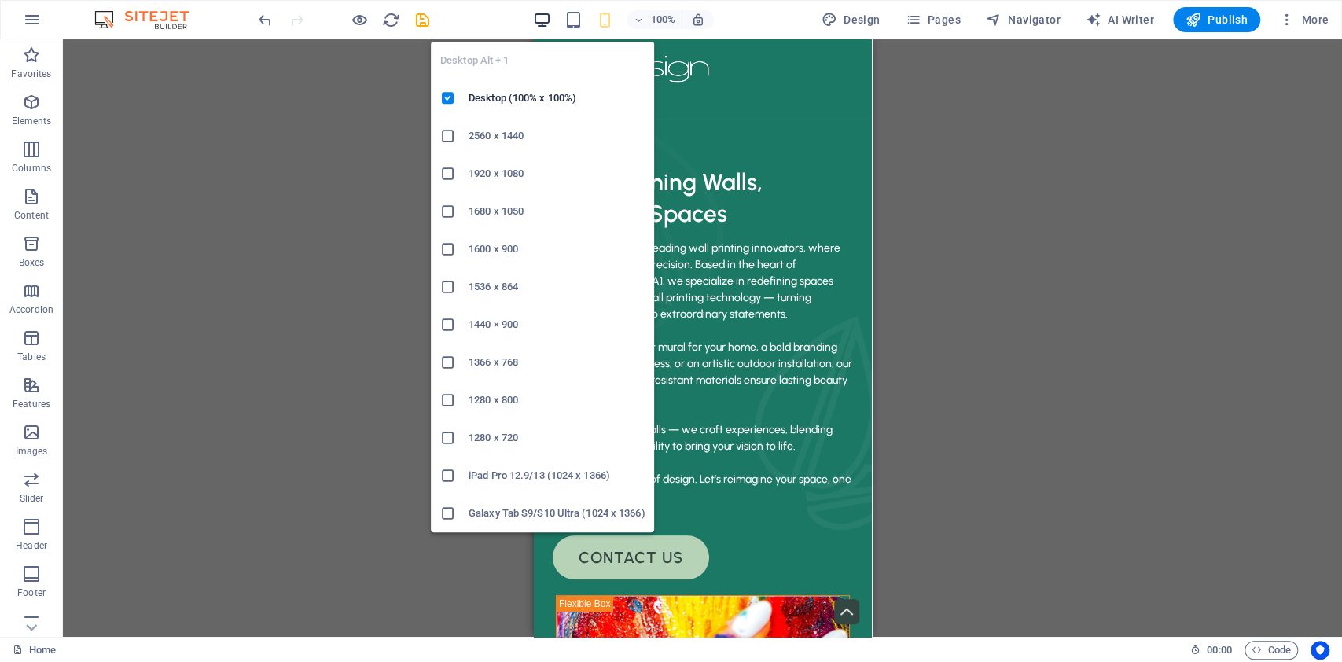
click at [539, 22] on icon "button" at bounding box center [542, 20] width 18 height 18
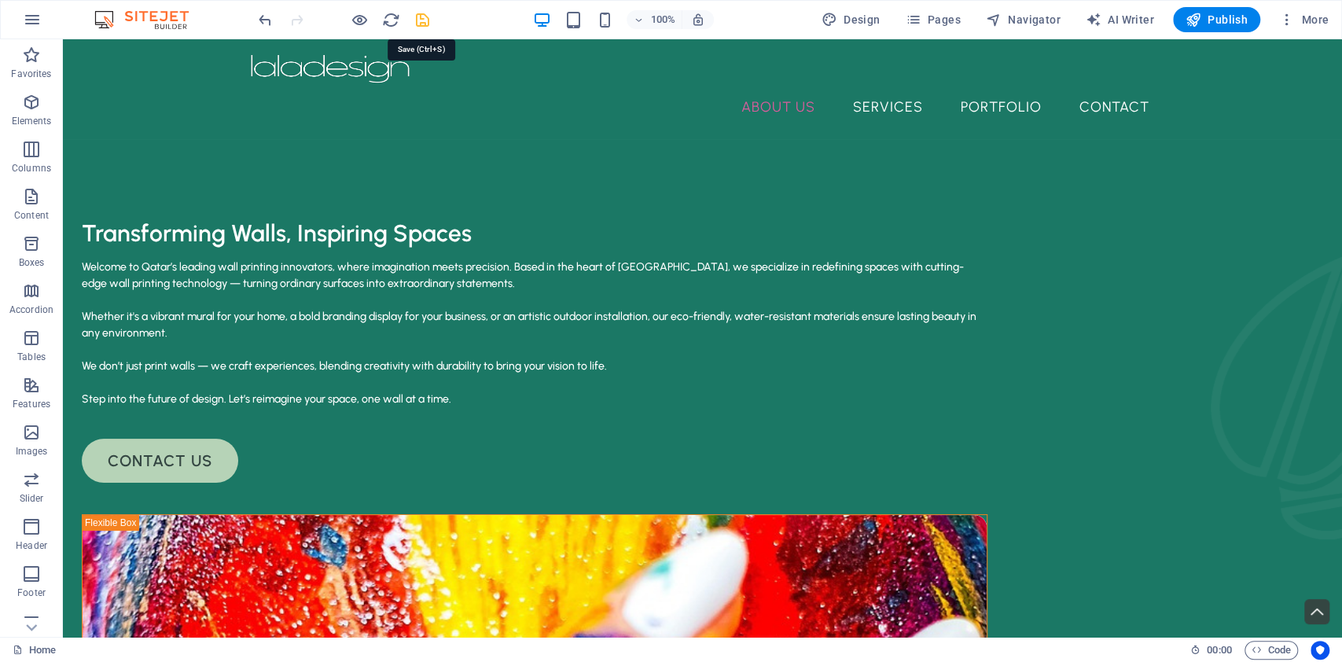
click at [420, 20] on icon "save" at bounding box center [423, 20] width 18 height 18
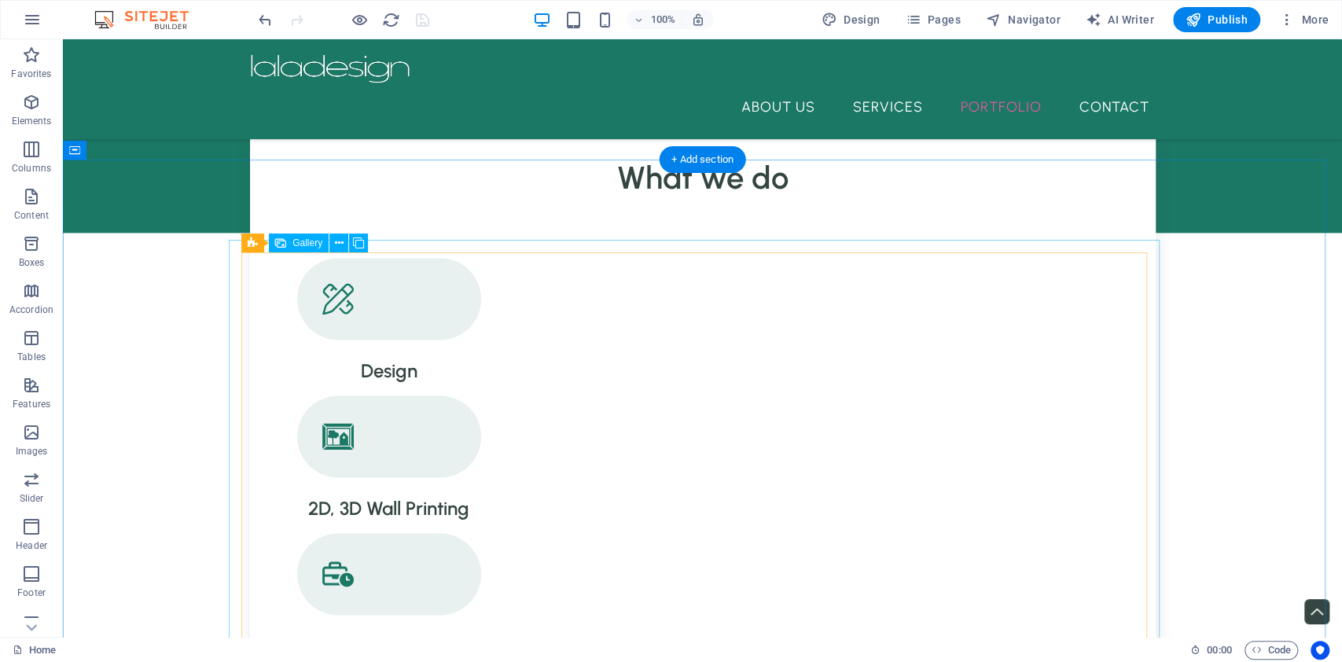
scroll to position [1573, 0]
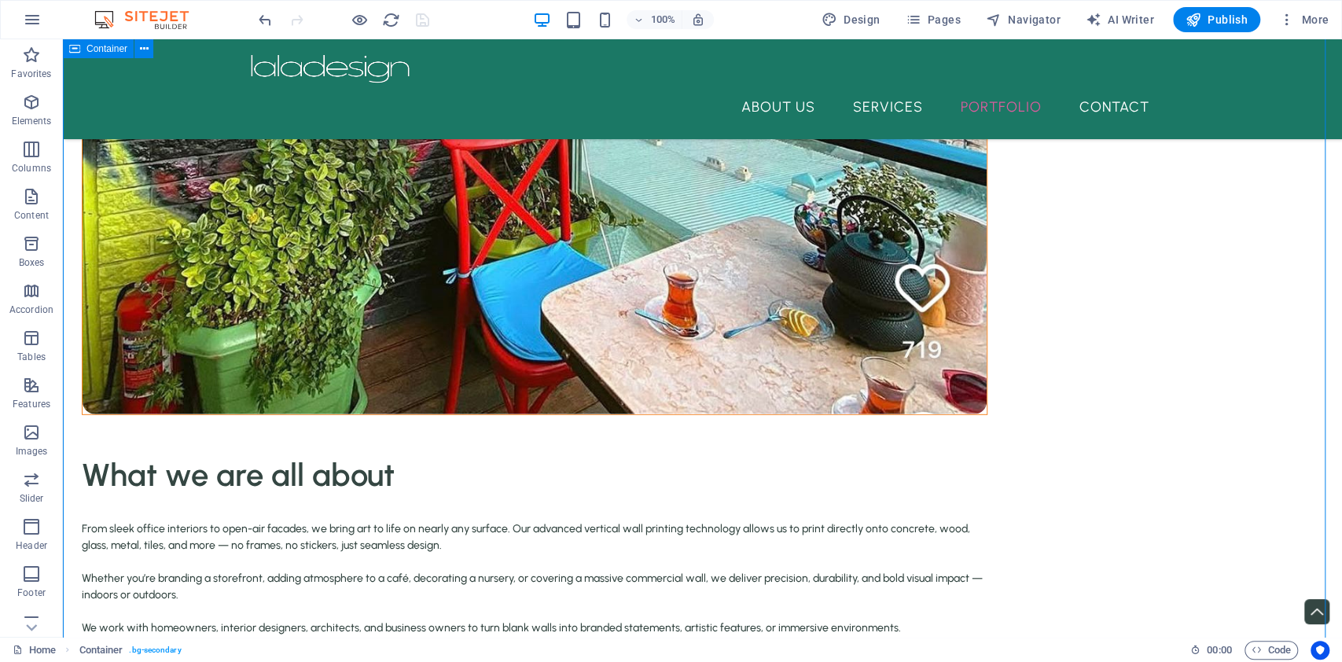
scroll to position [3166, 0]
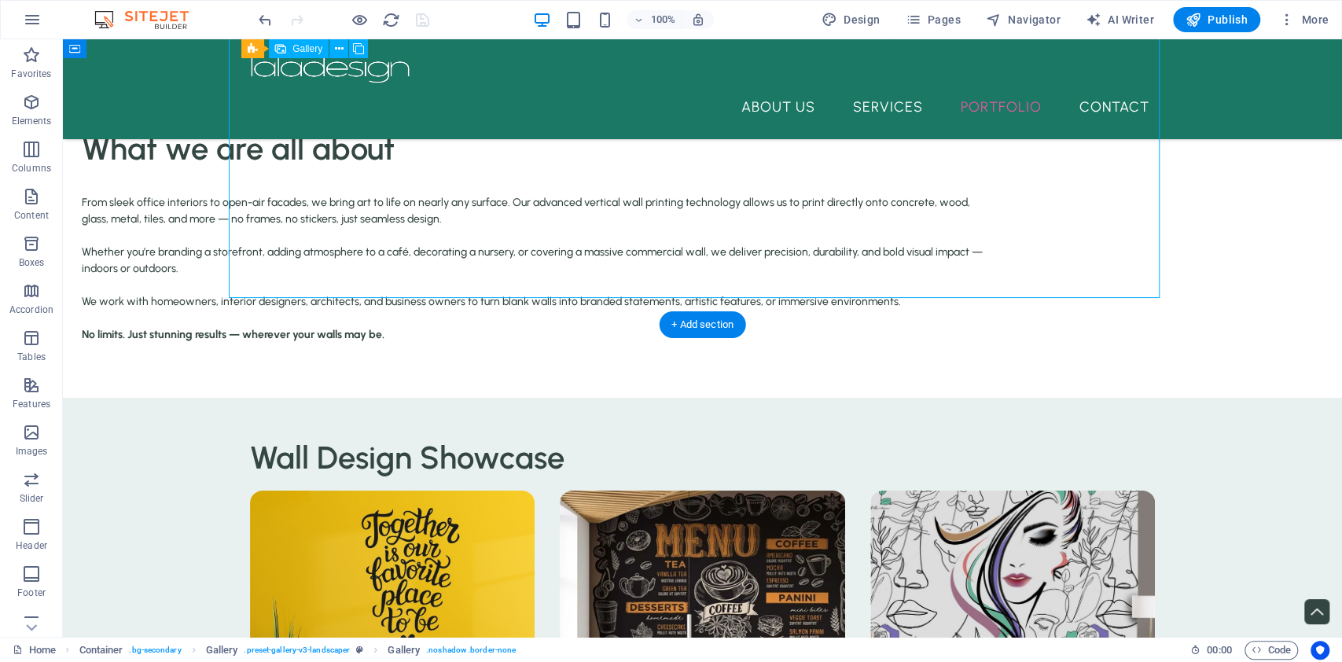
select select "4"
select select "px"
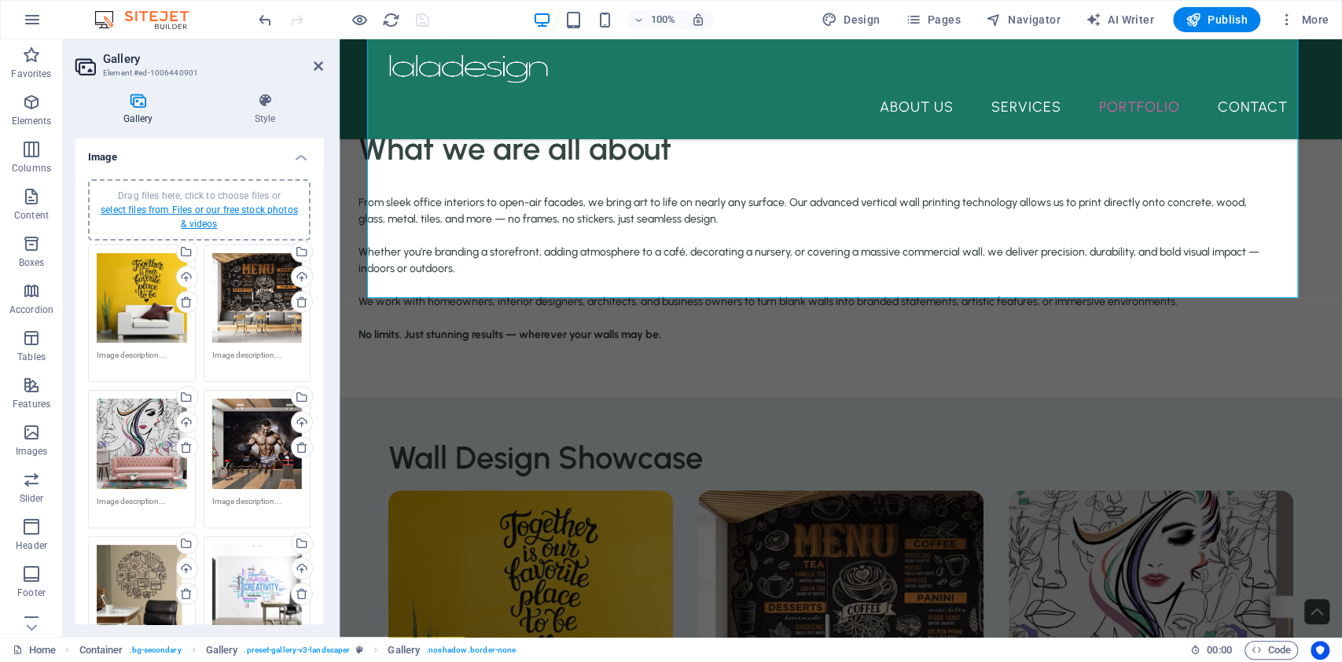
click at [201, 207] on link "select files from Files or our free stock photos & videos" at bounding box center [199, 216] width 197 height 25
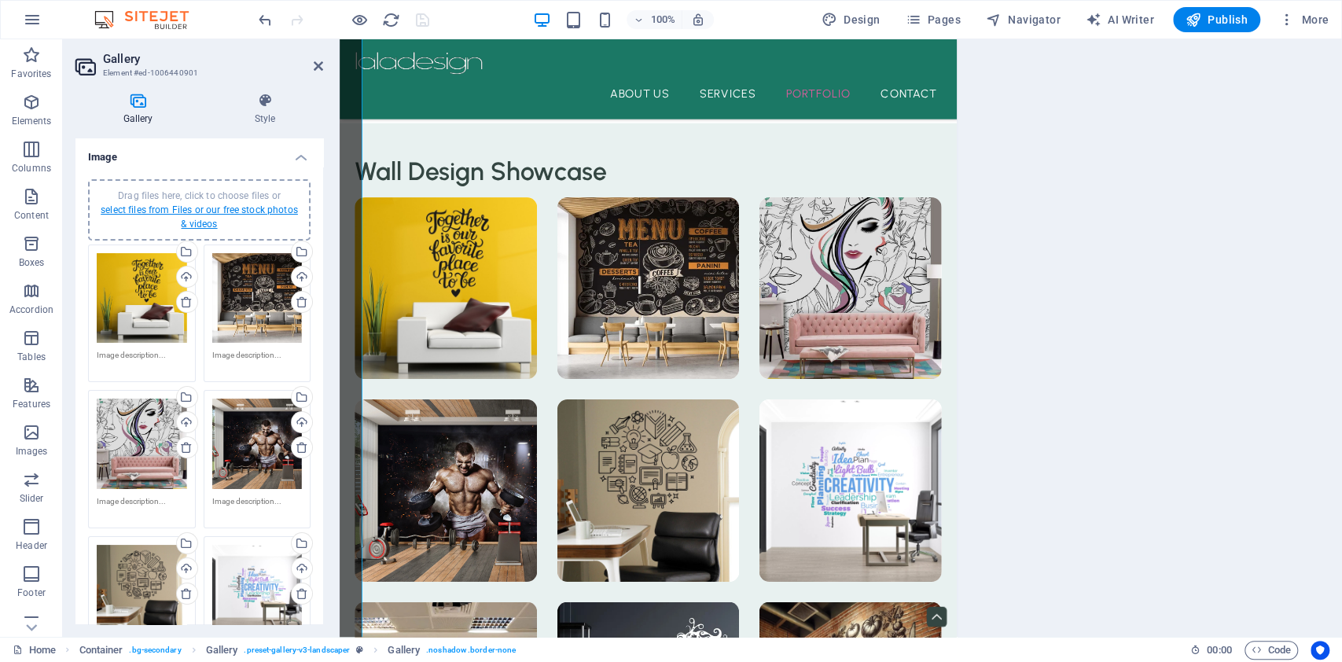
scroll to position [2617, 0]
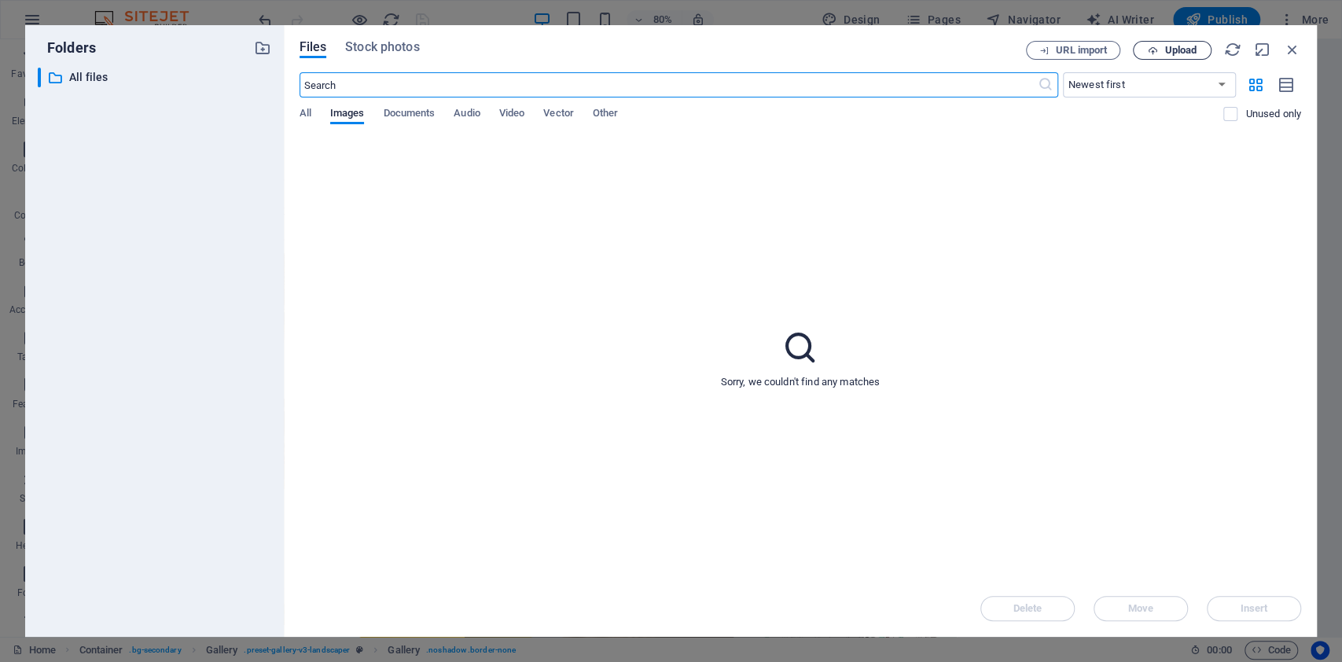
click at [1183, 50] on span "Upload" at bounding box center [1180, 50] width 32 height 9
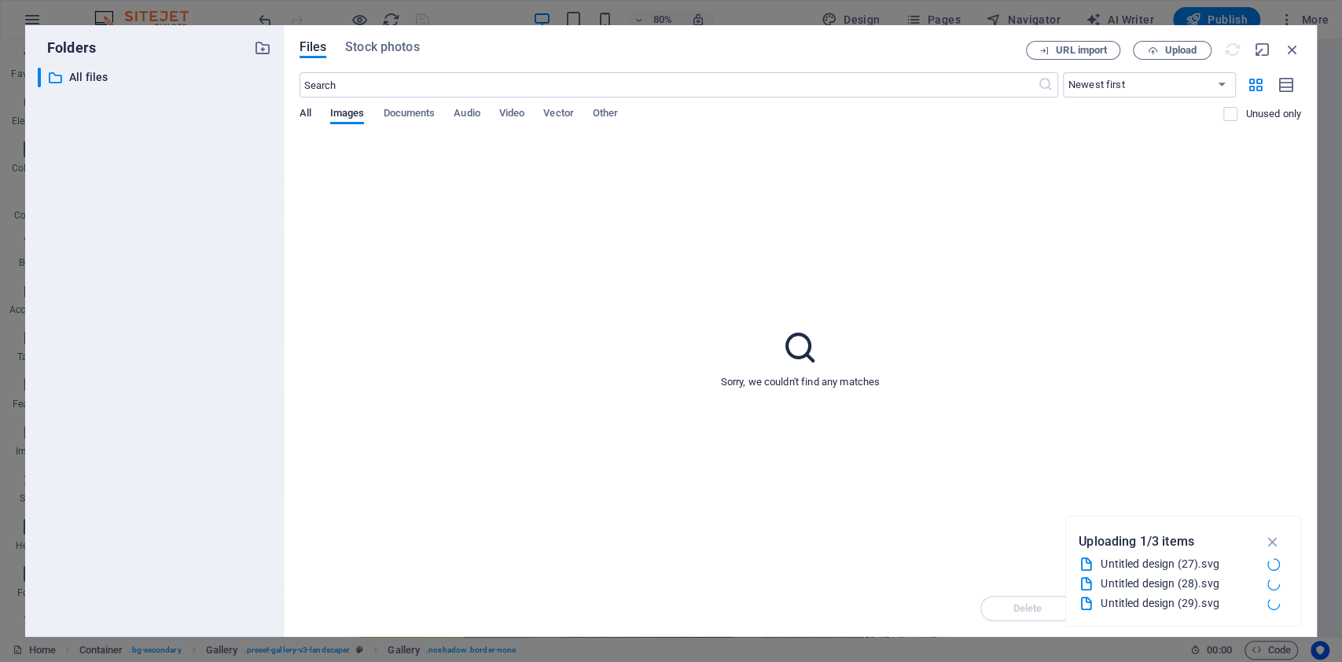
click at [304, 109] on span "All" at bounding box center [306, 115] width 12 height 22
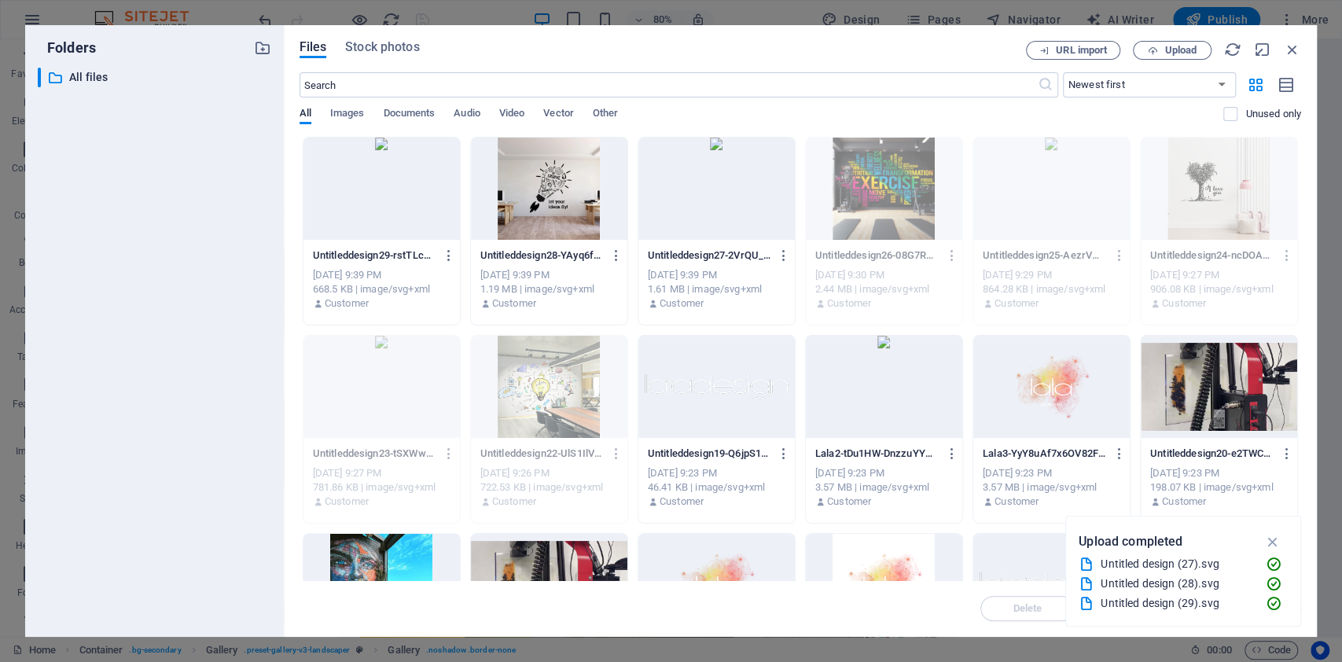
click at [403, 227] on div at bounding box center [381, 189] width 156 height 102
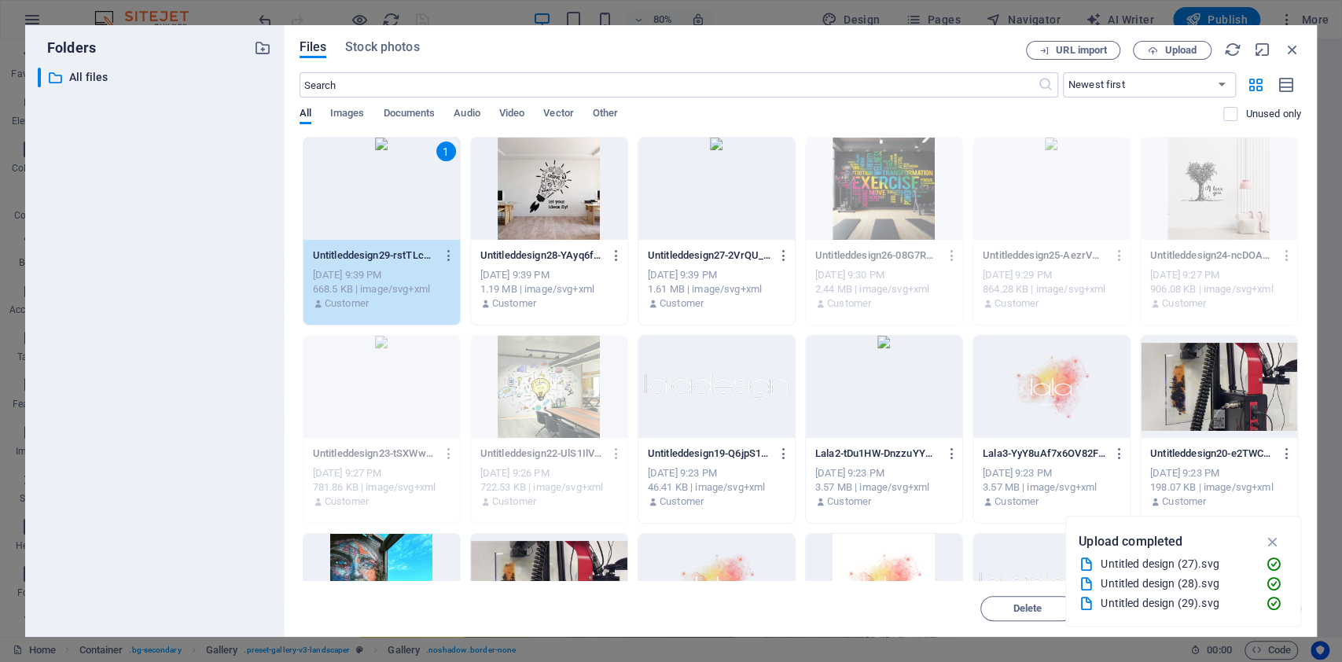
click at [521, 227] on div at bounding box center [549, 189] width 156 height 102
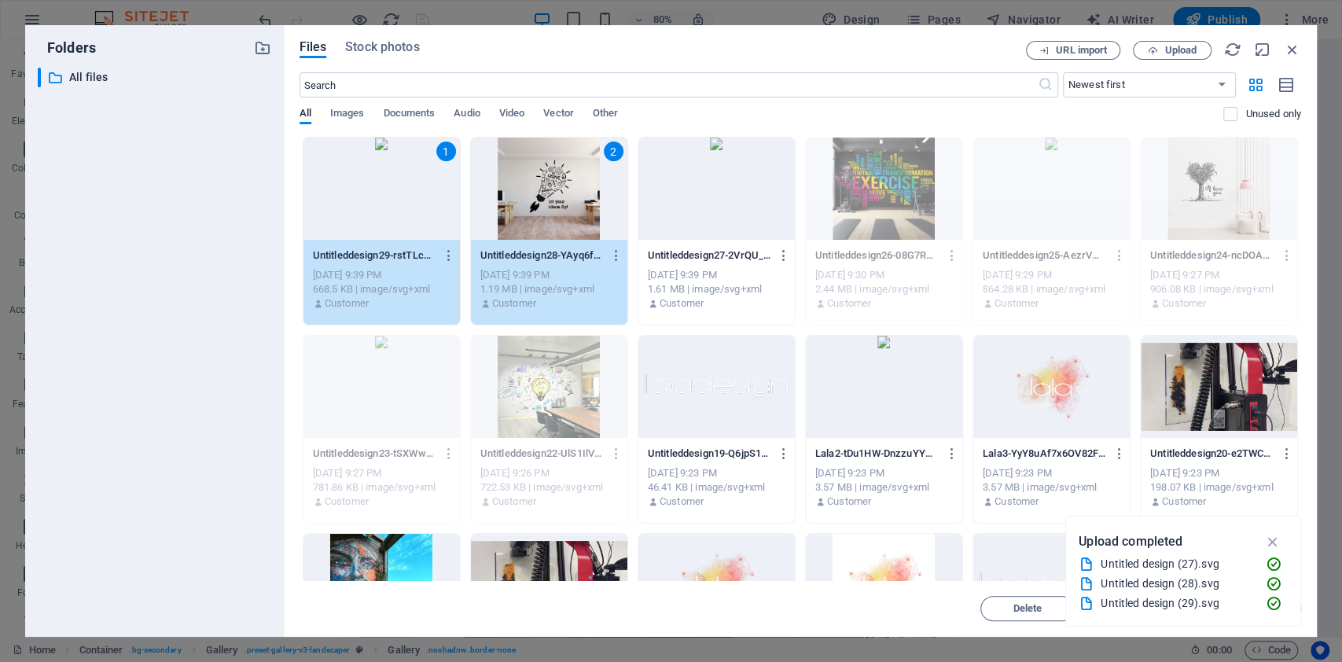
click at [684, 217] on div at bounding box center [716, 189] width 156 height 102
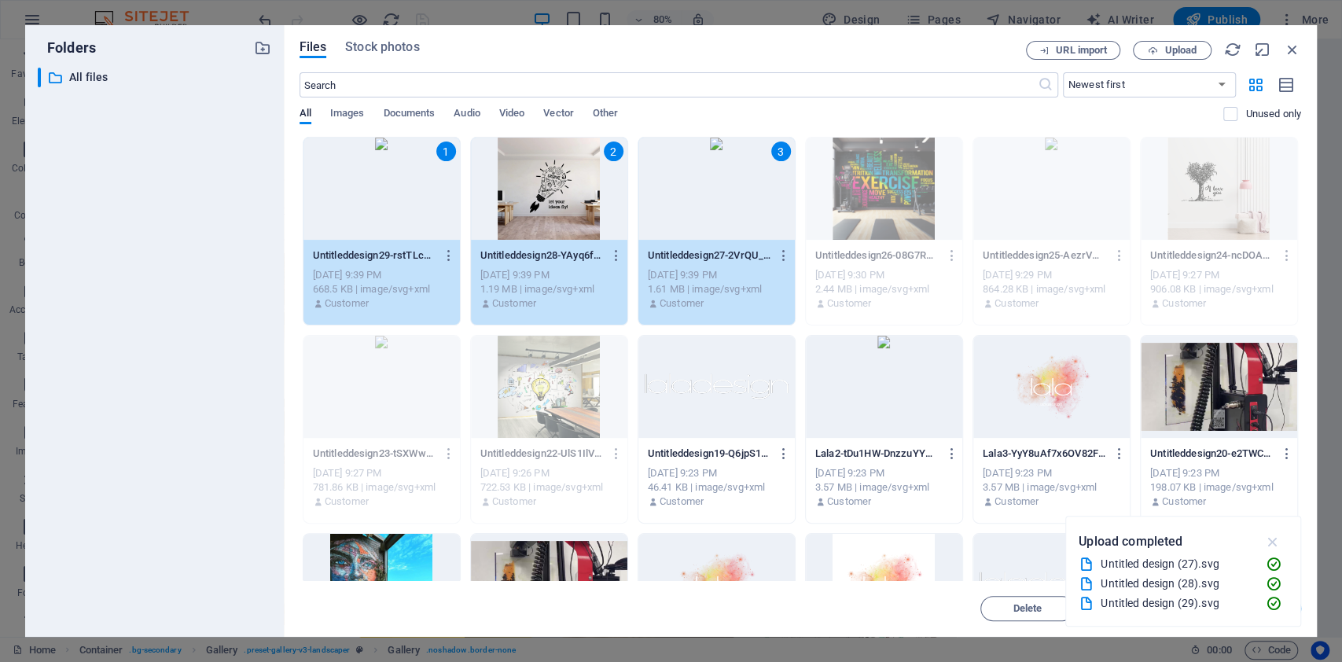
click at [1271, 543] on icon "button" at bounding box center [1273, 541] width 18 height 17
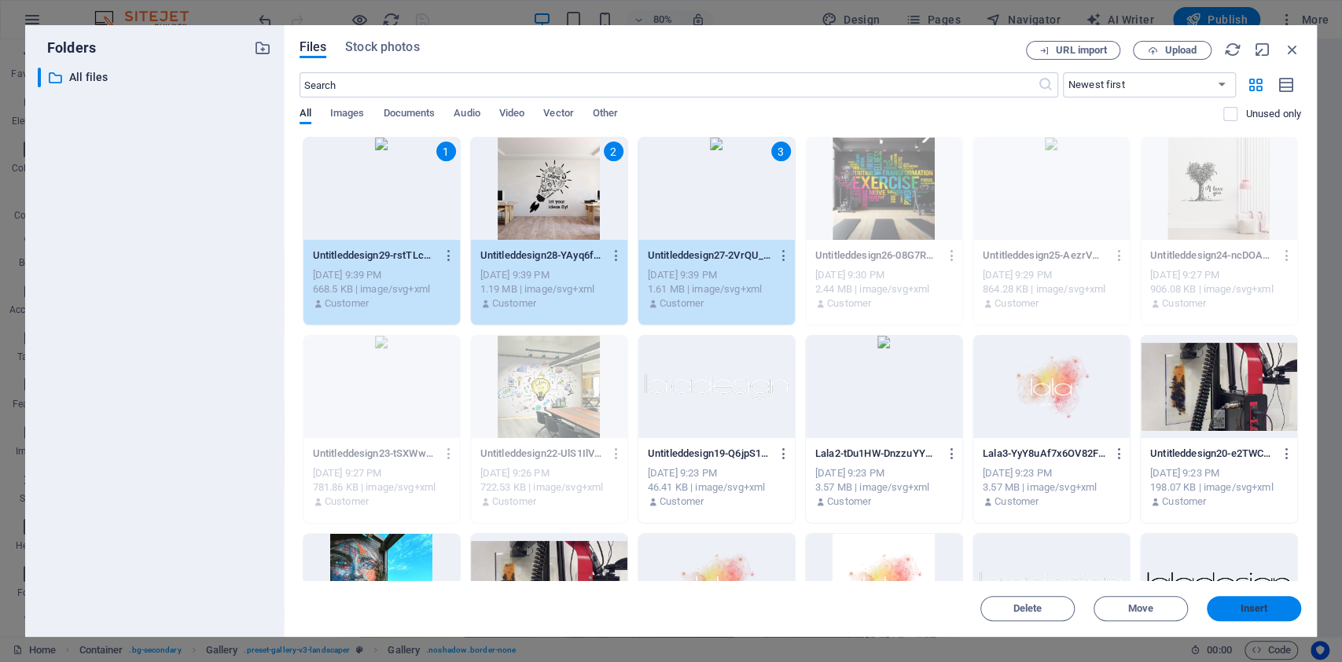
drag, startPoint x: 1227, startPoint y: 613, endPoint x: 888, endPoint y: 574, distance: 341.1
click at [1228, 613] on button "Insert" at bounding box center [1254, 608] width 94 height 25
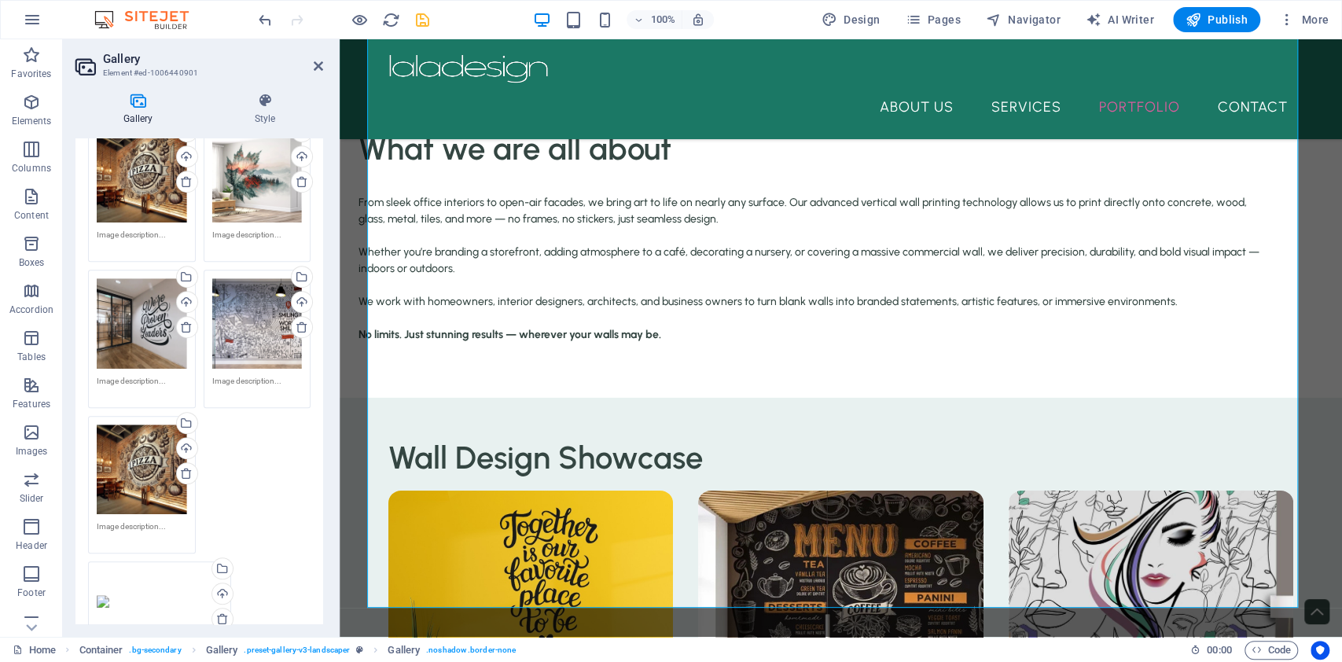
scroll to position [629, 0]
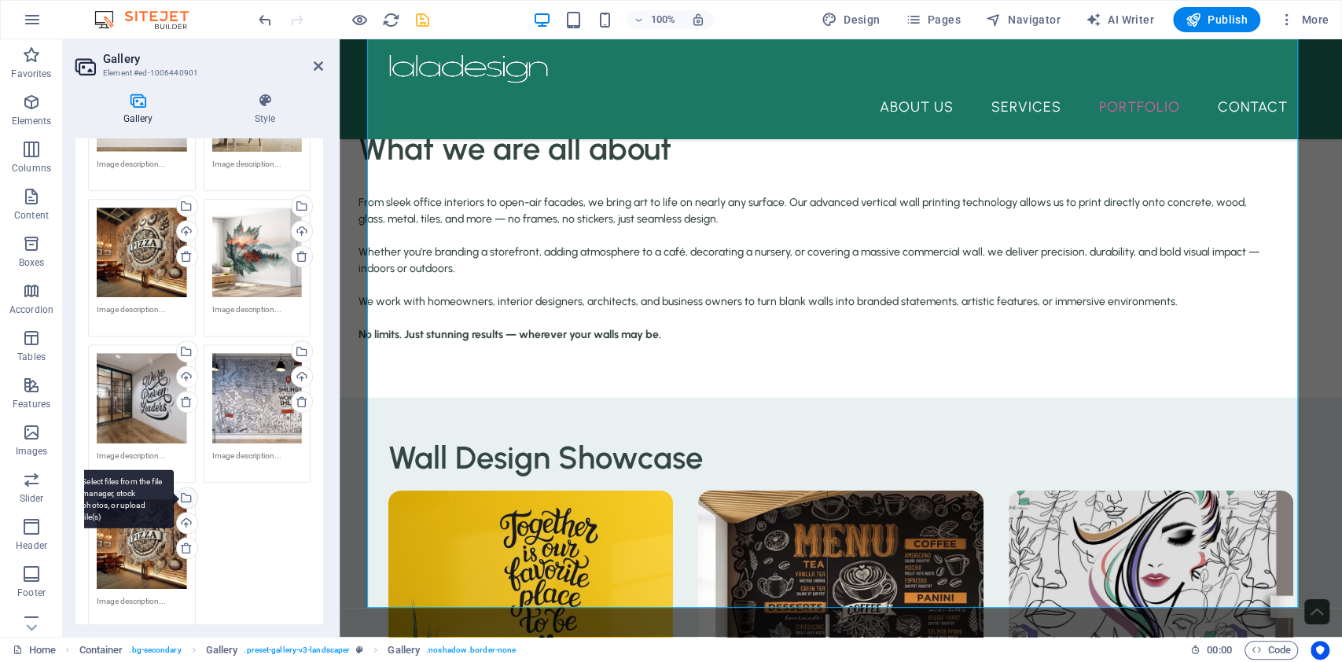
click at [186, 491] on div "Select files from the file manager, stock photos, or upload file(s)" at bounding box center [186, 499] width 24 height 24
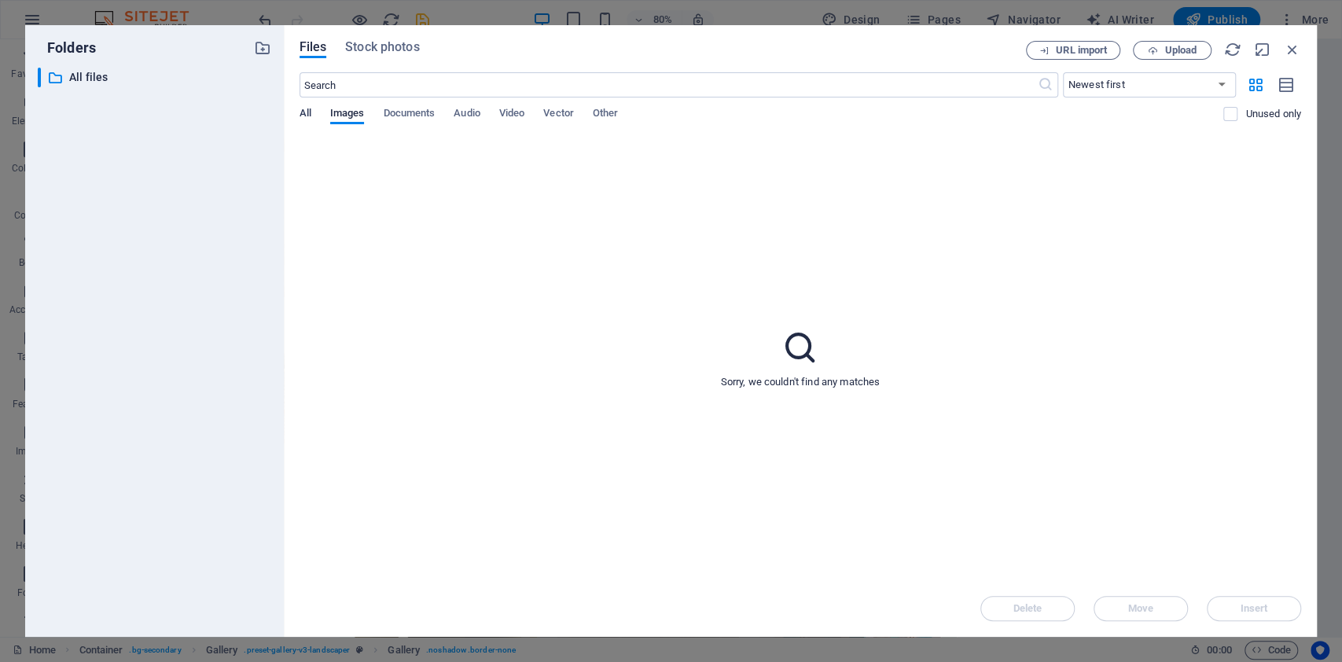
click at [308, 116] on span "All" at bounding box center [306, 115] width 12 height 22
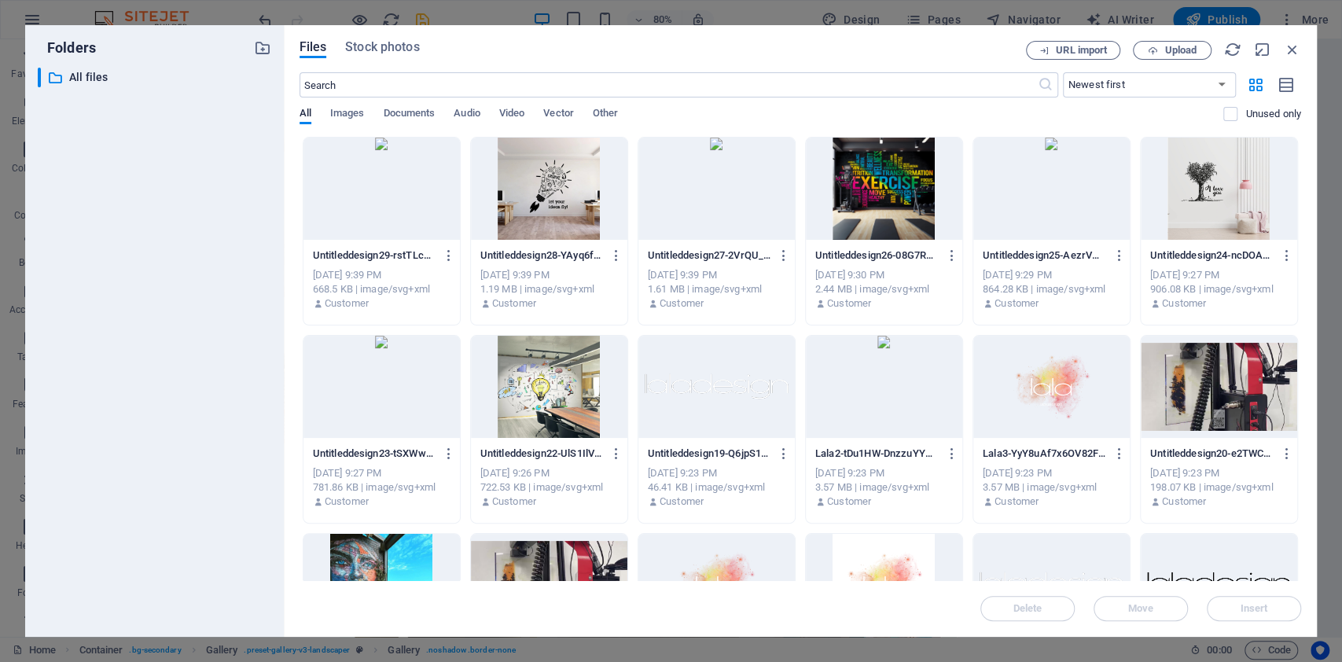
click at [403, 204] on div at bounding box center [381, 189] width 156 height 102
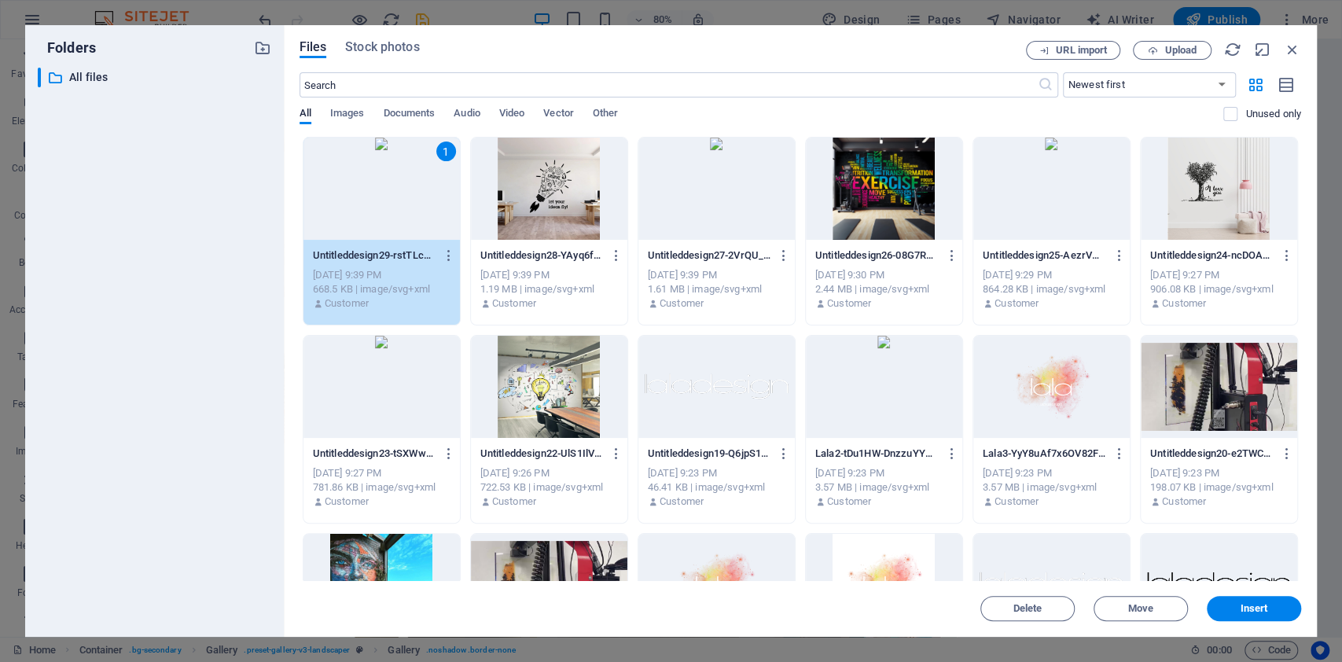
click at [403, 204] on div "1" at bounding box center [381, 189] width 156 height 102
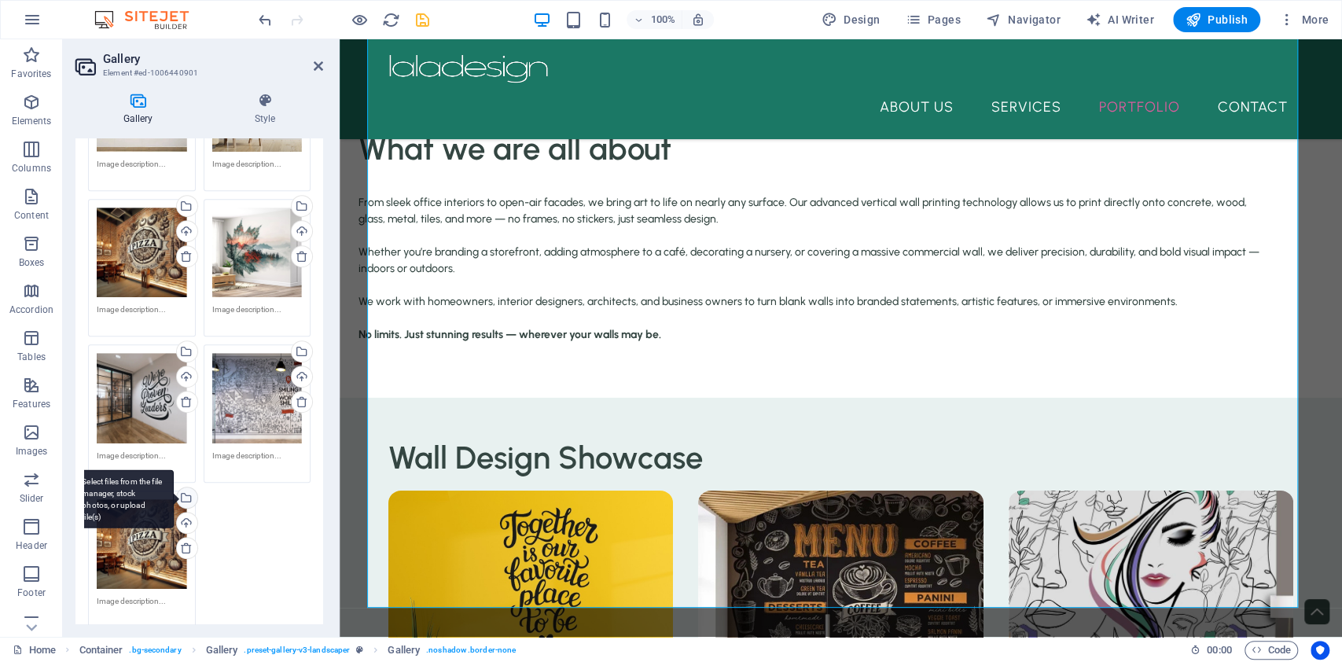
click at [181, 493] on div "Select files from the file manager, stock photos, or upload file(s)" at bounding box center [158, 498] width 102 height 59
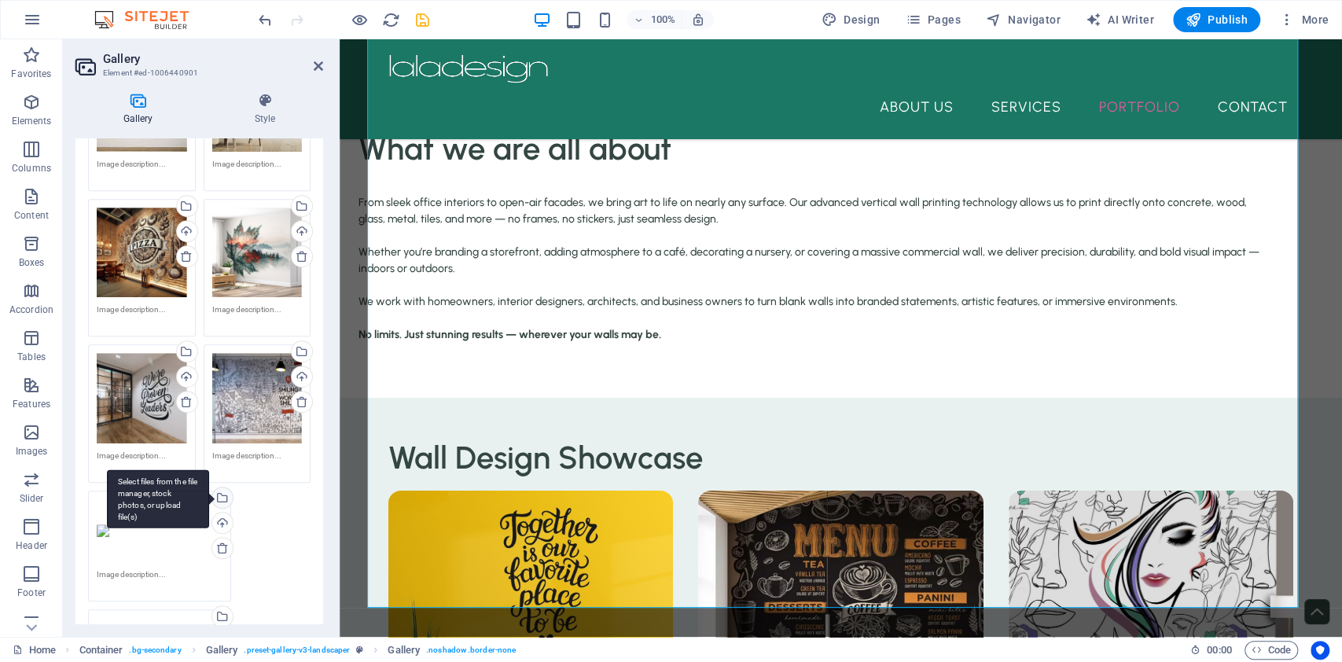
scroll to position [2865, 0]
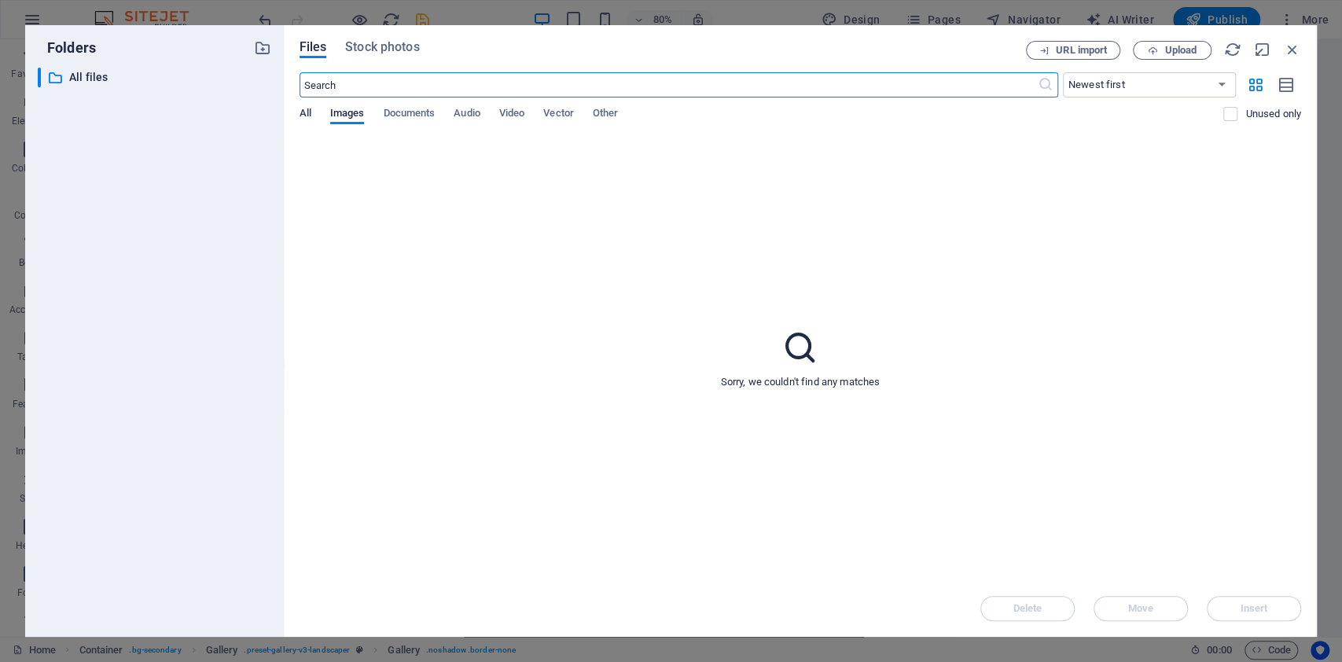
click at [303, 107] on span "All" at bounding box center [306, 115] width 12 height 22
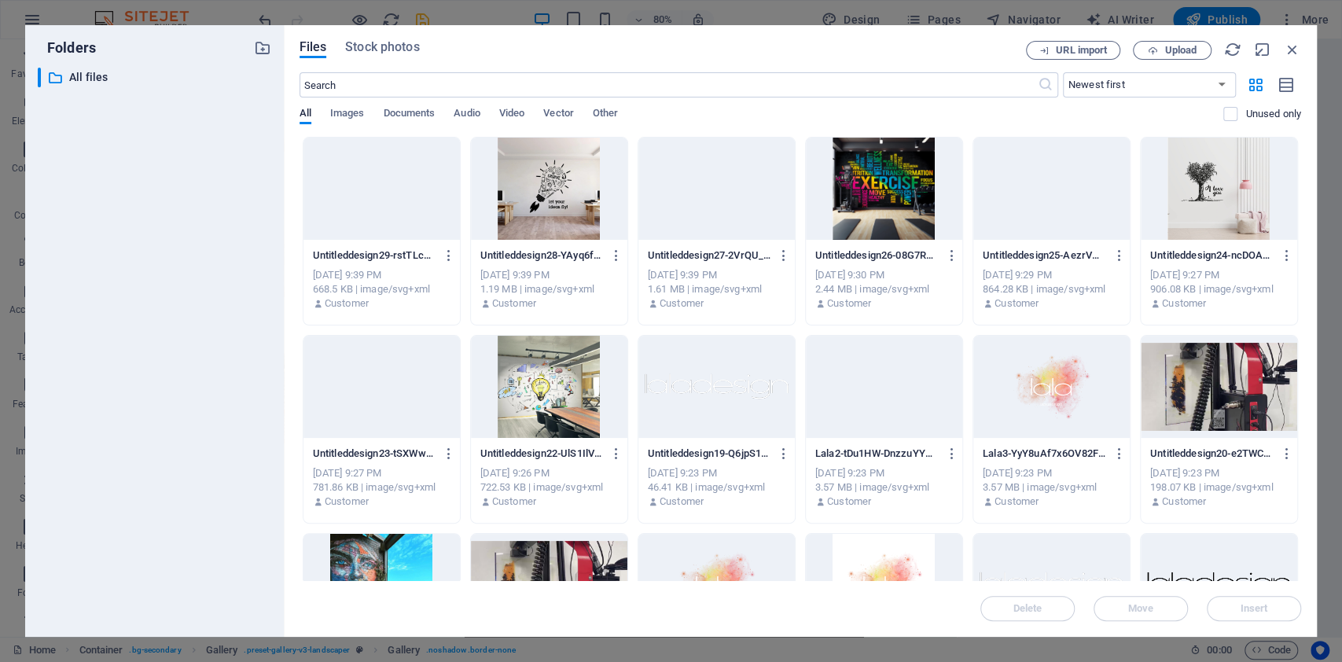
click at [719, 204] on div at bounding box center [716, 189] width 156 height 102
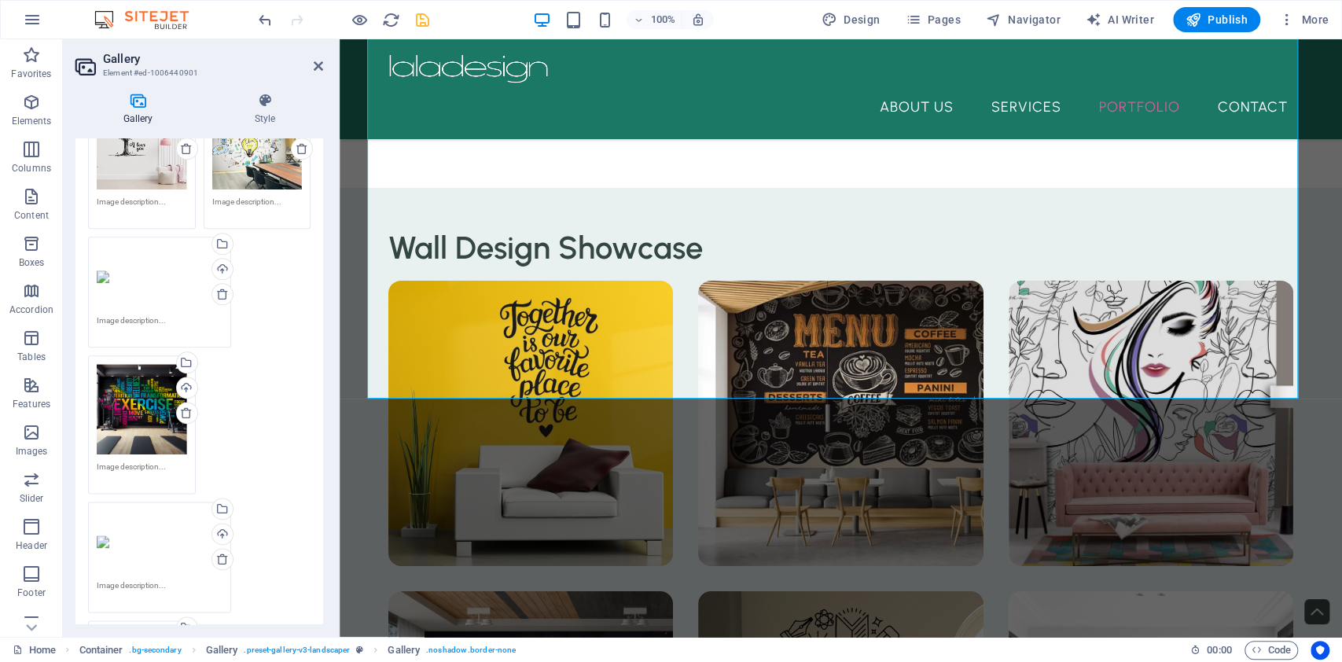
scroll to position [1258, 0]
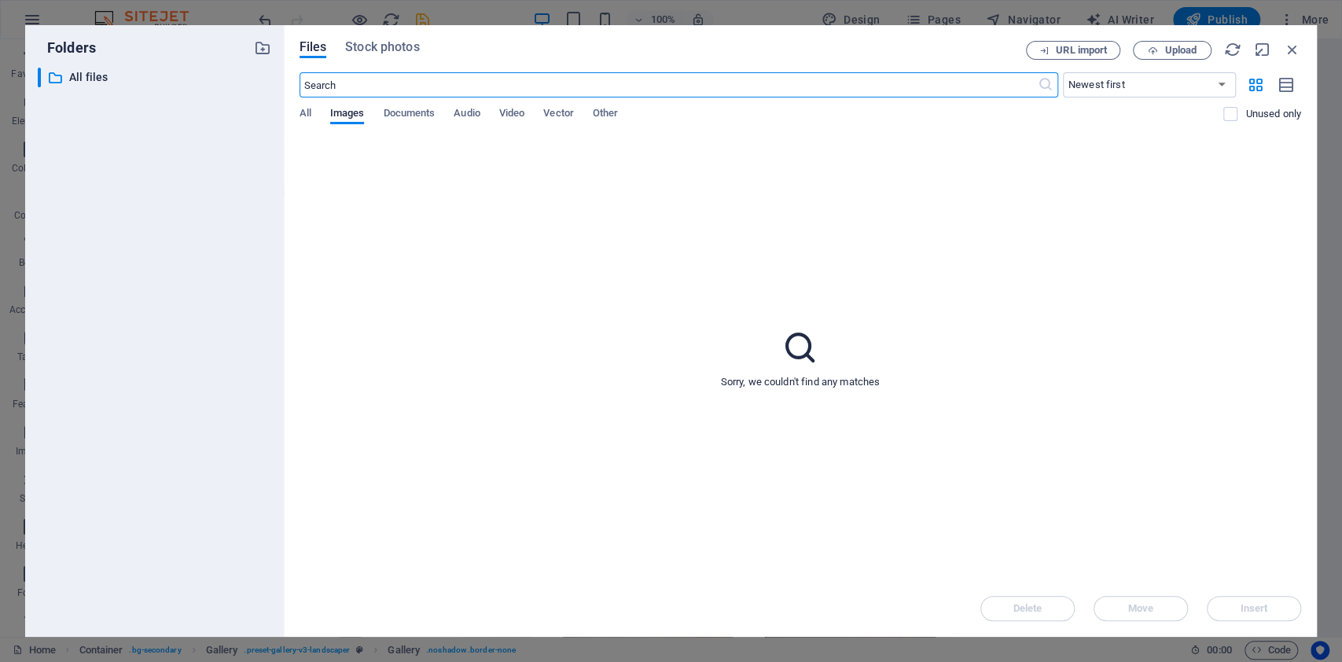
scroll to position [2865, 0]
click at [308, 120] on span "All" at bounding box center [306, 115] width 12 height 22
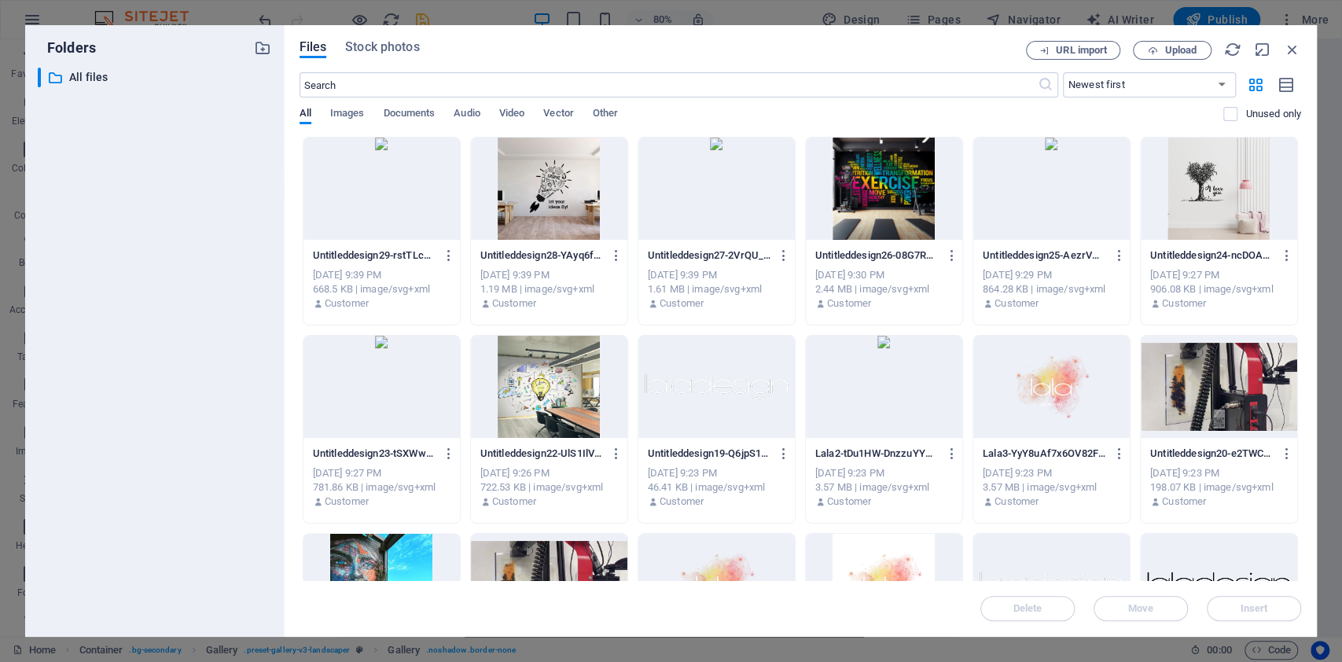
click at [421, 217] on div at bounding box center [381, 189] width 156 height 102
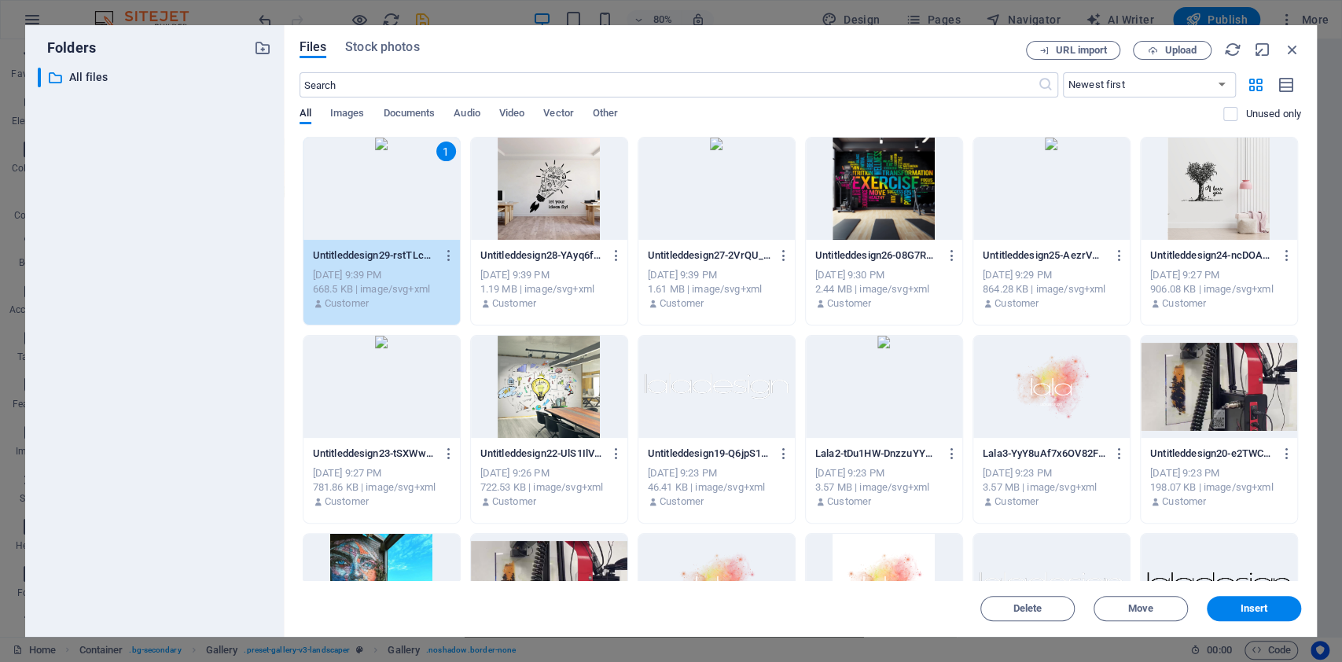
click at [421, 217] on div "1" at bounding box center [381, 189] width 156 height 102
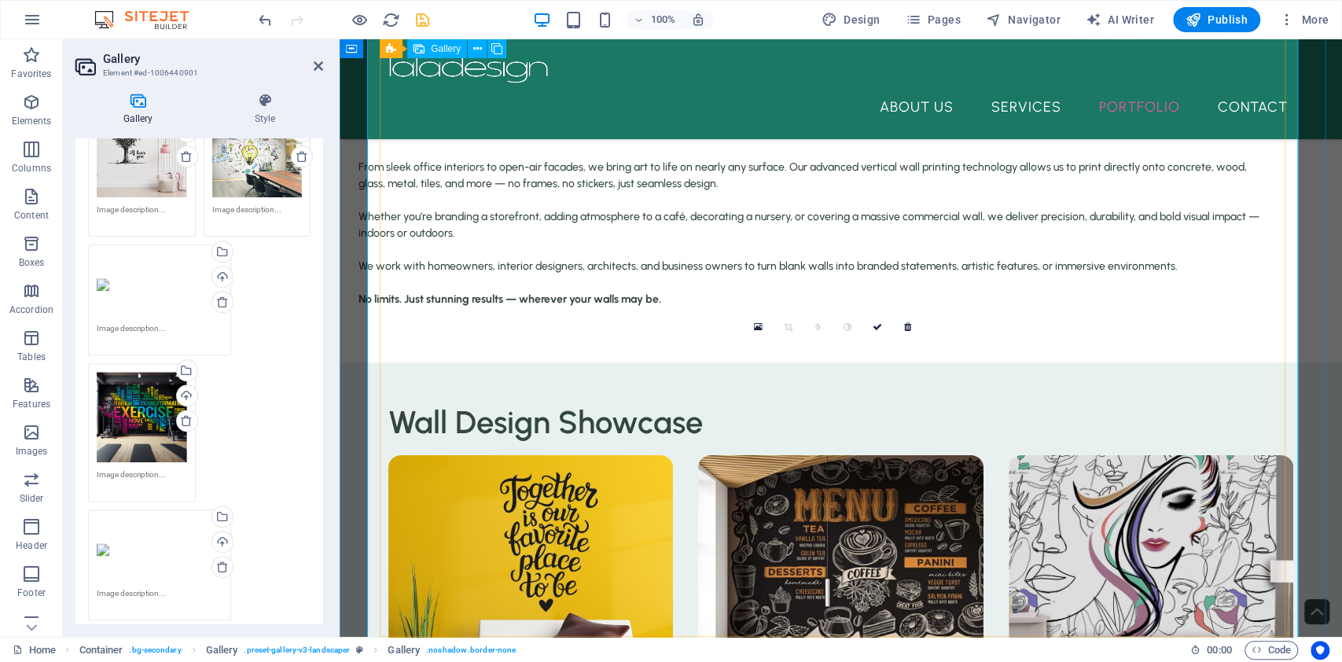
scroll to position [3062, 0]
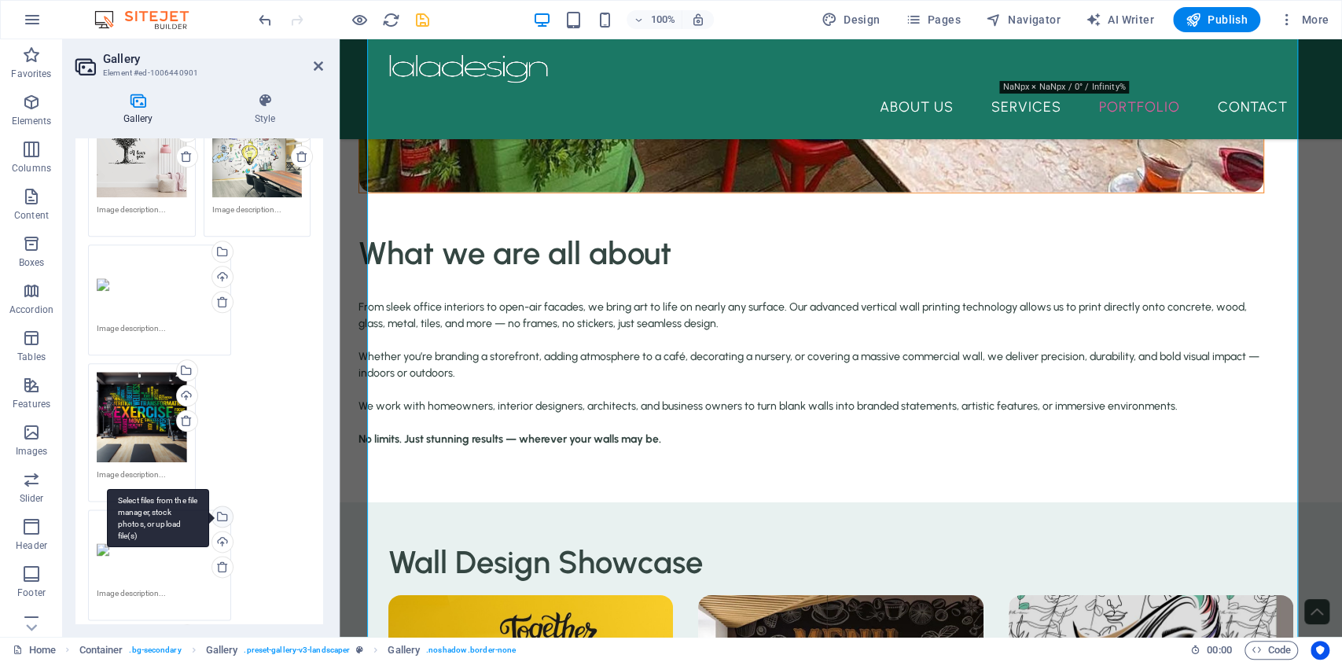
click at [209, 506] on div "Select files from the file manager, stock photos, or upload file(s)" at bounding box center [221, 518] width 24 height 24
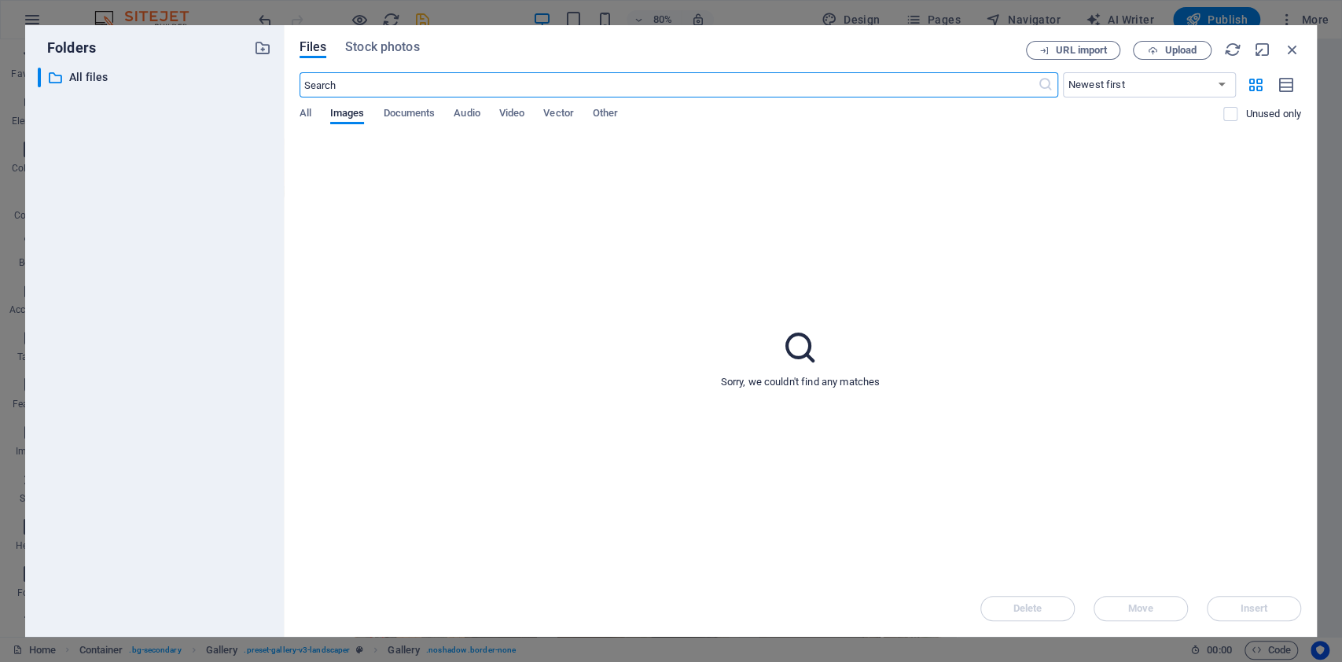
scroll to position [2787, 0]
click at [1161, 48] on span "Upload" at bounding box center [1172, 51] width 64 height 10
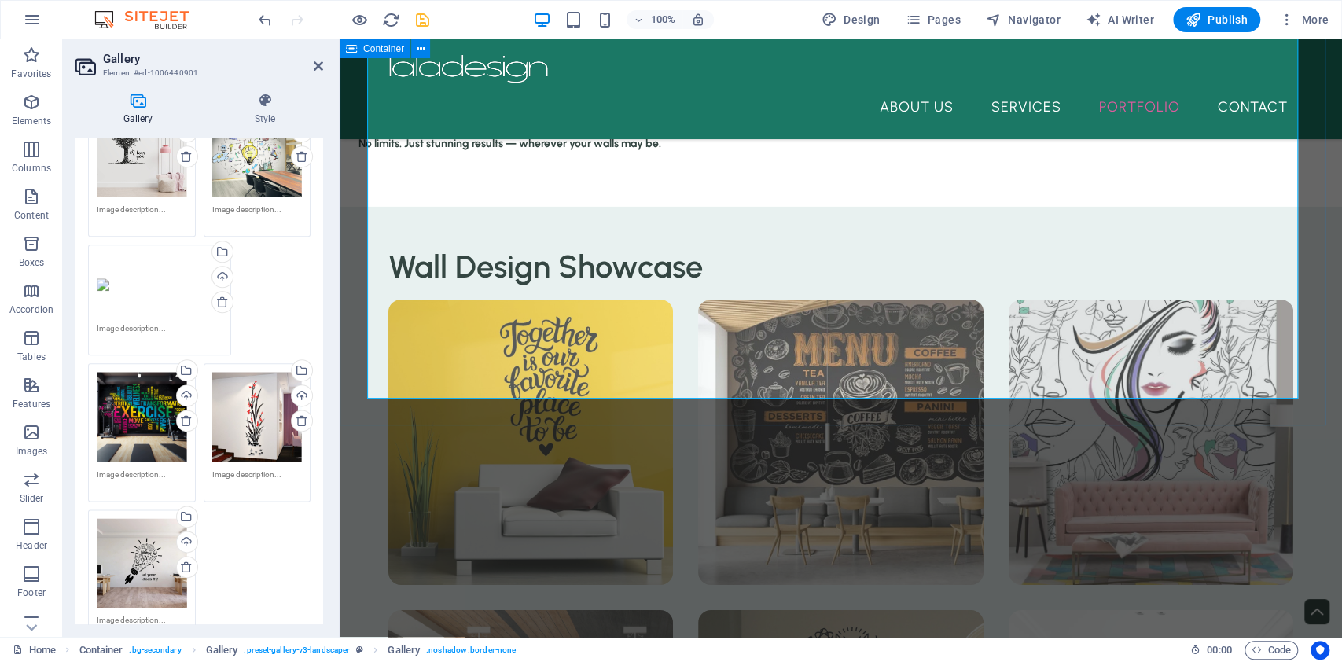
scroll to position [3376, 0]
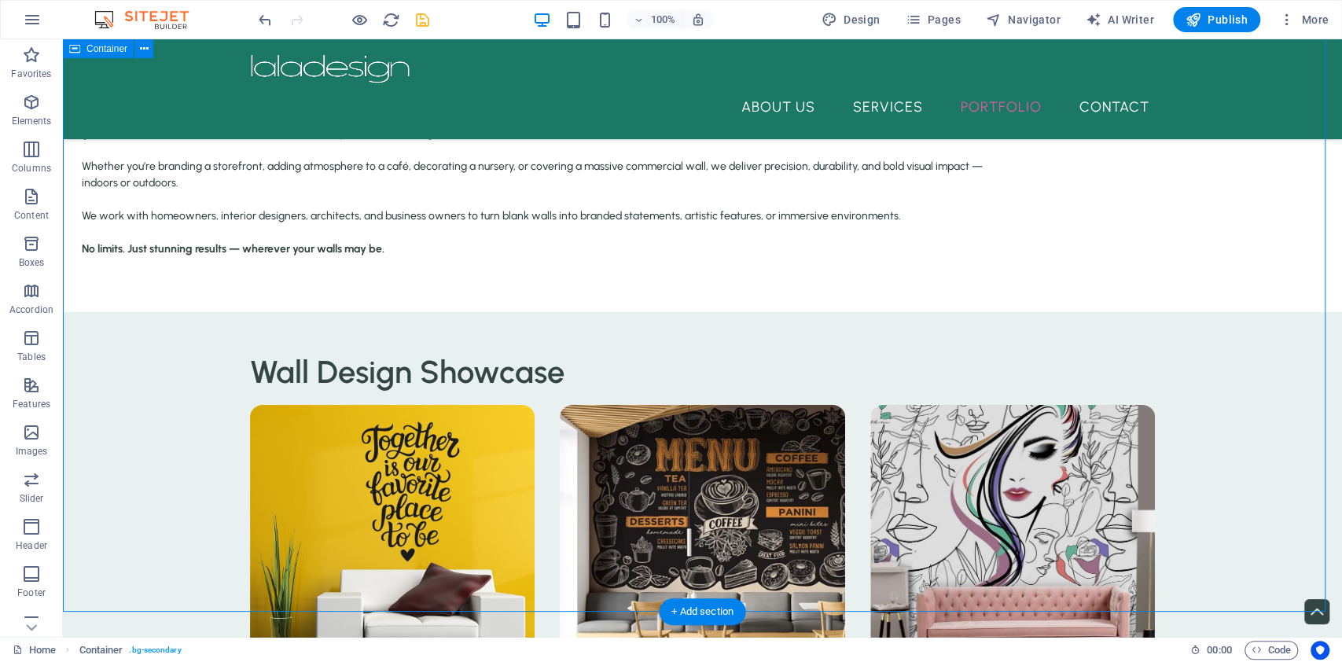
scroll to position [3271, 0]
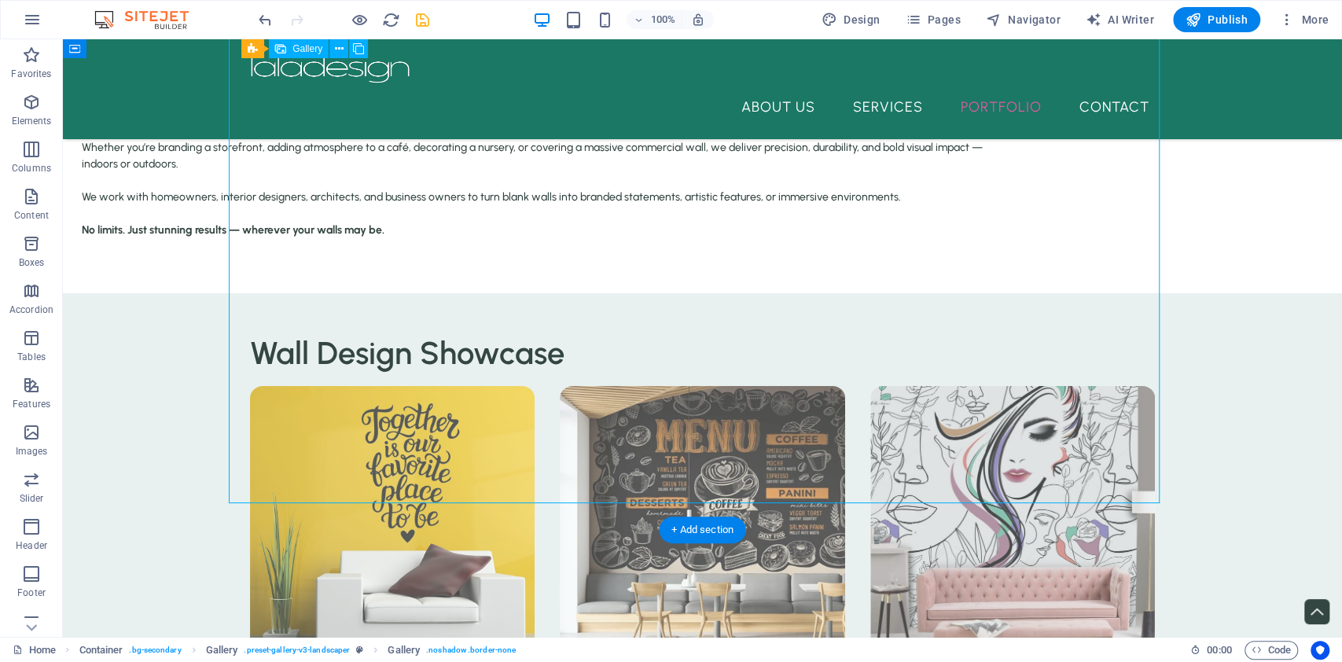
select select "4"
select select "px"
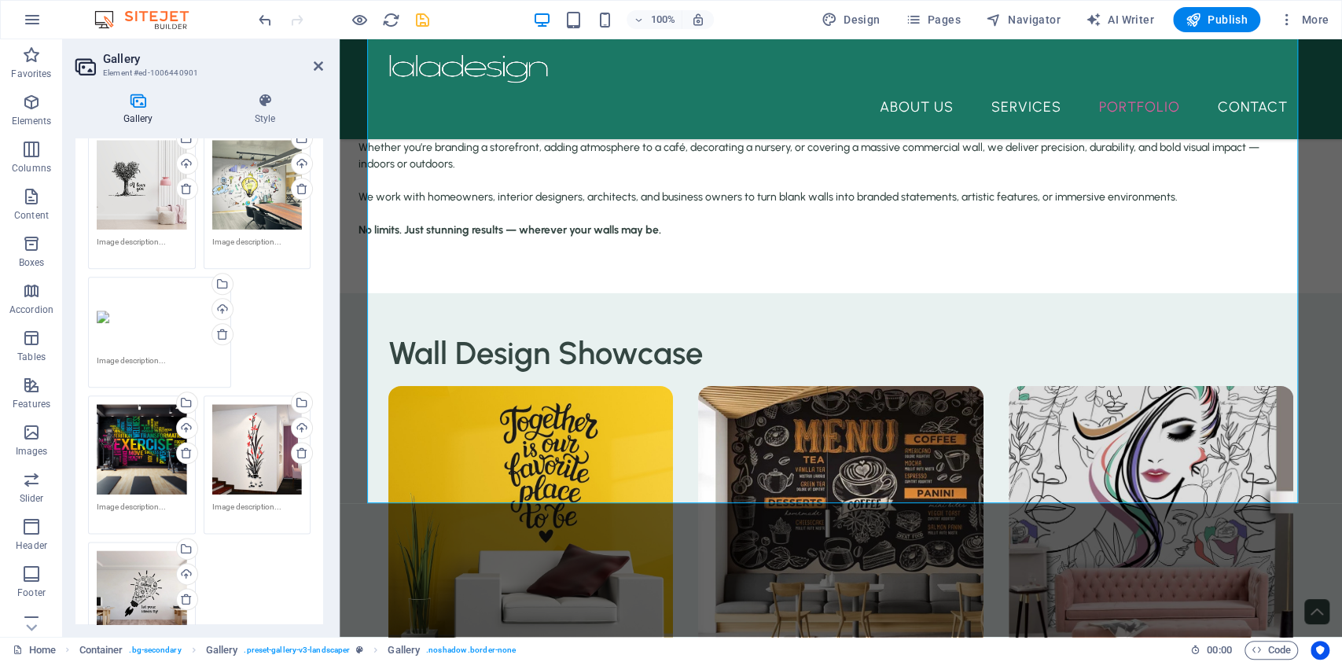
scroll to position [1159, 0]
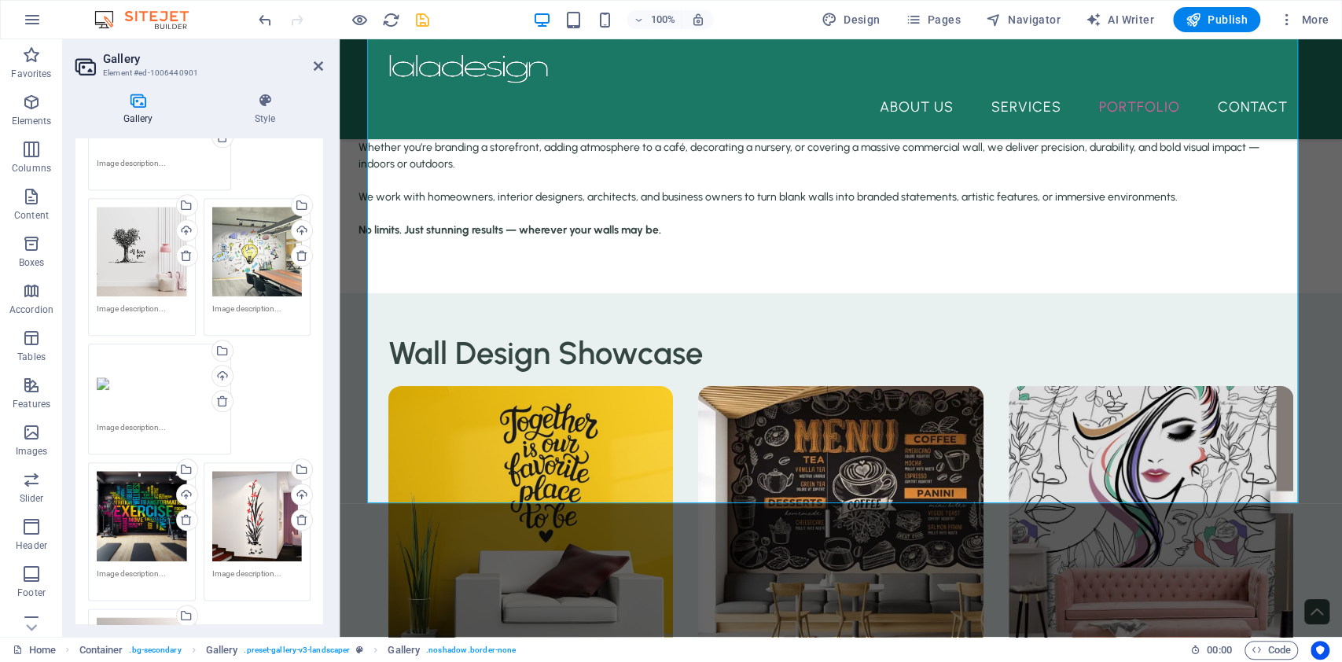
click at [568, 185] on icon at bounding box center [566, 180] width 9 height 9
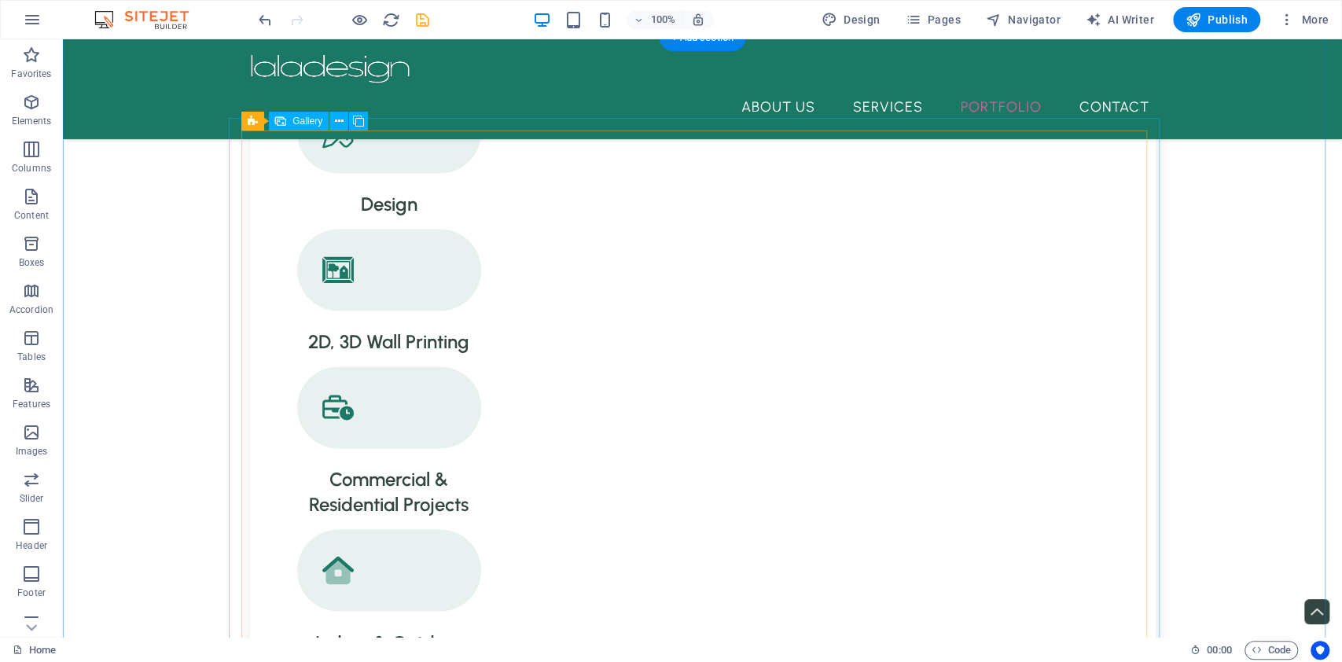
scroll to position [1573, 0]
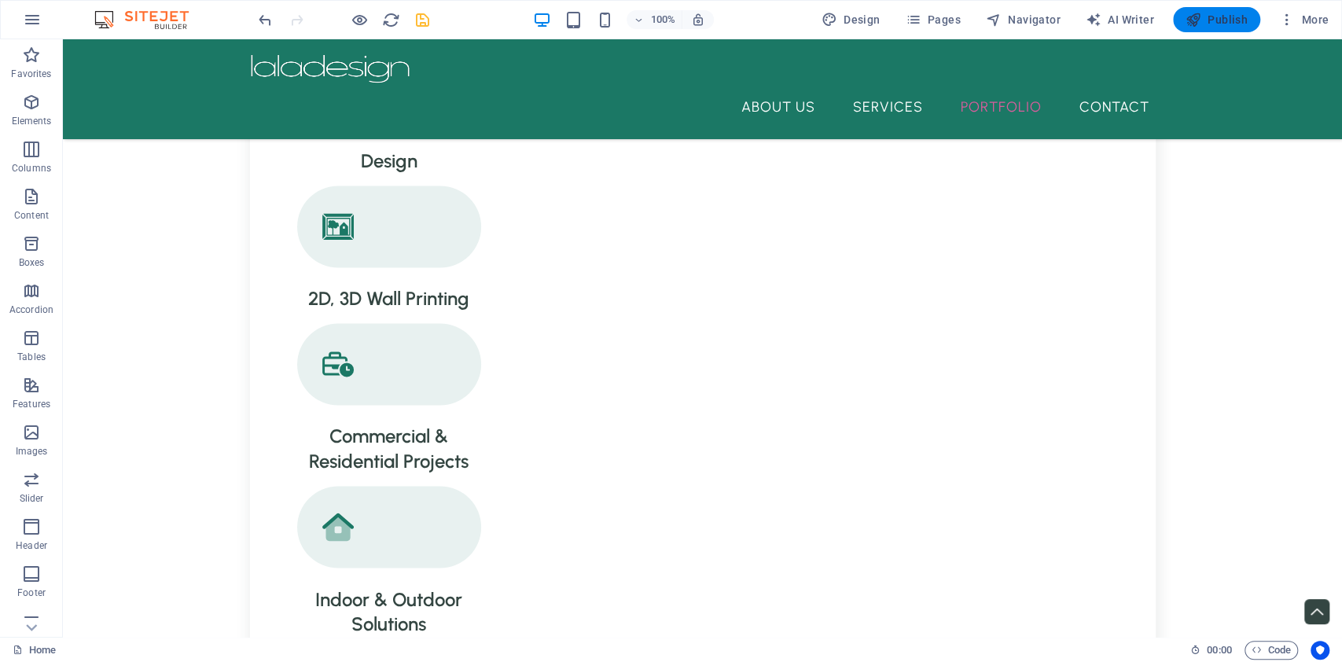
click at [1206, 26] on span "Publish" at bounding box center [1217, 20] width 62 height 16
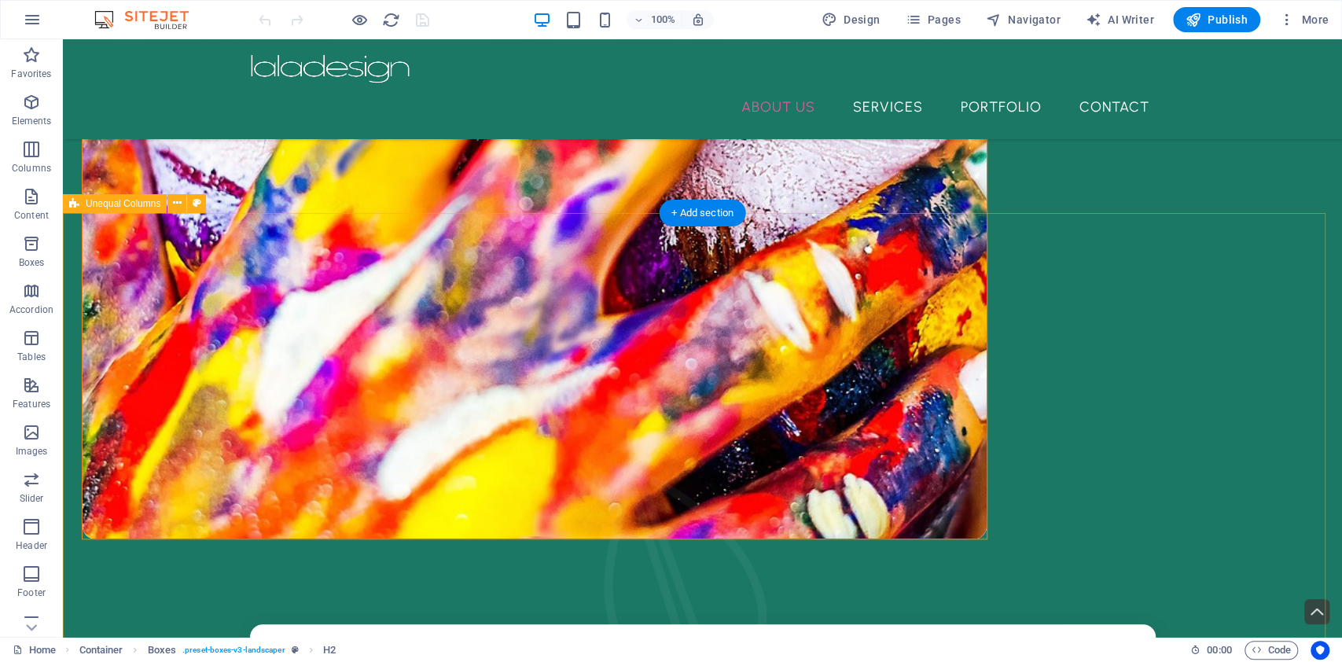
scroll to position [968, 0]
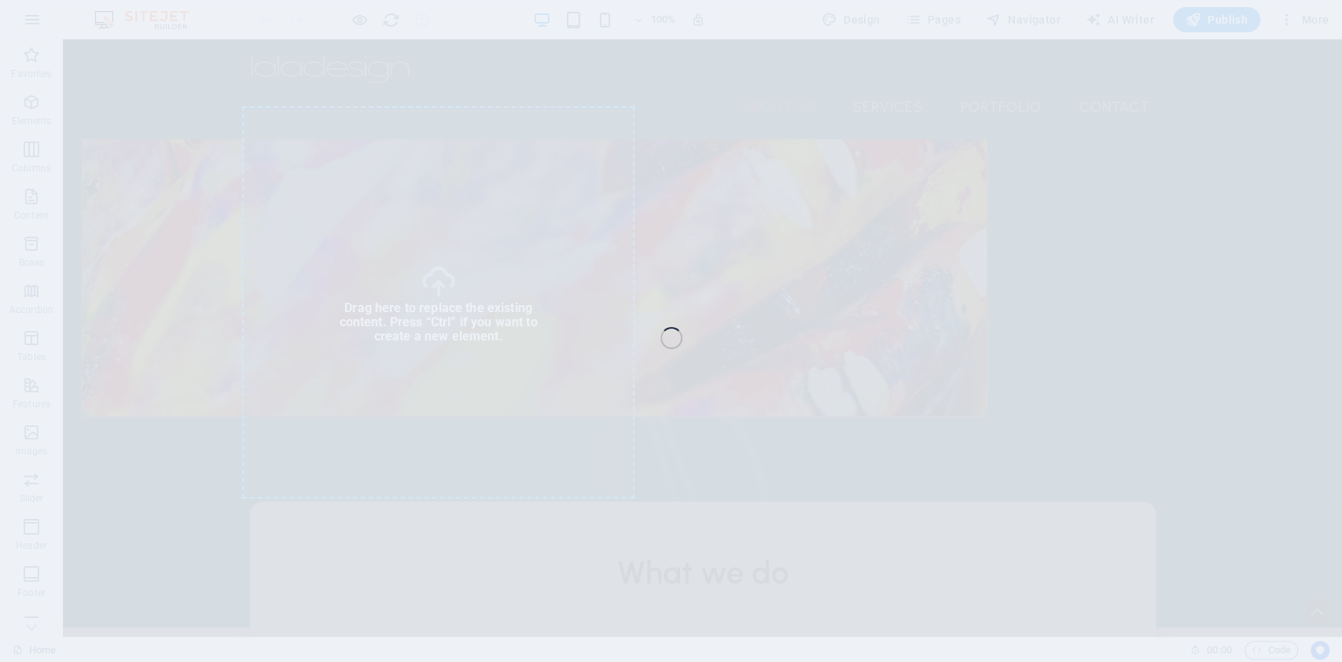
select select "%"
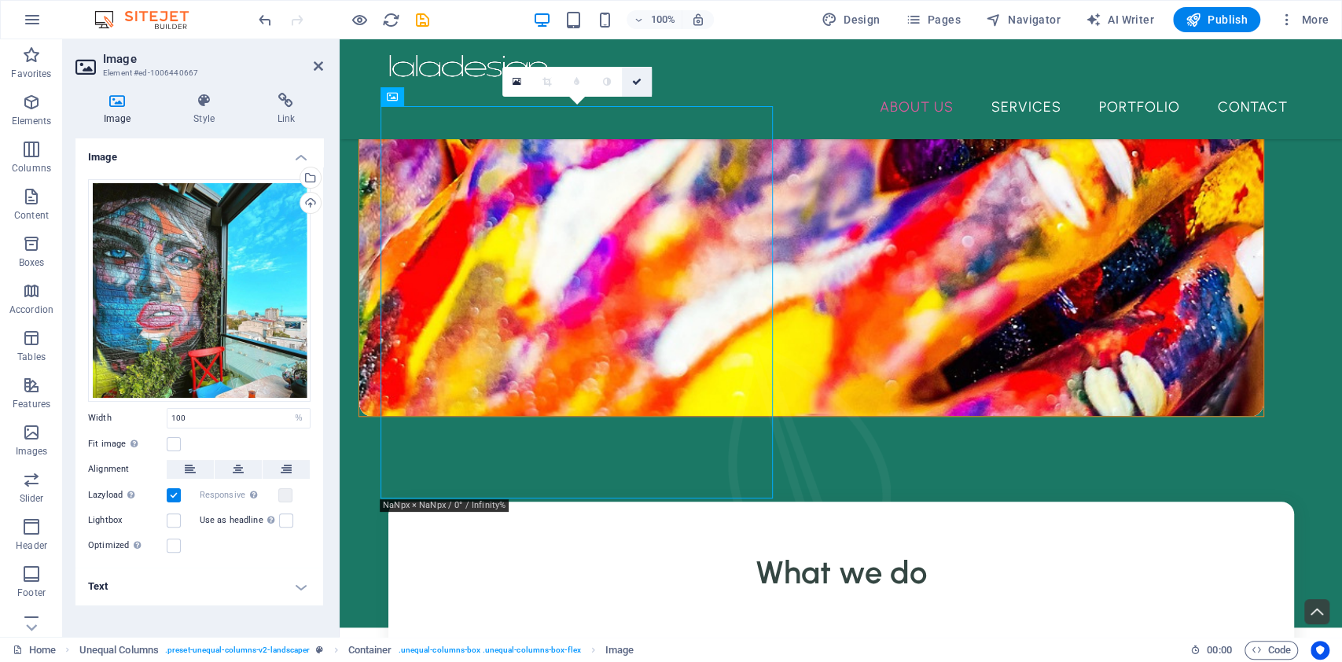
click at [642, 80] on link at bounding box center [637, 82] width 30 height 30
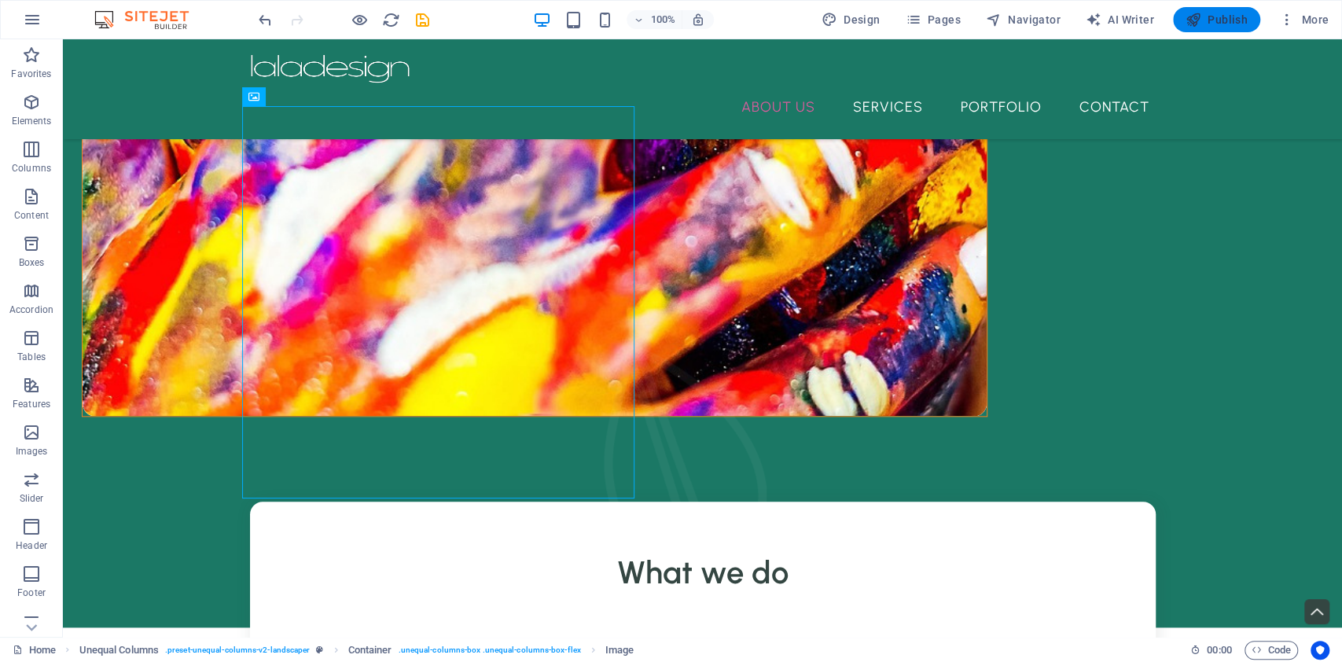
click at [1213, 21] on span "Publish" at bounding box center [1217, 20] width 62 height 16
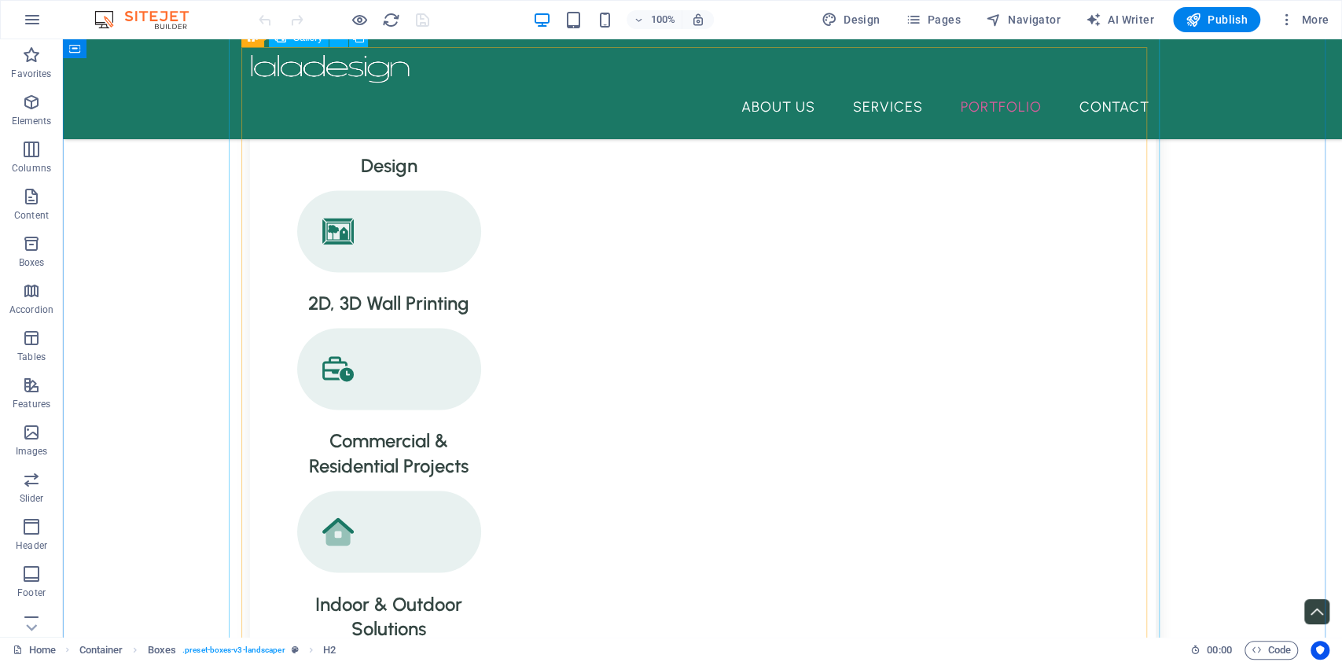
scroll to position [1701, 0]
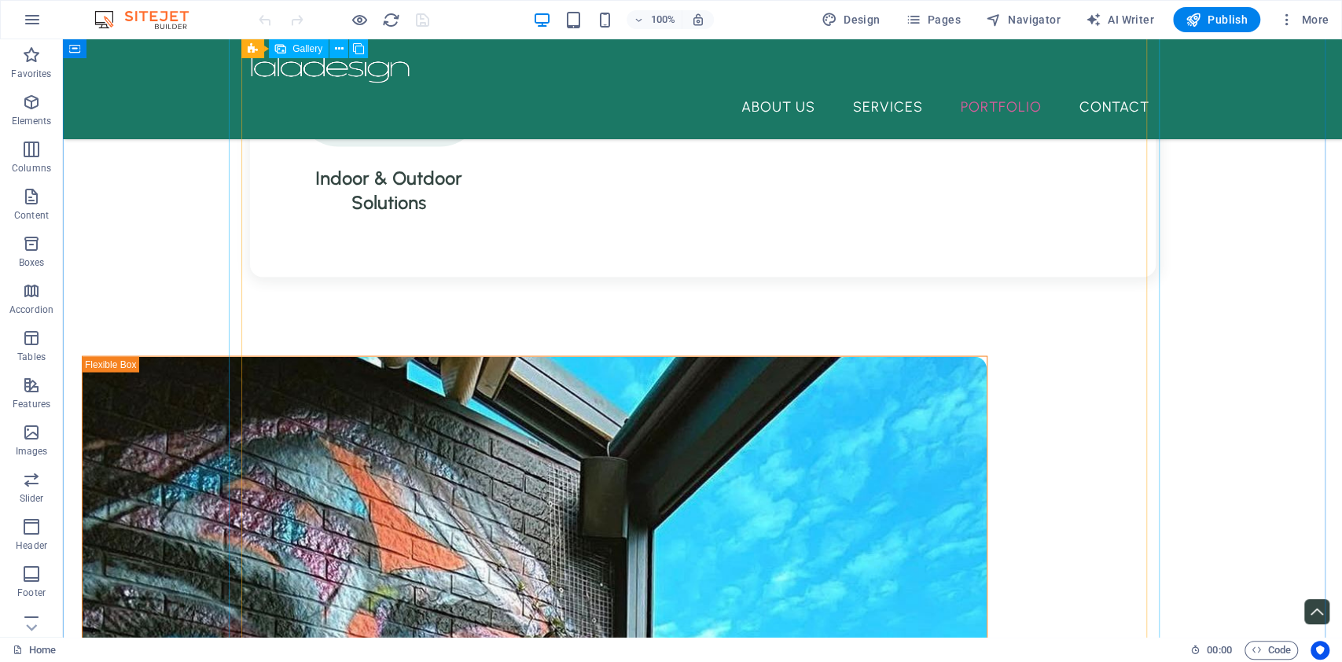
scroll to position [2096, 0]
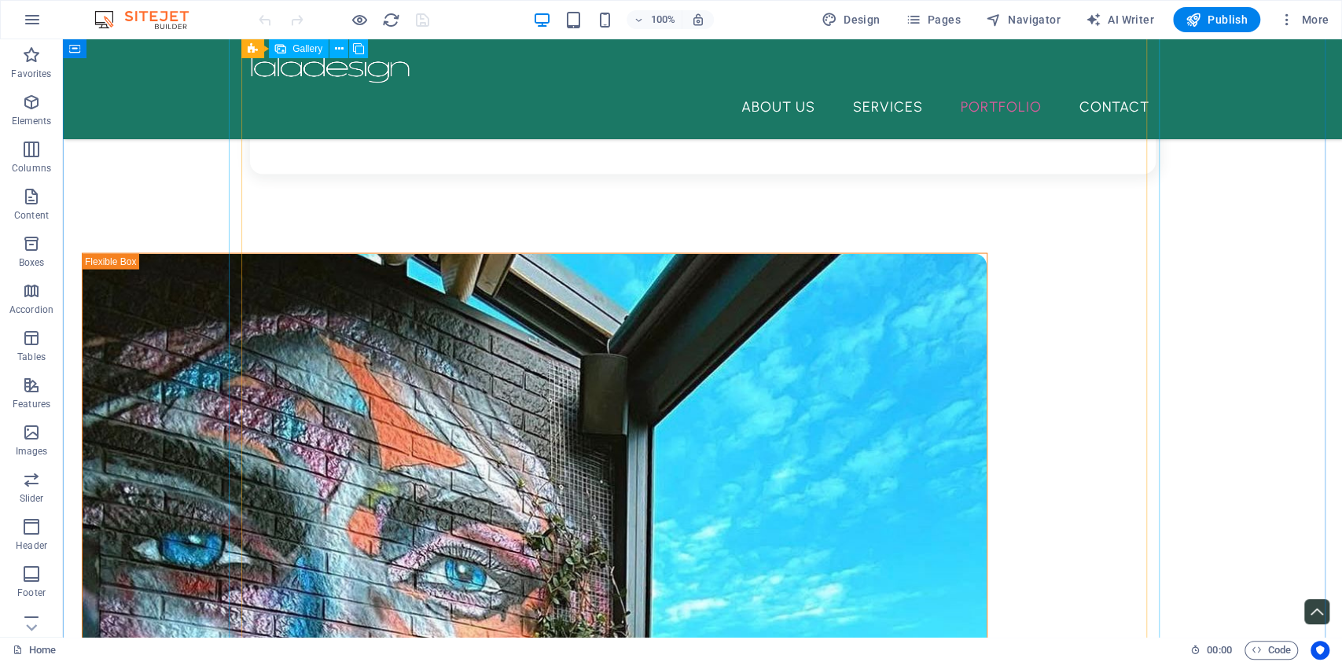
select select "4"
select select "px"
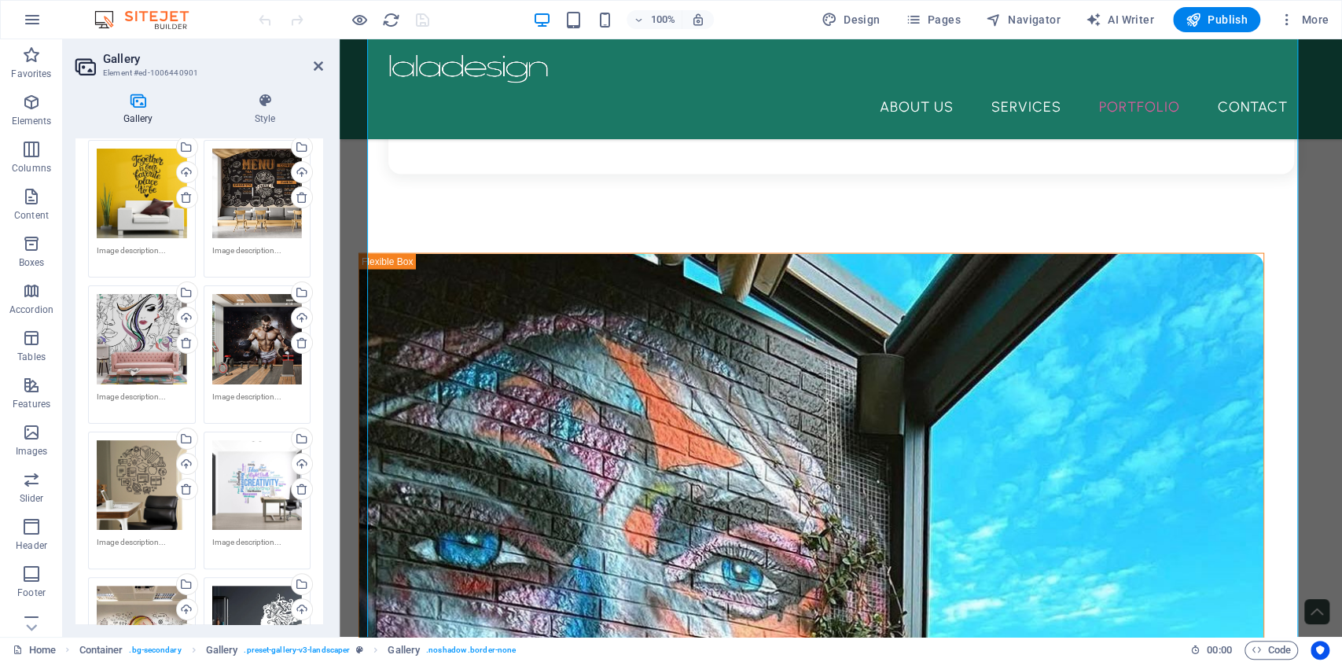
scroll to position [209, 0]
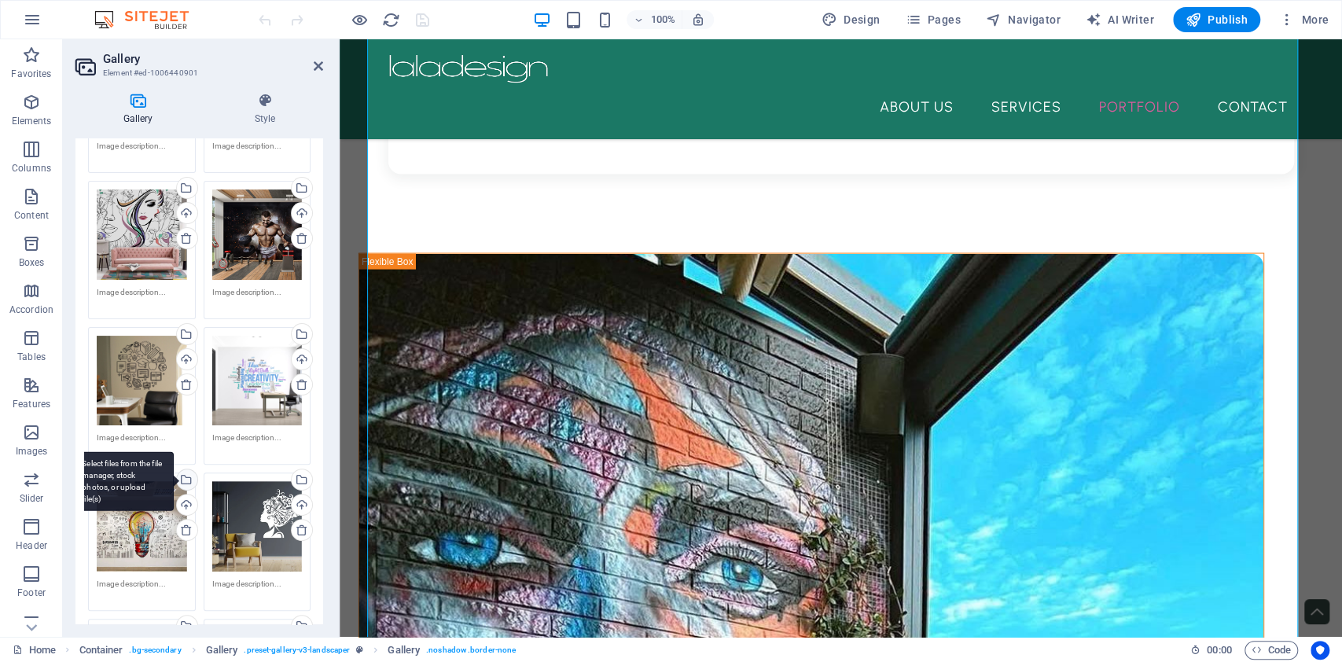
click at [191, 479] on div "Select files from the file manager, stock photos, or upload file(s)" at bounding box center [186, 481] width 24 height 24
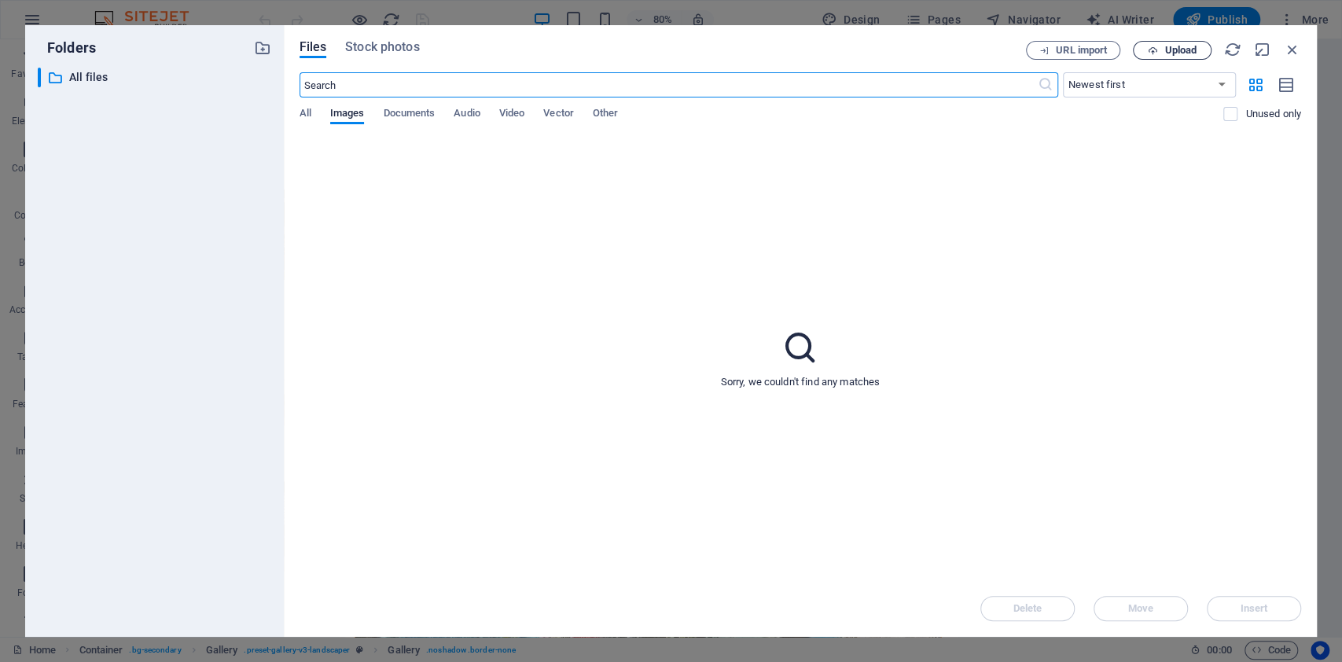
click at [1171, 49] on span "Upload" at bounding box center [1180, 50] width 32 height 9
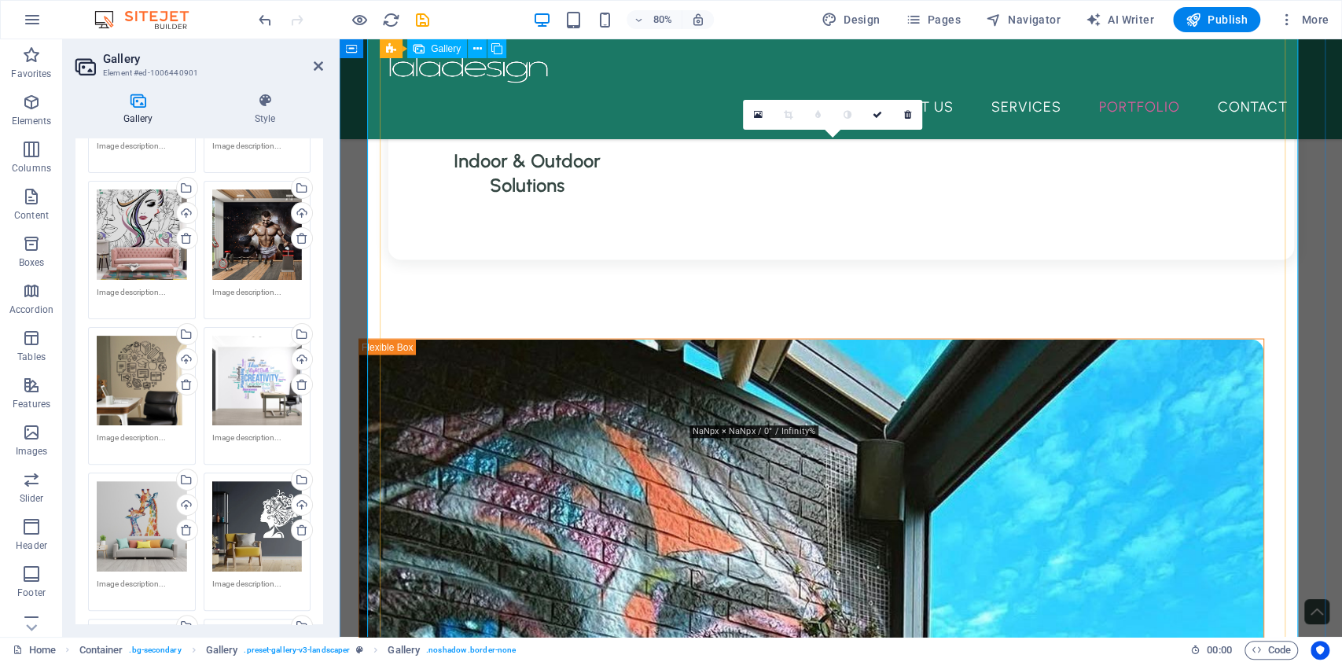
scroll to position [2096, 0]
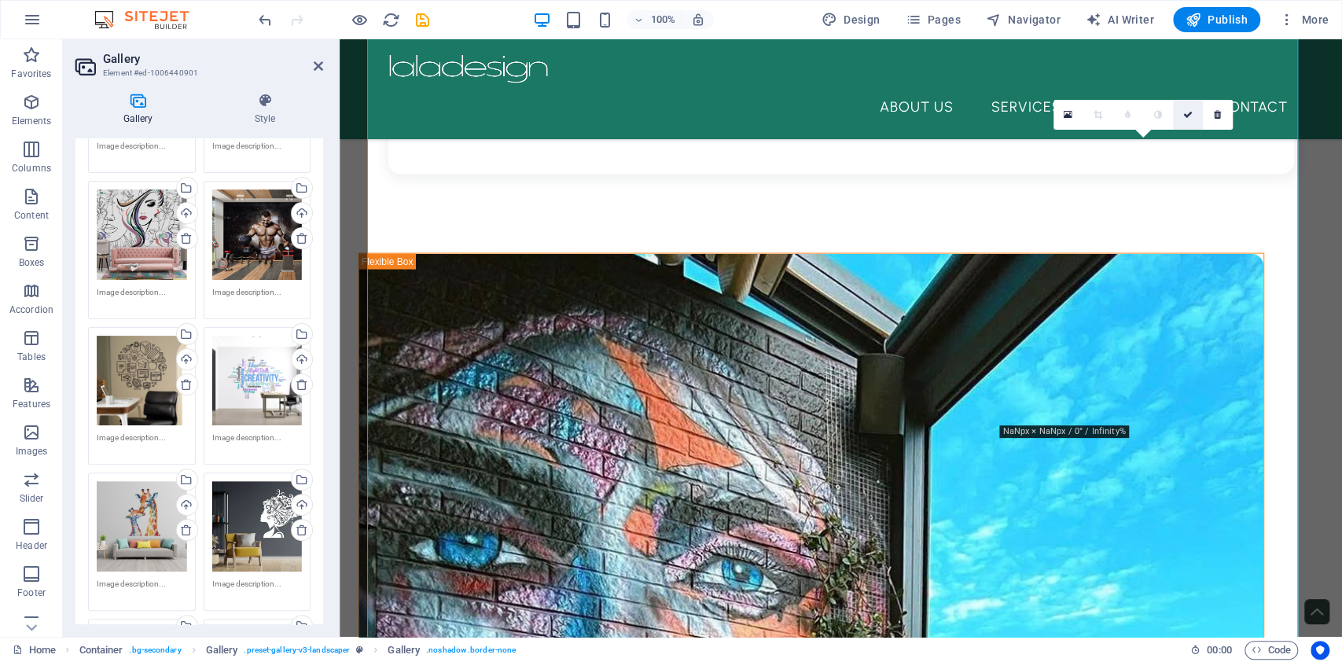
click at [1190, 116] on icon at bounding box center [1187, 114] width 9 height 9
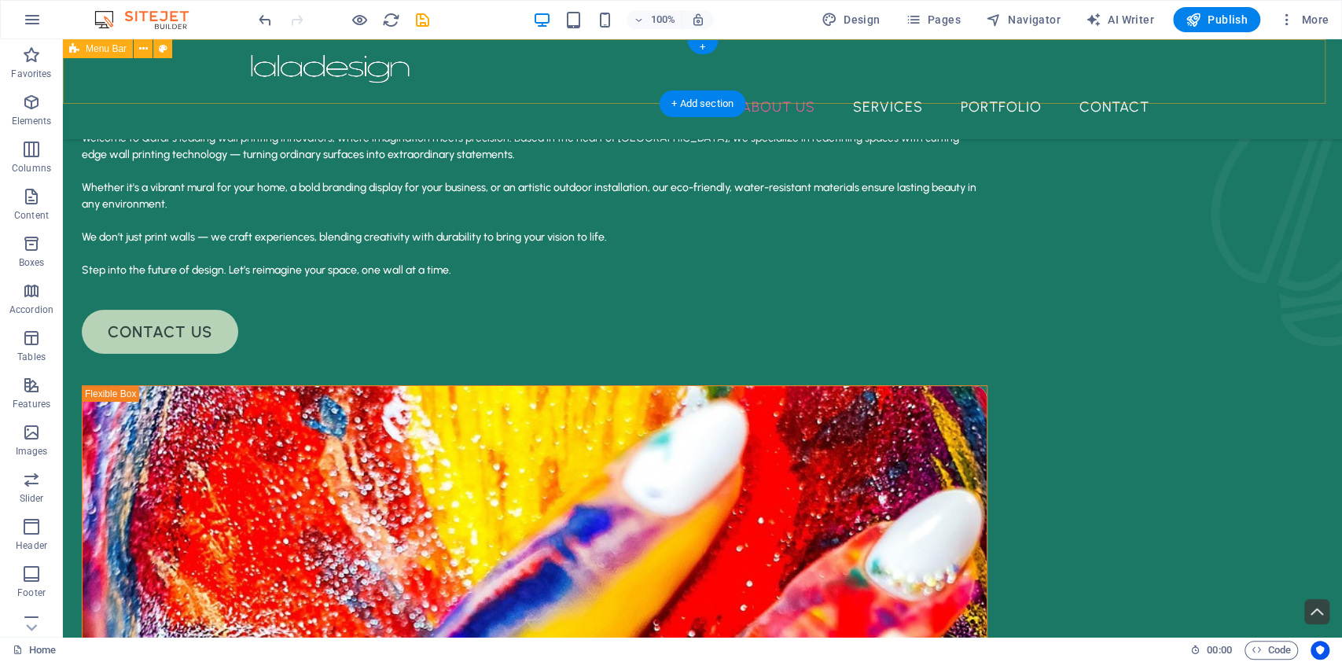
scroll to position [0, 0]
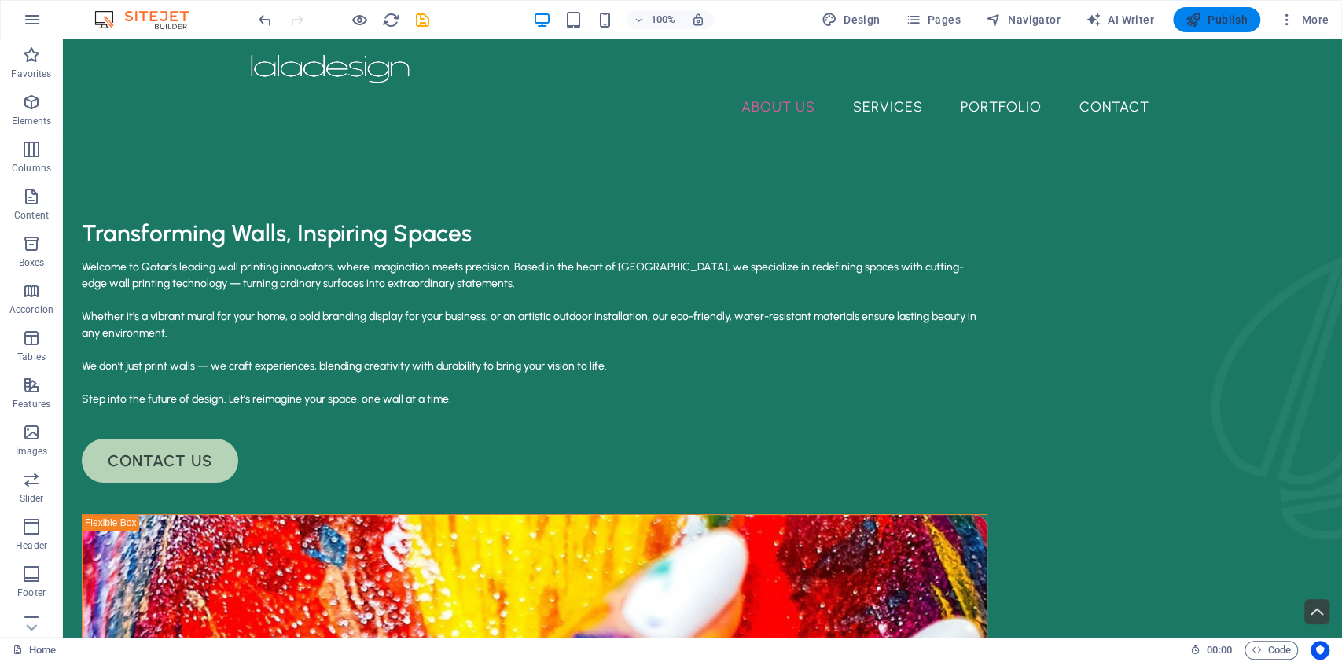
click at [1215, 12] on span "Publish" at bounding box center [1217, 20] width 62 height 16
click at [1227, 22] on span "Publish" at bounding box center [1217, 20] width 62 height 16
